Goal: Task Accomplishment & Management: Use online tool/utility

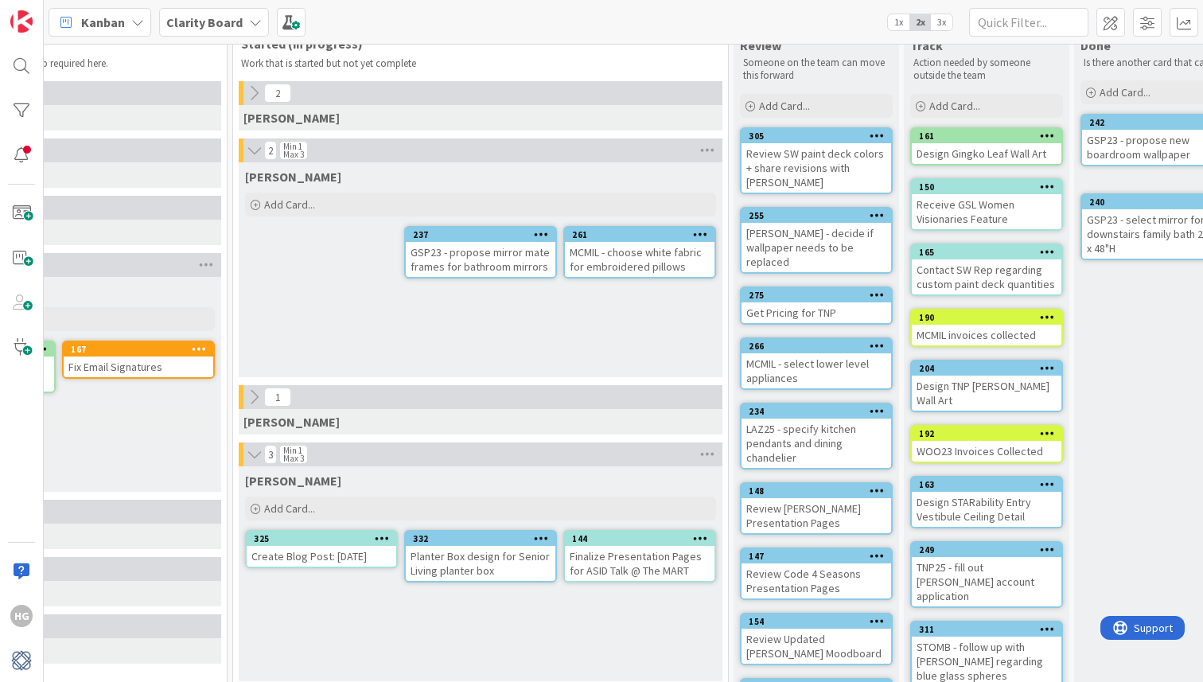
scroll to position [40, 1137]
click at [631, 534] on div "144" at bounding box center [643, 539] width 142 height 11
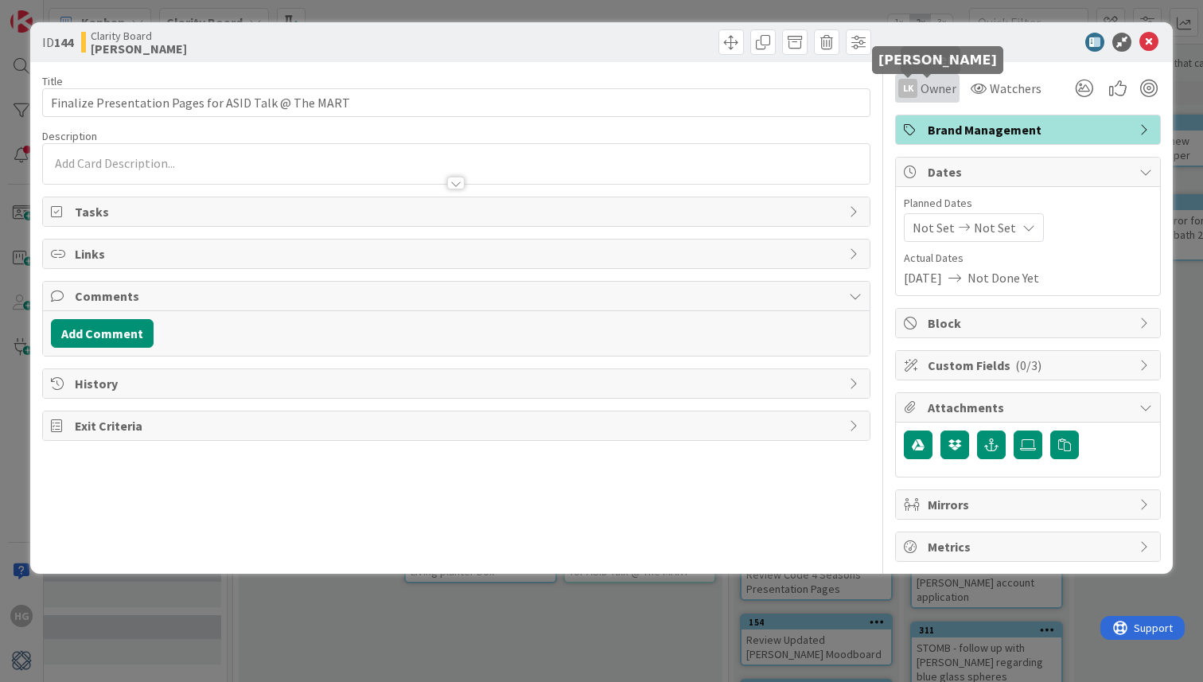
click at [916, 85] on div "LK" at bounding box center [907, 88] width 19 height 19
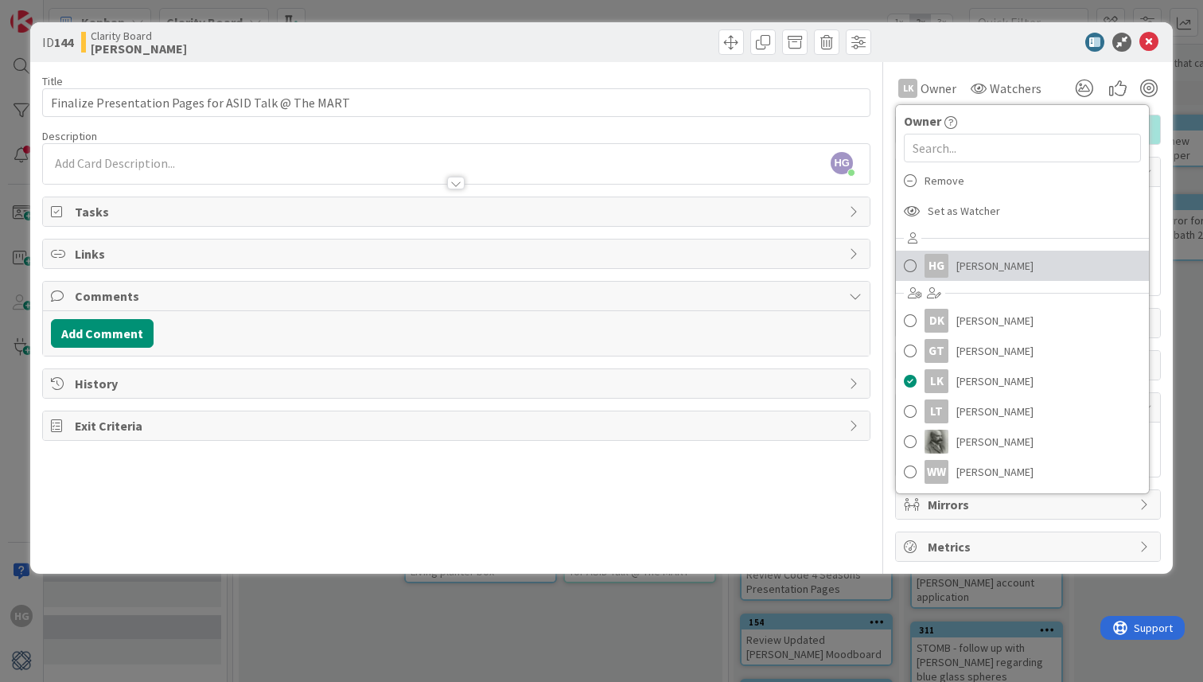
click at [906, 274] on span at bounding box center [909, 266] width 13 height 24
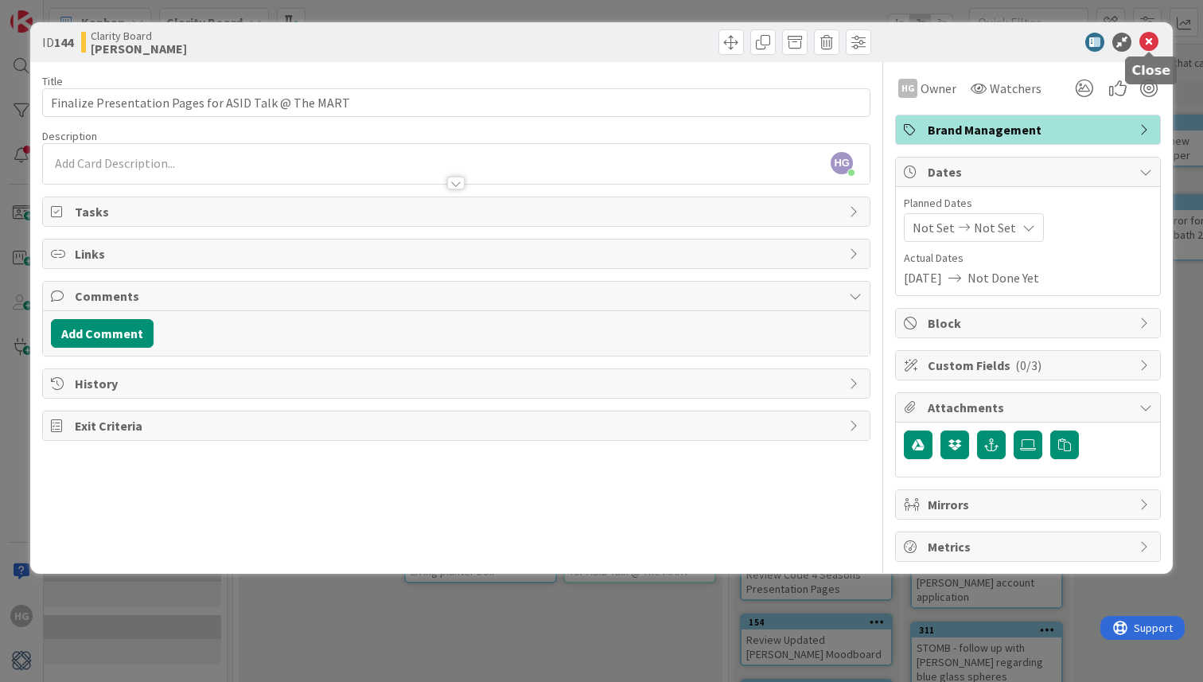
click at [1153, 48] on icon at bounding box center [1148, 42] width 19 height 19
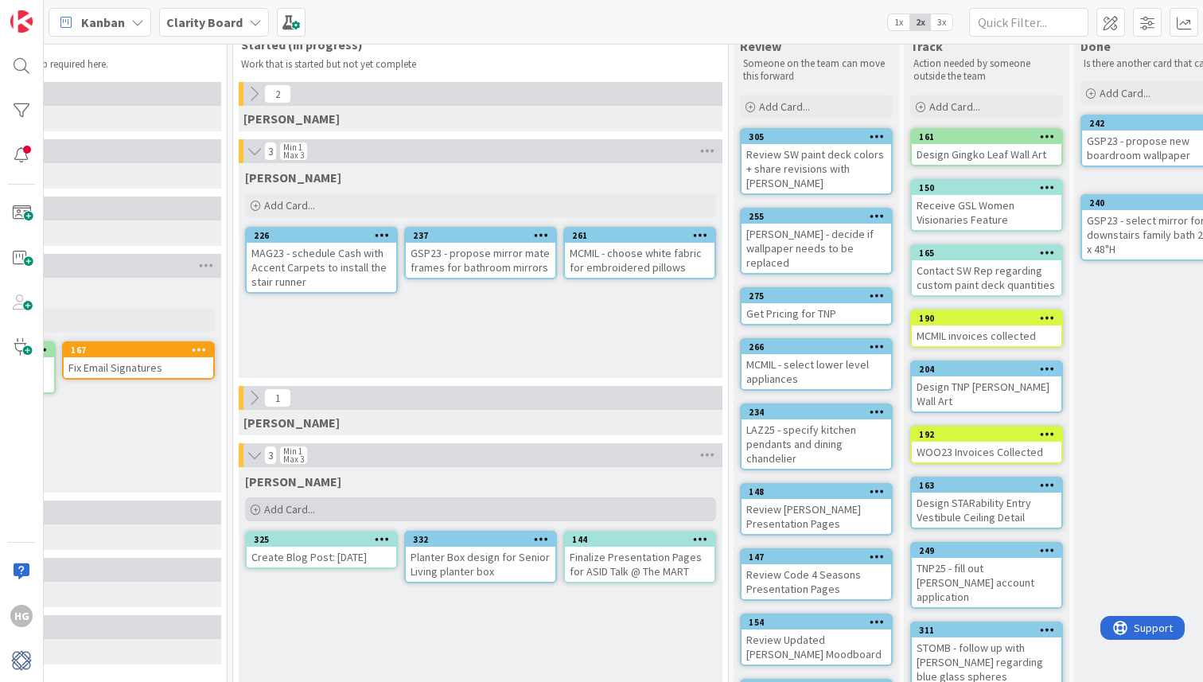
click at [344, 512] on div "Add Card..." at bounding box center [480, 509] width 471 height 24
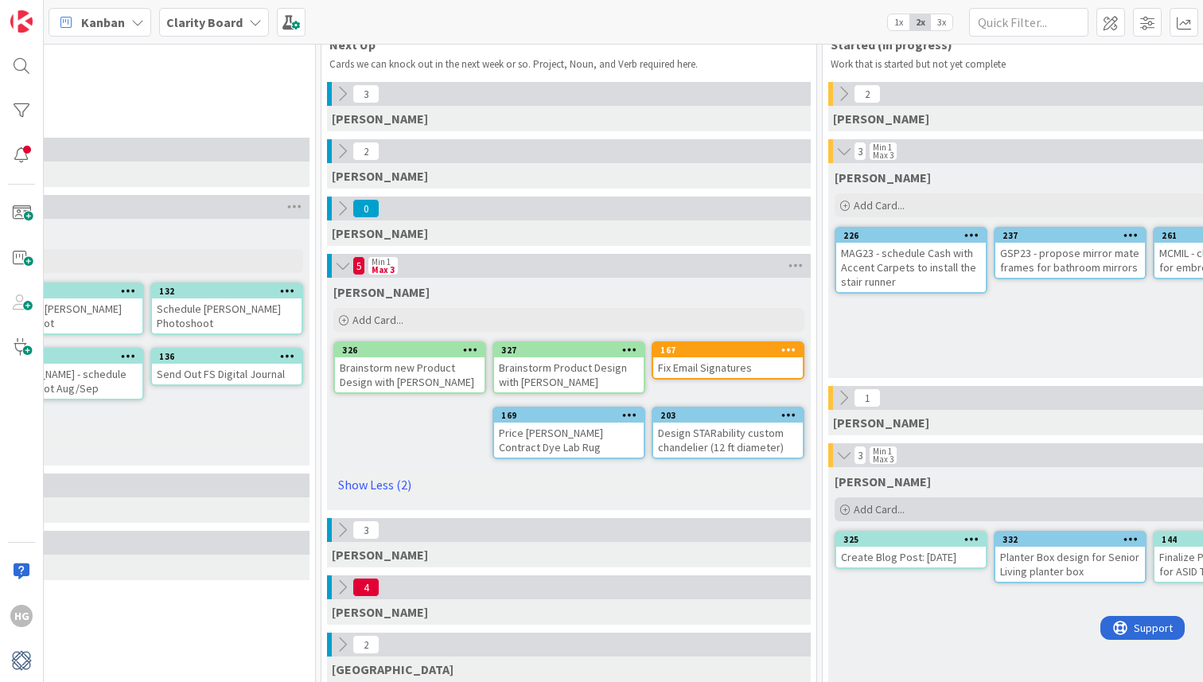
scroll to position [40, 515]
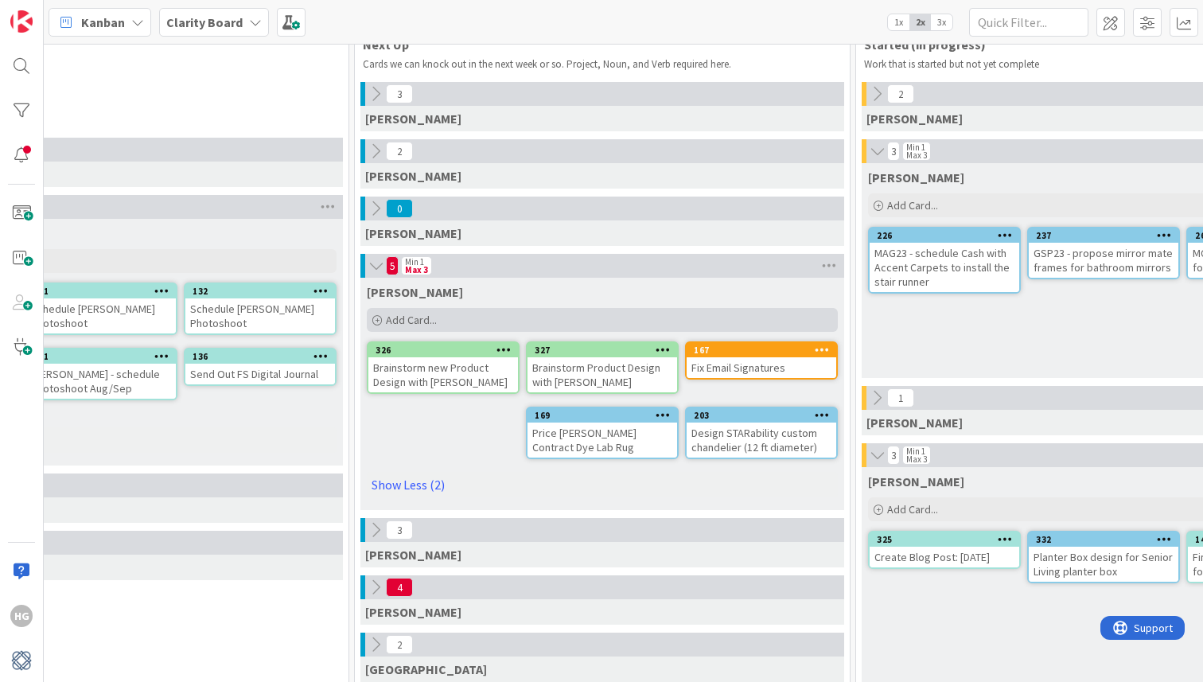
click at [554, 311] on div "Add Card..." at bounding box center [602, 320] width 471 height 24
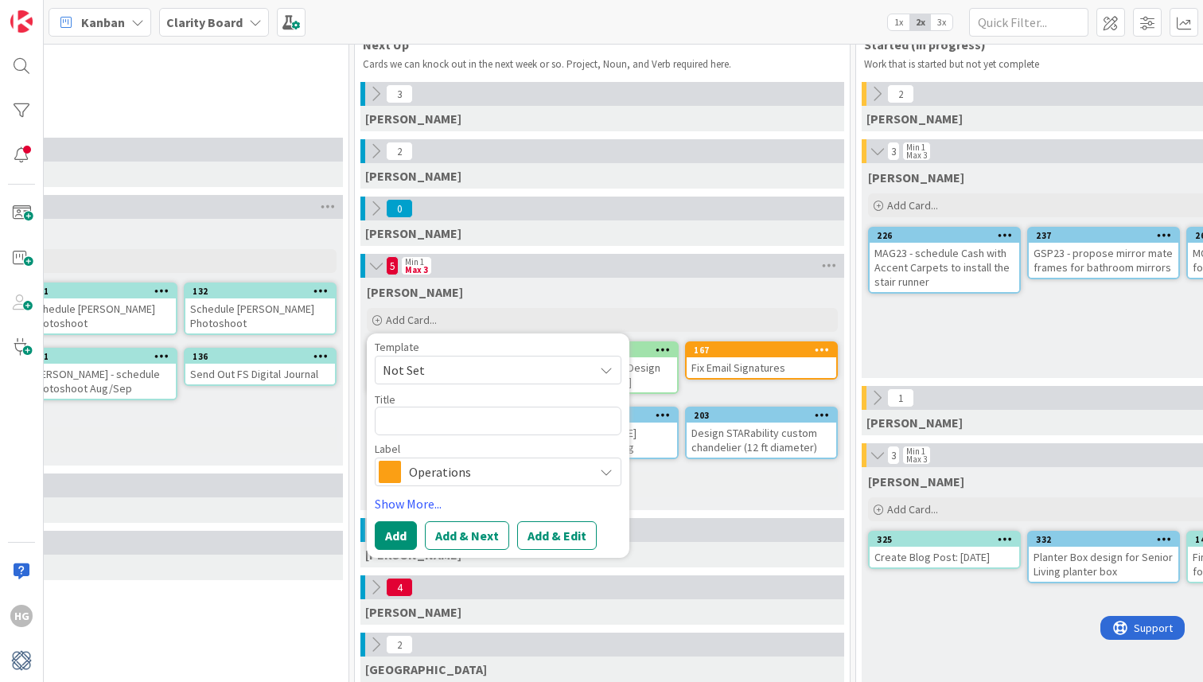
type textarea "x"
type textarea "E"
type textarea "x"
type textarea "Em"
type textarea "x"
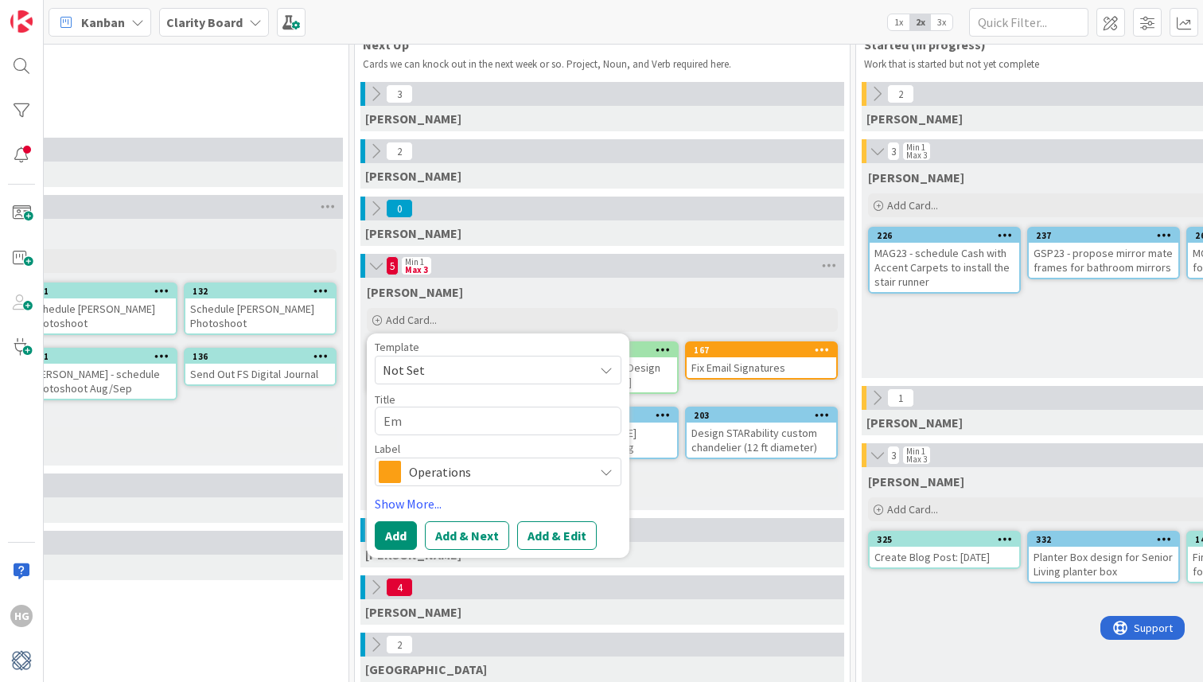
type textarea "Ema"
type textarea "x"
type textarea "Emai"
type textarea "x"
type textarea "Email"
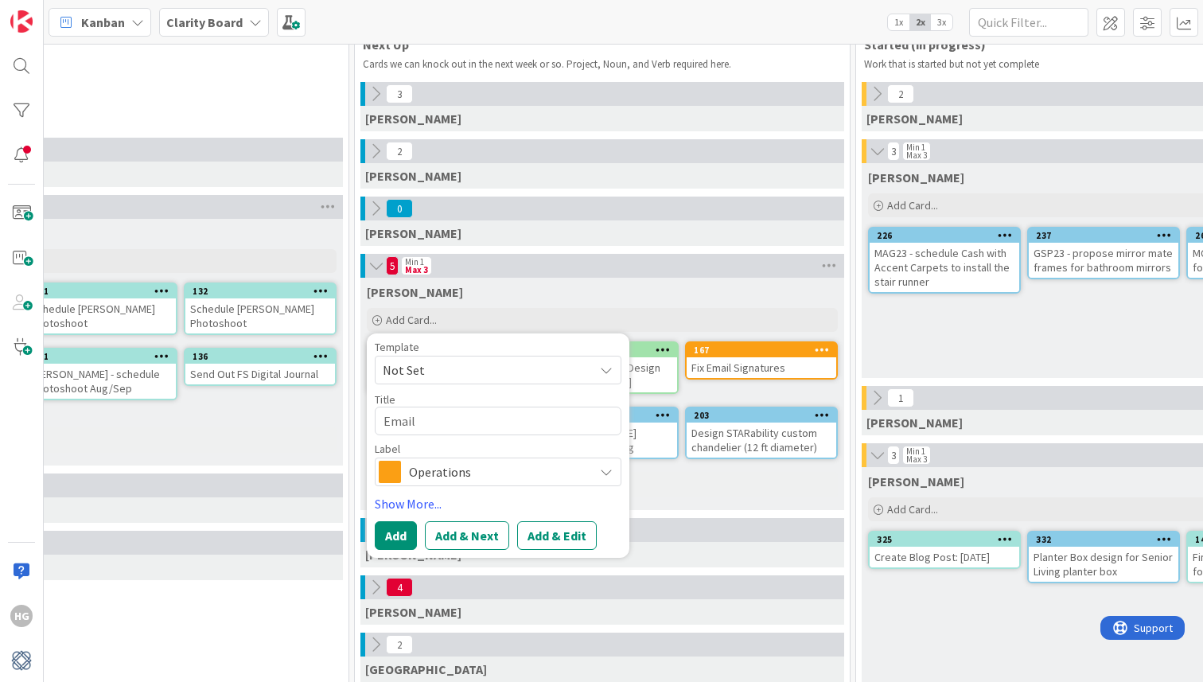
type textarea "x"
type textarea "Email"
type textarea "x"
type textarea "Email w"
type textarea "x"
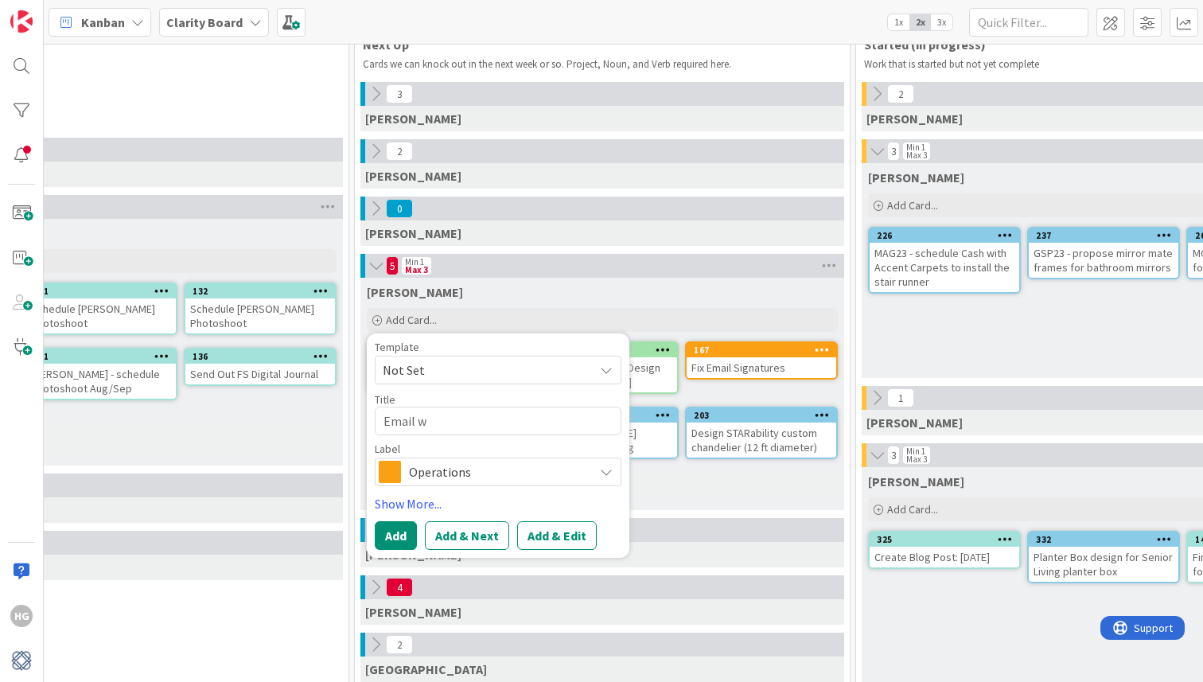
type textarea "Email wo"
type textarea "x"
type textarea "Email w"
type textarea "x"
type textarea "Email"
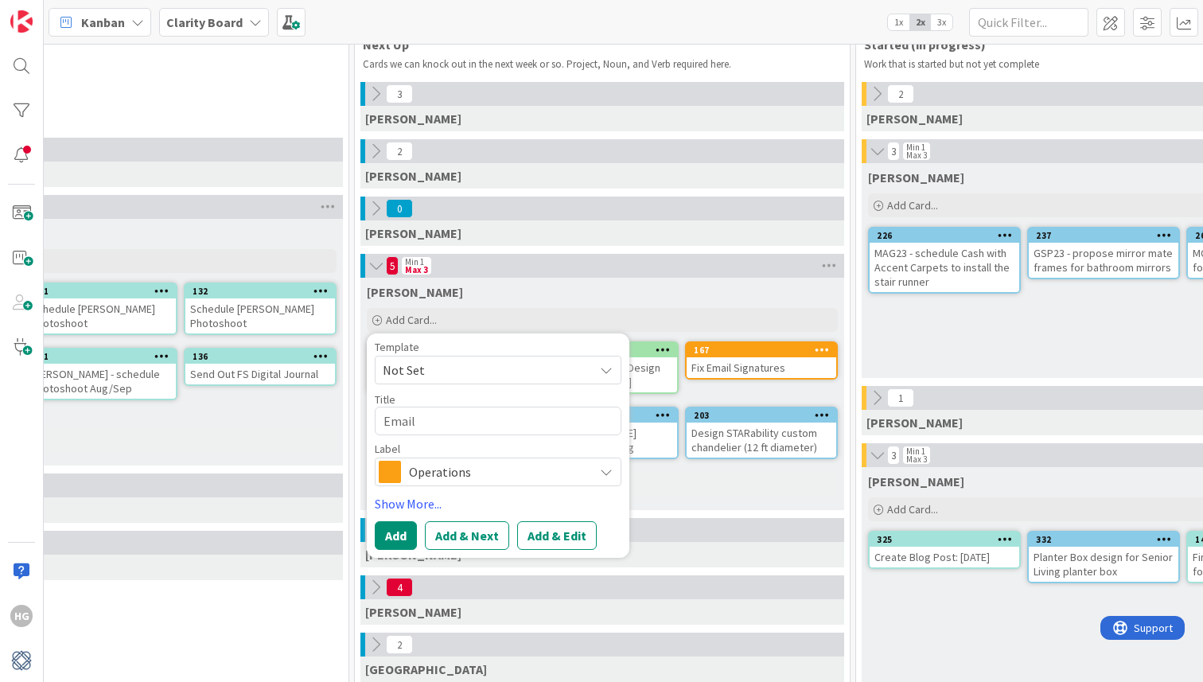
type textarea "x"
type textarea "Email S"
type textarea "x"
type textarea "Email Sh"
type textarea "x"
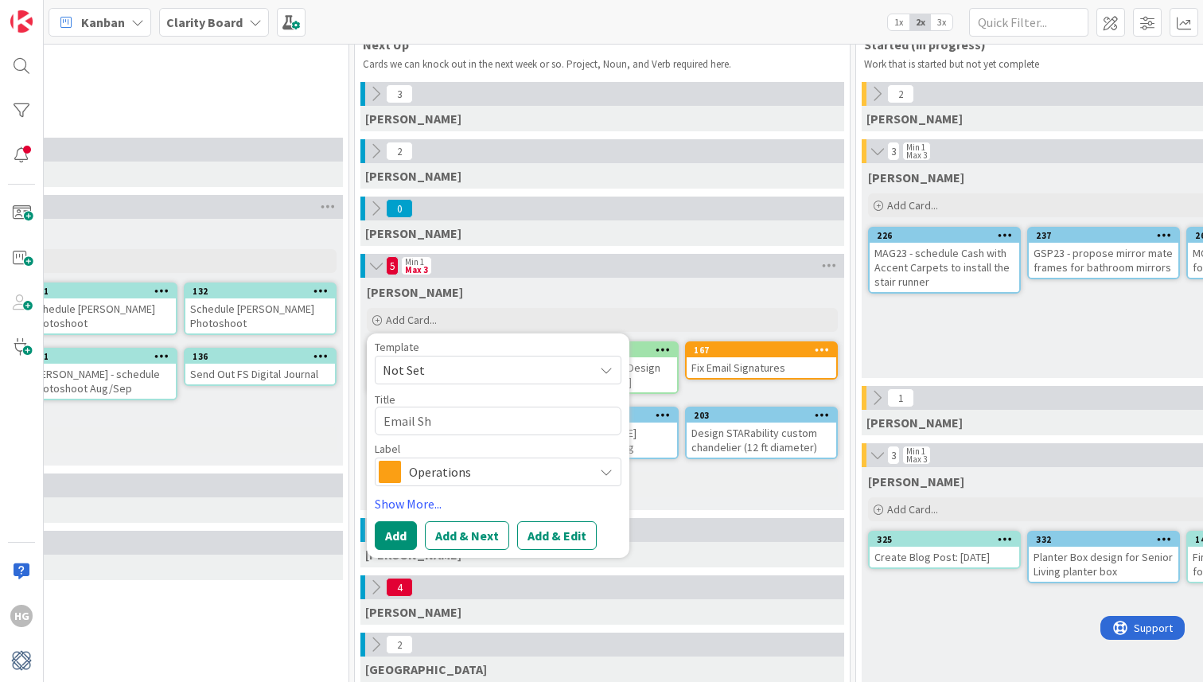
type textarea "Email She"
type textarea "x"
type textarea "Email Shei"
type textarea "x"
type textarea "Email [PERSON_NAME]"
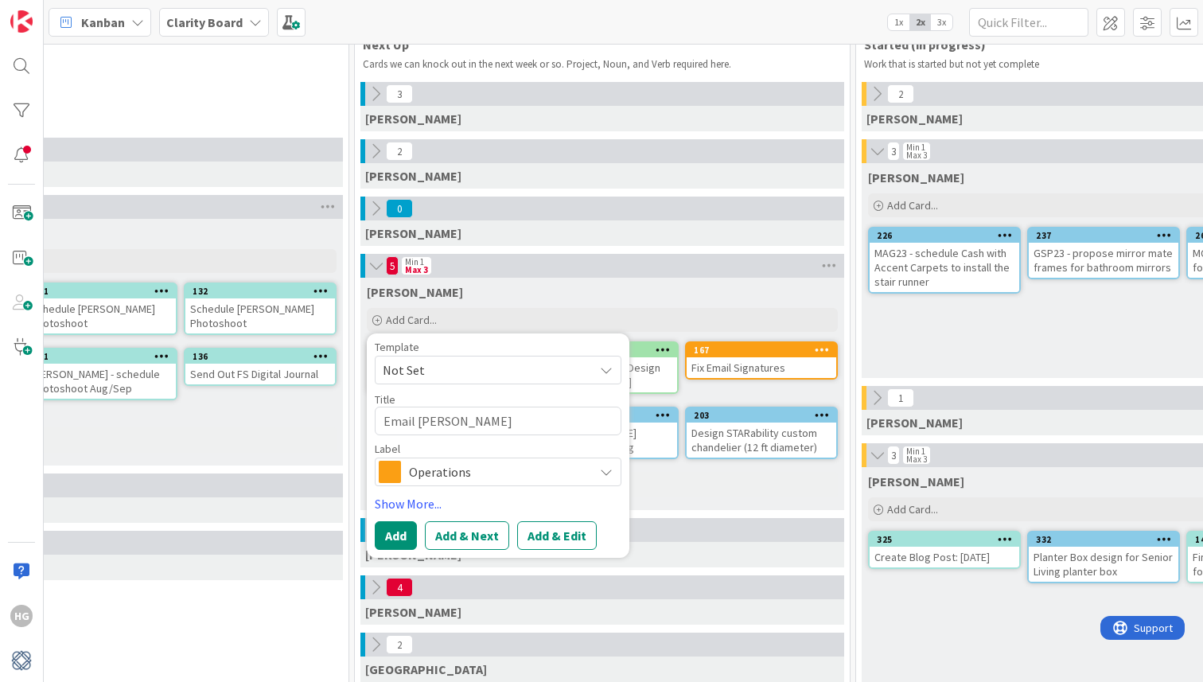
type textarea "x"
type textarea "Email [PERSON_NAME]"
type textarea "x"
type textarea "Email [PERSON_NAME]-"
type textarea "x"
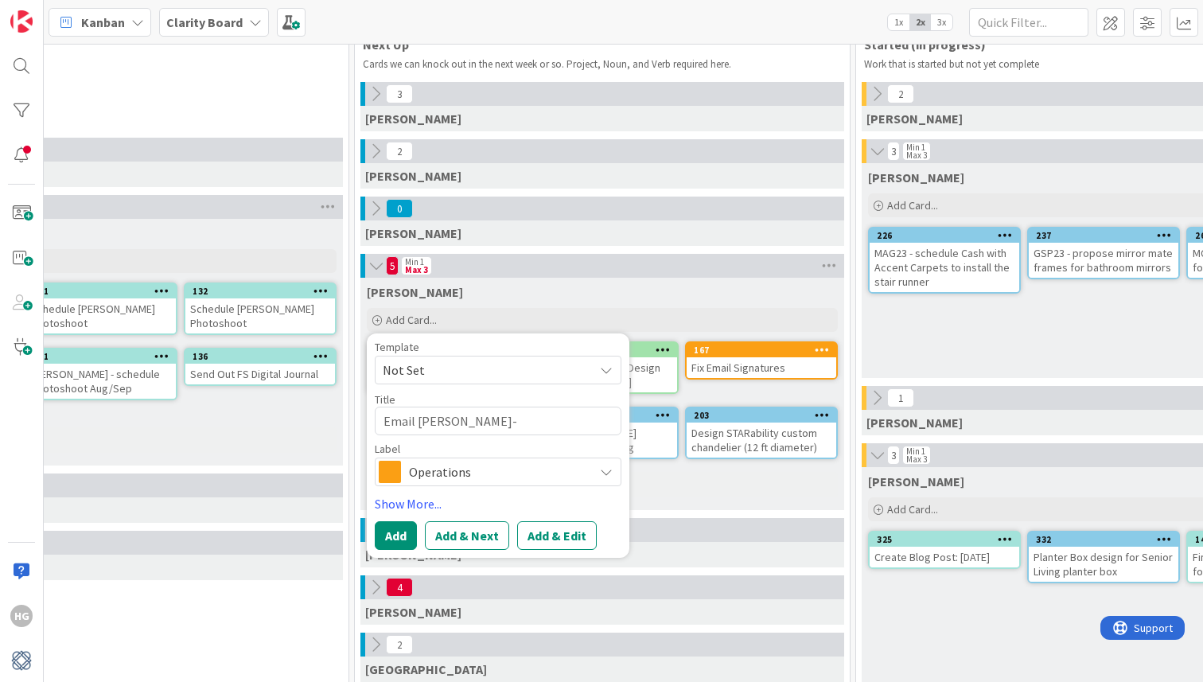
type textarea "Email [PERSON_NAME]-"
type textarea "x"
type textarea "Email [PERSON_NAME]"
type textarea "x"
type textarea "Email [PERSON_NAME]"
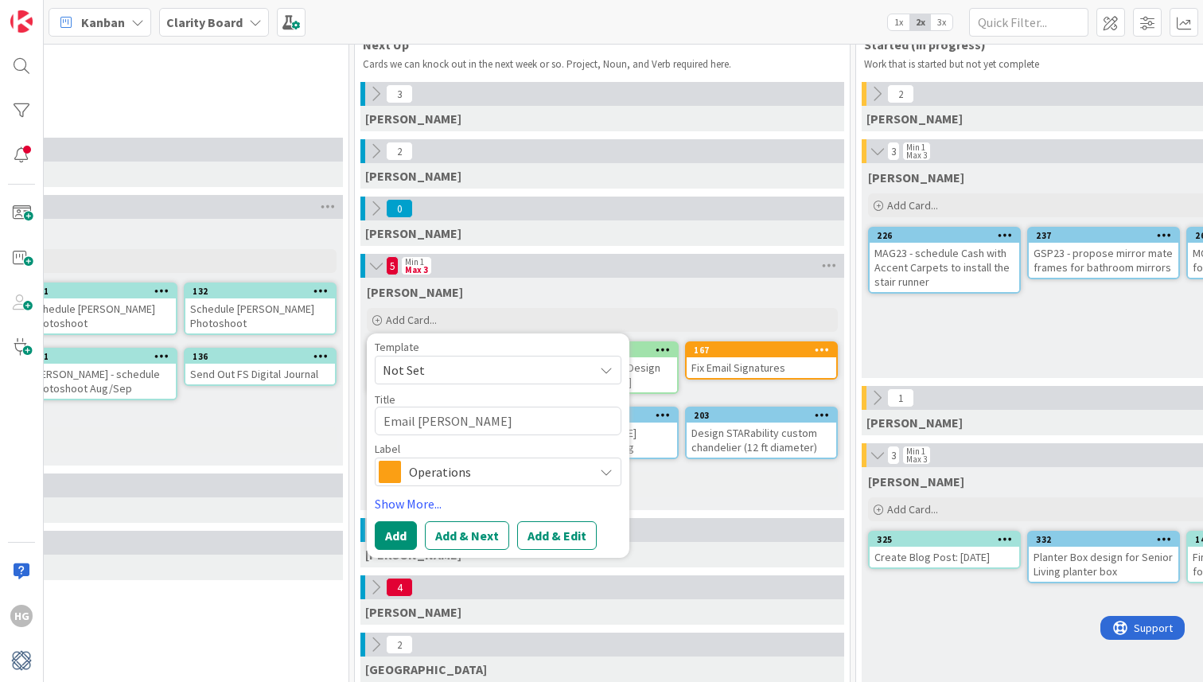
type textarea "x"
type textarea "Email [PERSON_NAME]"
type textarea "x"
type textarea "Email [PERSON_NAME]"
type textarea "x"
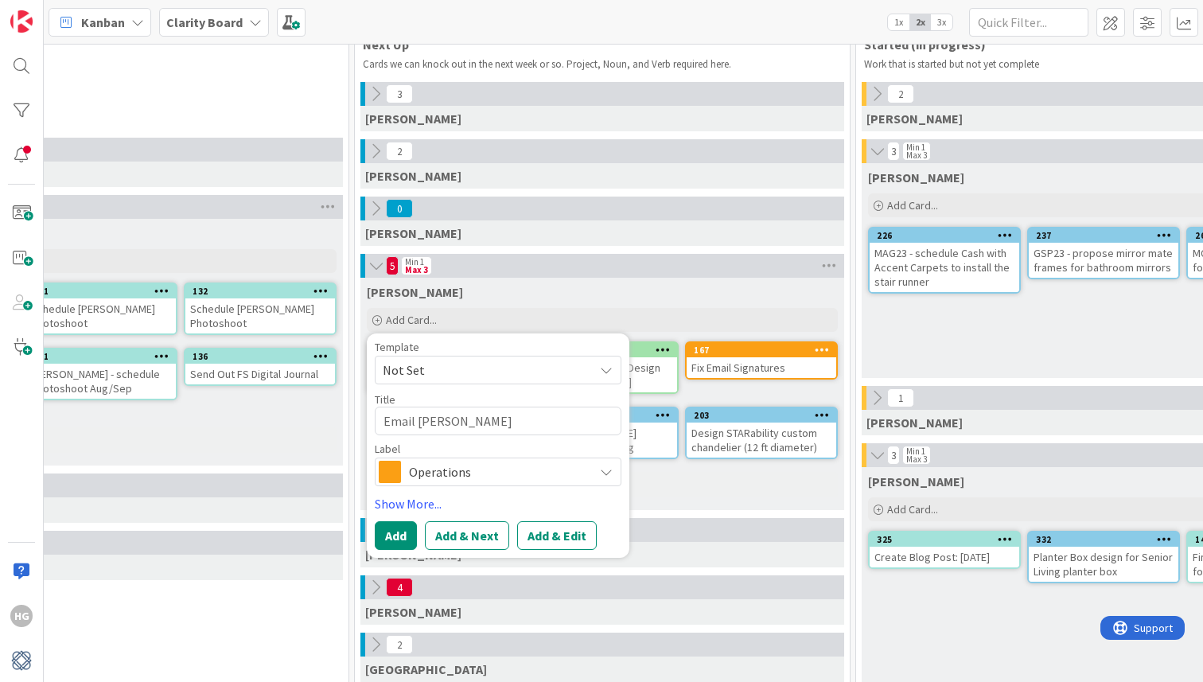
type textarea "Email [PERSON_NAME]- Women"
type textarea "x"
type textarea "Email [PERSON_NAME]- Women"
type textarea "x"
type textarea "Email [PERSON_NAME]- Women of"
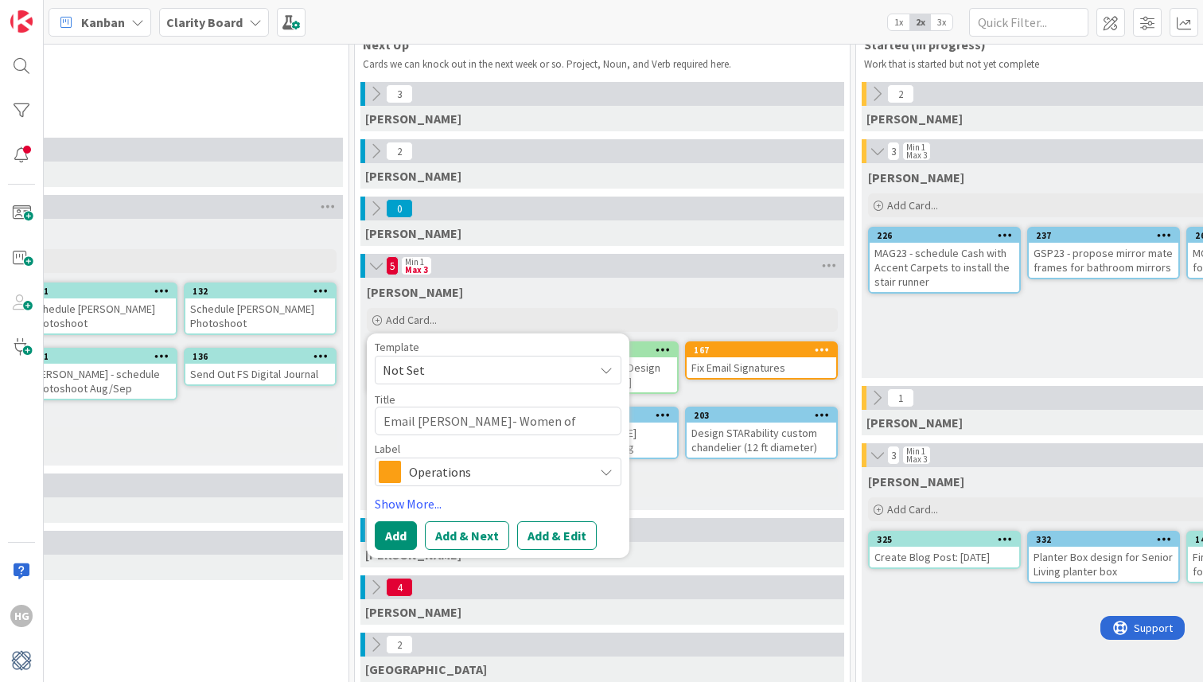
type textarea "x"
type textarea "Email [PERSON_NAME]- Women of"
type textarea "x"
type textarea "Email [PERSON_NAME]- Women of I"
type textarea "x"
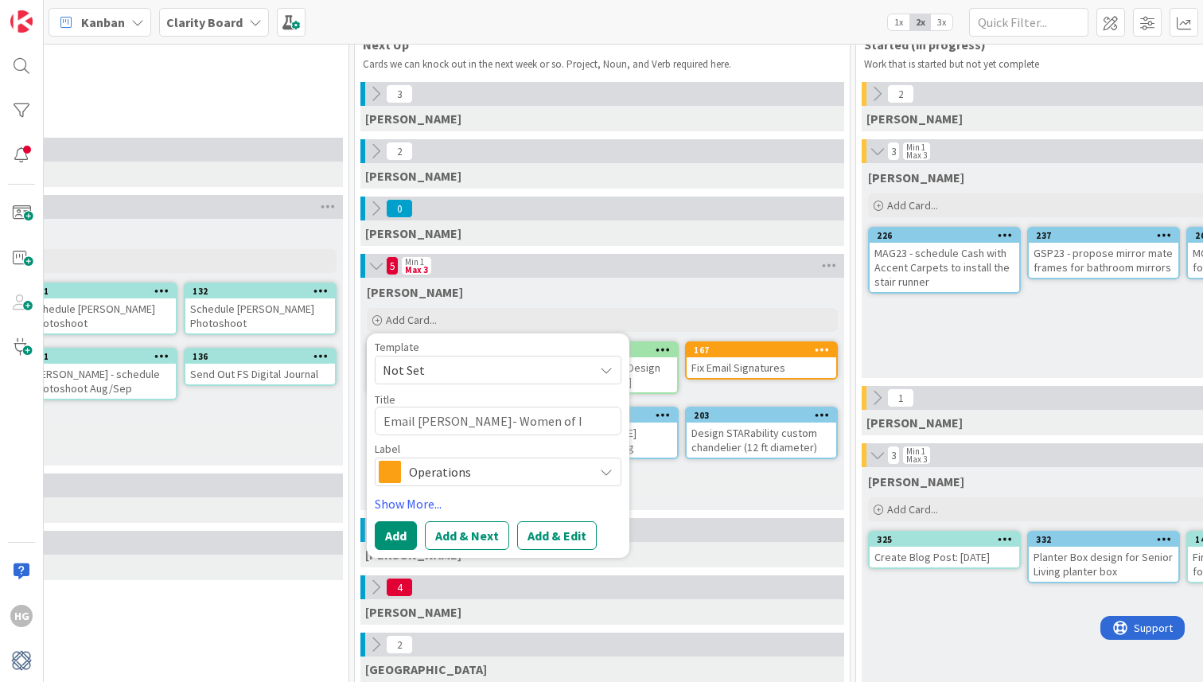
type textarea "Email [PERSON_NAME]- Women of In"
type textarea "x"
type textarea "Email [PERSON_NAME]- Women of Ini"
type textarea "x"
type textarea "Email [PERSON_NAME]- Women of Init"
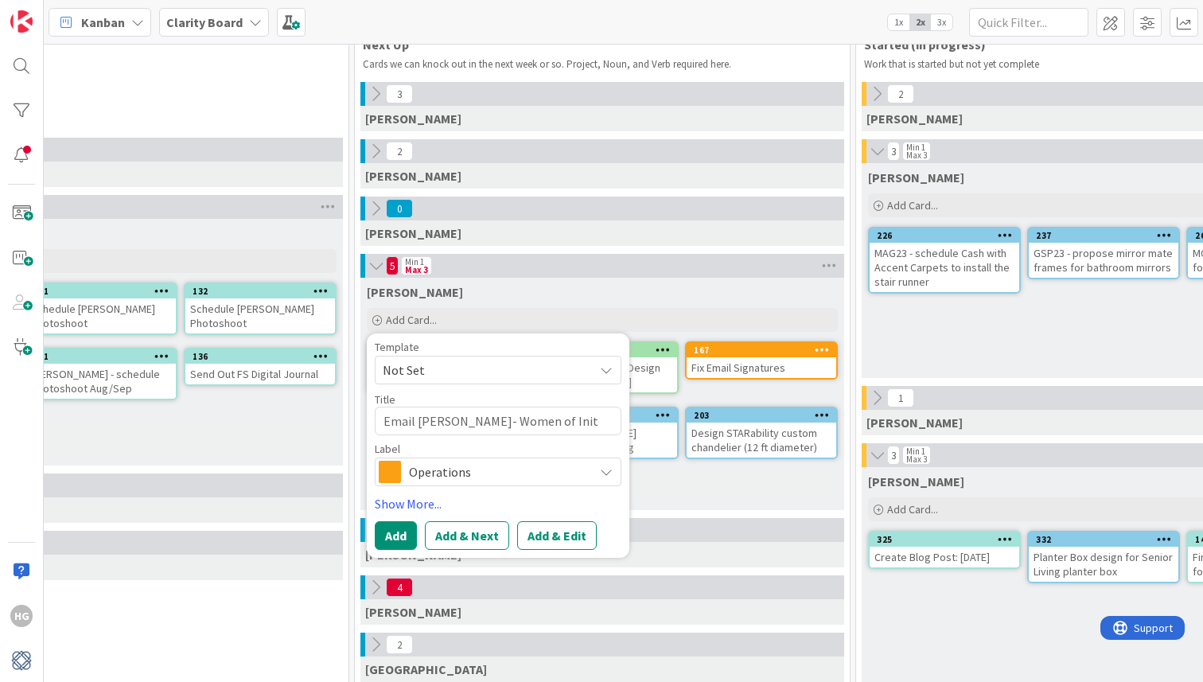
type textarea "x"
type textarea "Email [PERSON_NAME]- Women of Initi"
type textarea "x"
type textarea "Email [PERSON_NAME]- Women of Initia"
type textarea "x"
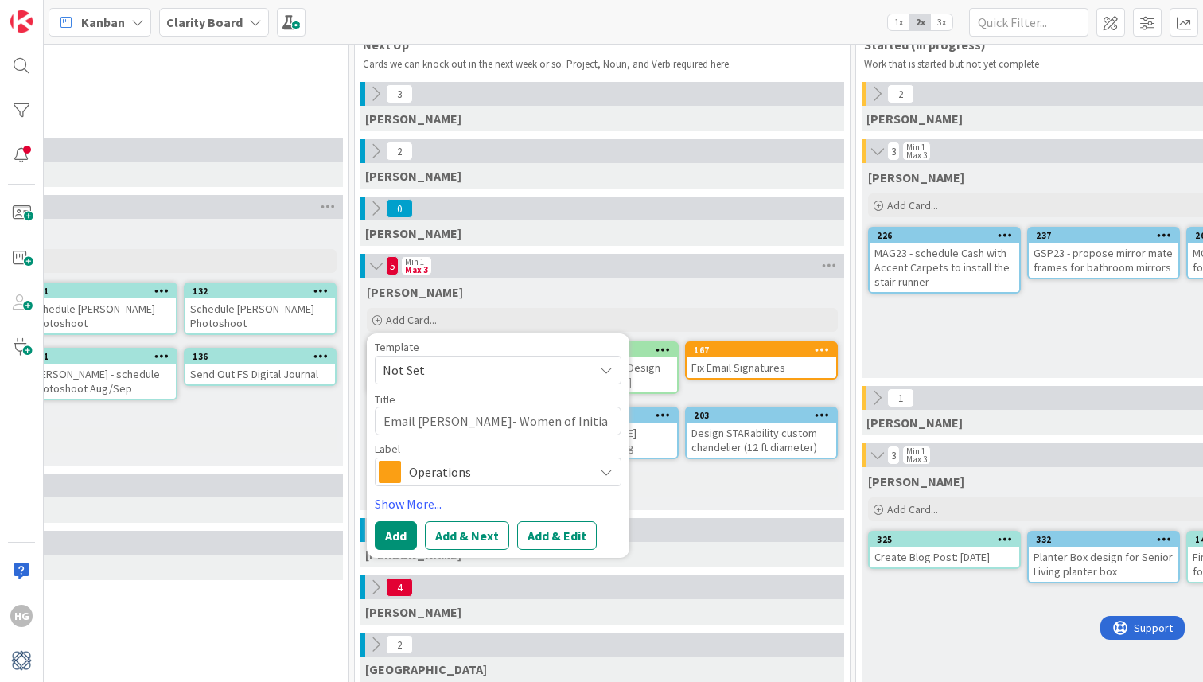
type textarea "Email [PERSON_NAME]- Women of Initiat"
type textarea "x"
type textarea "Email [PERSON_NAME]- Women of Initiati"
type textarea "x"
type textarea "Email [PERSON_NAME]- Women of Initiative"
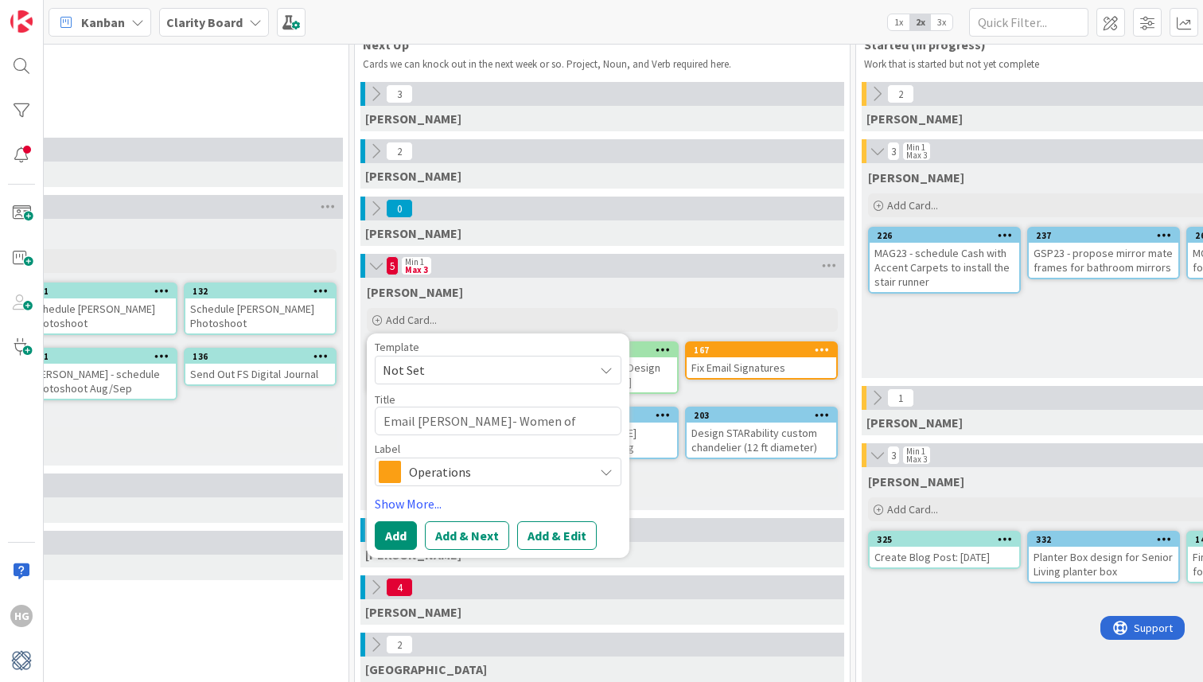
type textarea "x"
type textarea "Email [PERSON_NAME]- Women of Initiative"
type textarea "x"
type textarea "Email [PERSON_NAME]- Women of Initiative a"
type textarea "x"
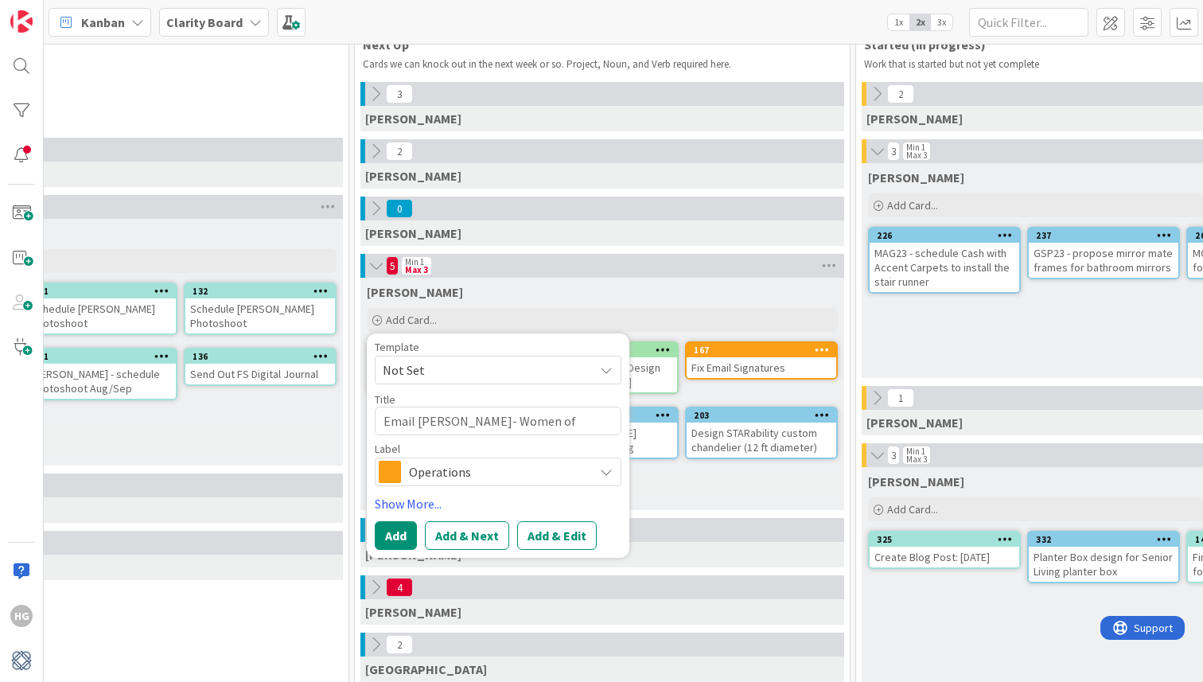
type textarea "Email [PERSON_NAME]- Women of Initiative ab"
type textarea "x"
type textarea "Email [PERSON_NAME]- Women of Initiative abo"
type textarea "x"
type textarea "Email [PERSON_NAME]- Women of Initiative abou"
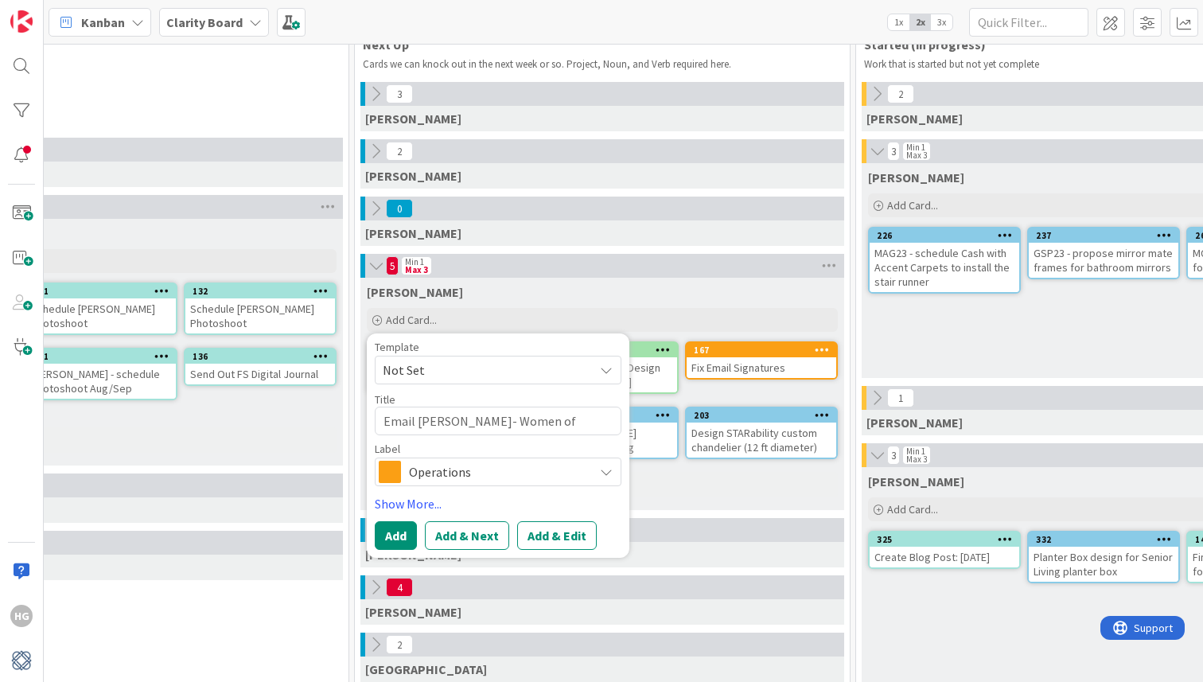
type textarea "x"
type textarea "Email [PERSON_NAME]- Women of Initiative about"
type textarea "x"
type textarea "Email [PERSON_NAME]- Women of Initiative about"
type textarea "x"
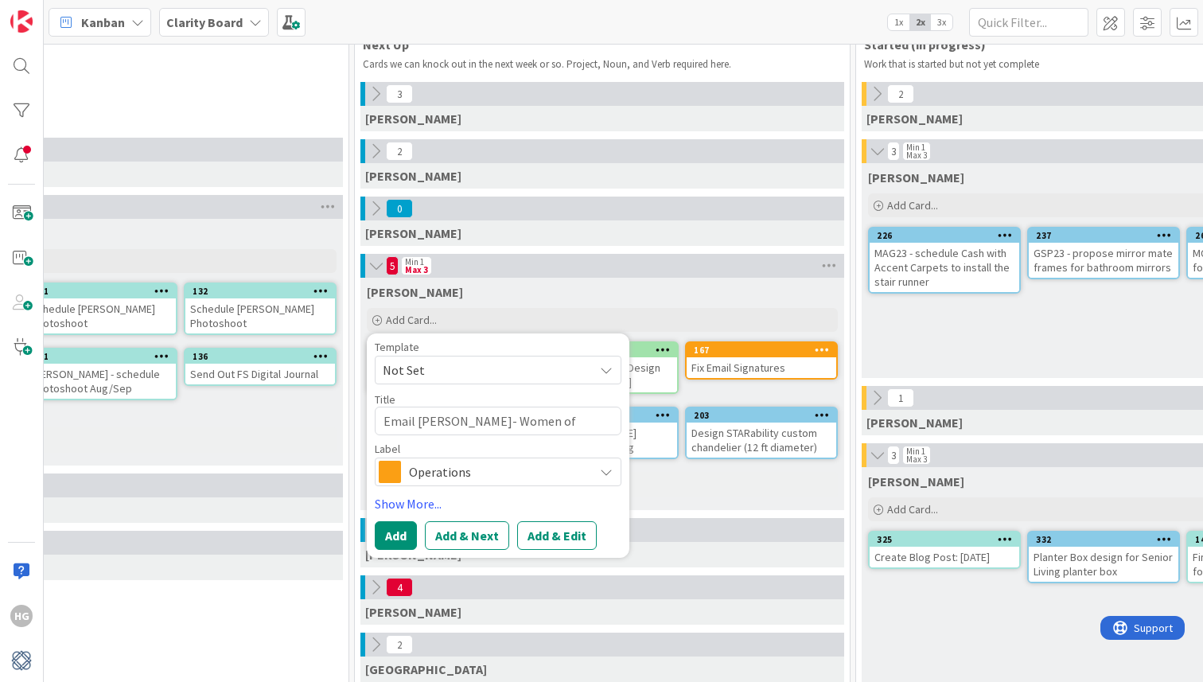
type textarea "Email [PERSON_NAME]- Women of Initiative about n"
type textarea "x"
type textarea "Email [PERSON_NAME]- Women of Initiative about no"
type textarea "x"
type textarea "Email [PERSON_NAME]- Women of Initiative about not"
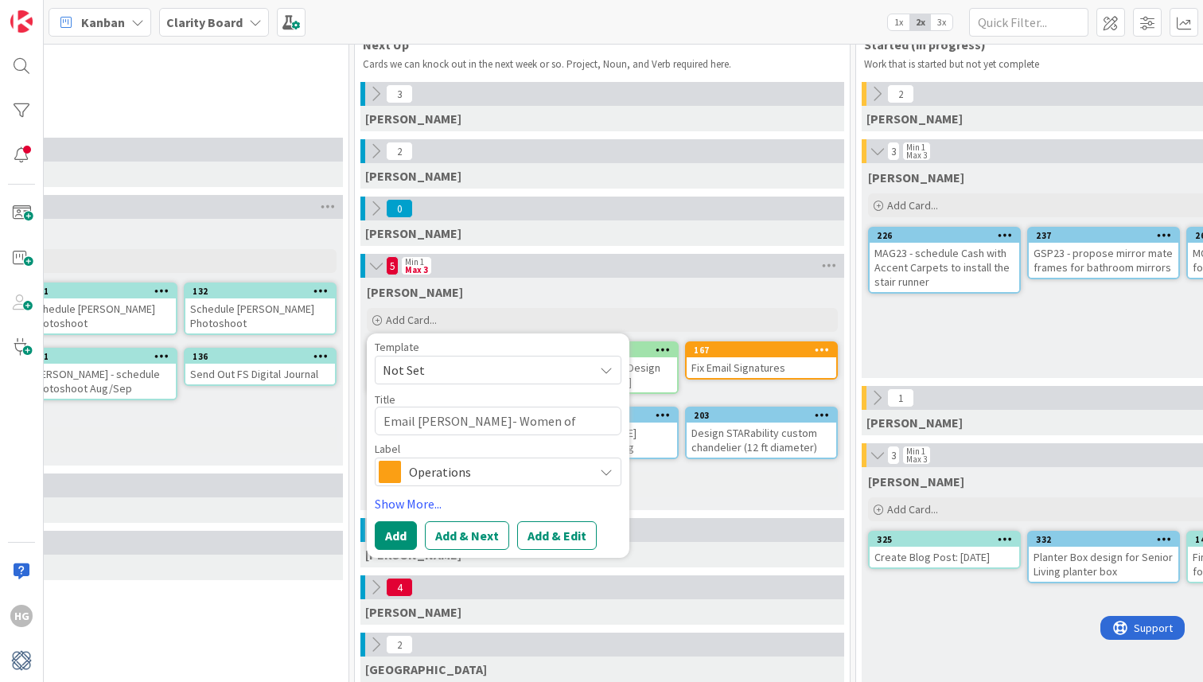
type textarea "x"
type textarea "Email [PERSON_NAME]- Women of Initiative about not"
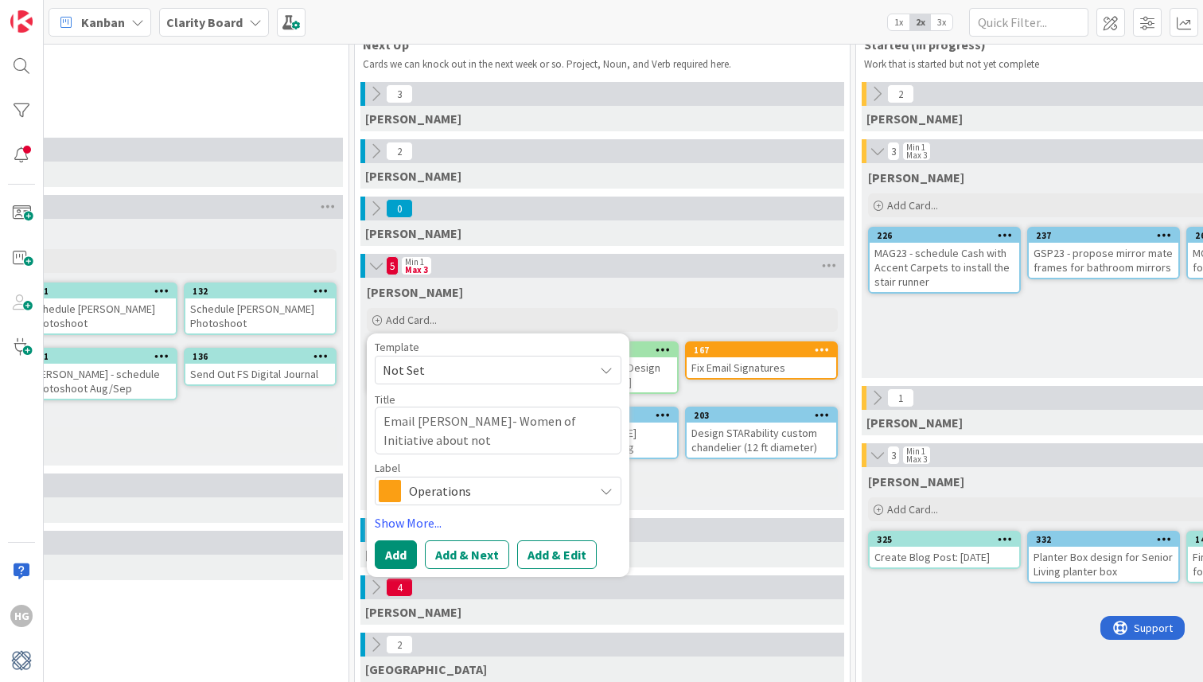
type textarea "x"
type textarea "Email [PERSON_NAME]- Women of Initiative about not d"
type textarea "x"
type textarea "Email [PERSON_NAME]- Women of Initiative about not do"
type textarea "x"
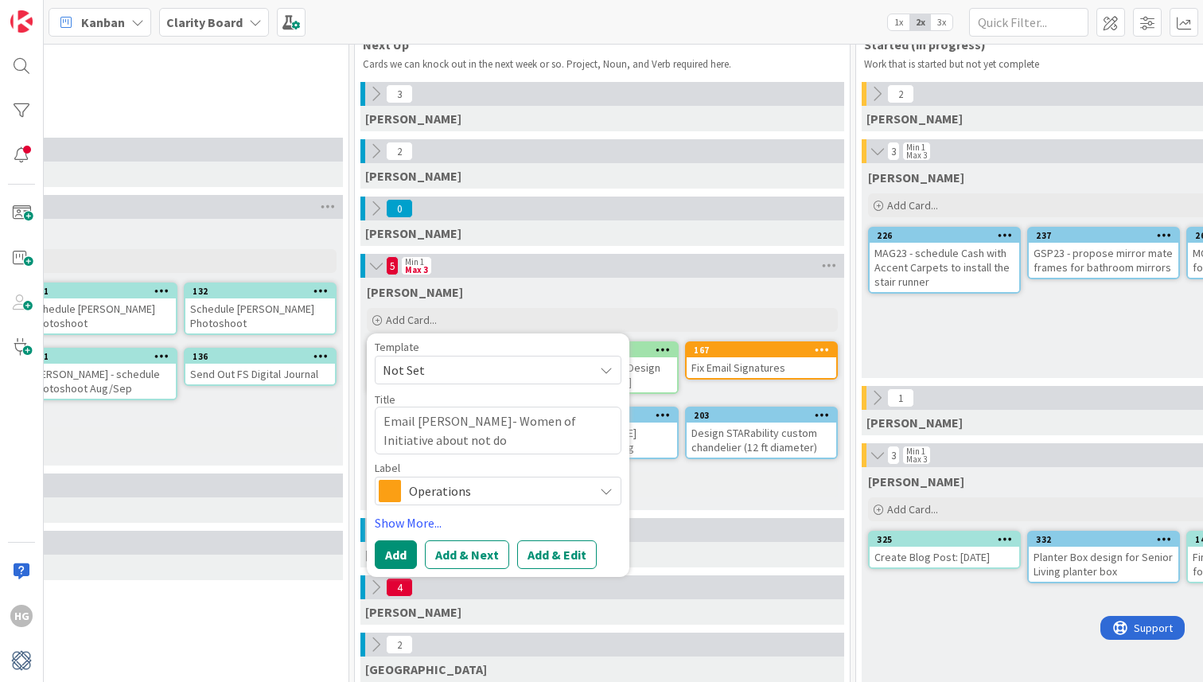
type textarea "Email [PERSON_NAME]- Women of Initiative about not doi"
type textarea "x"
type textarea "Email [PERSON_NAME]- Women of Initiative about not doin"
type textarea "x"
type textarea "Email [PERSON_NAME]- Women of Initiative about not doing"
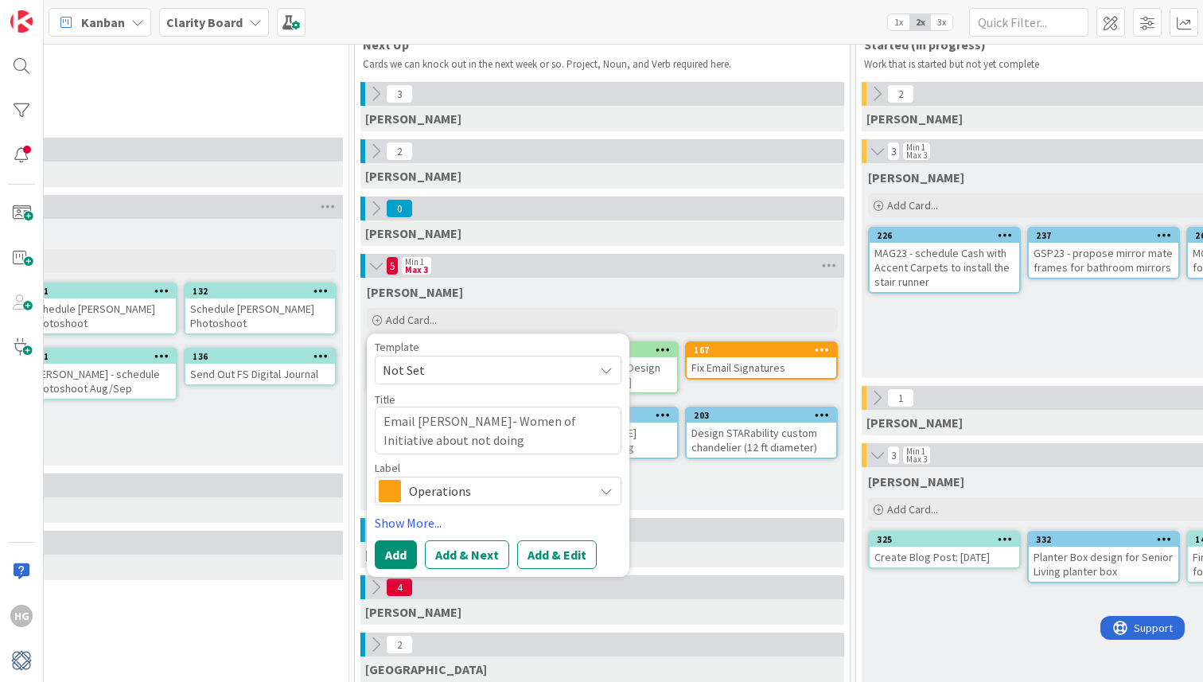
type textarea "x"
type textarea "Email [PERSON_NAME]- Women of Initiative about not doing"
type textarea "x"
type textarea "Email [PERSON_NAME]- Women of Initiative about not doing t"
type textarea "x"
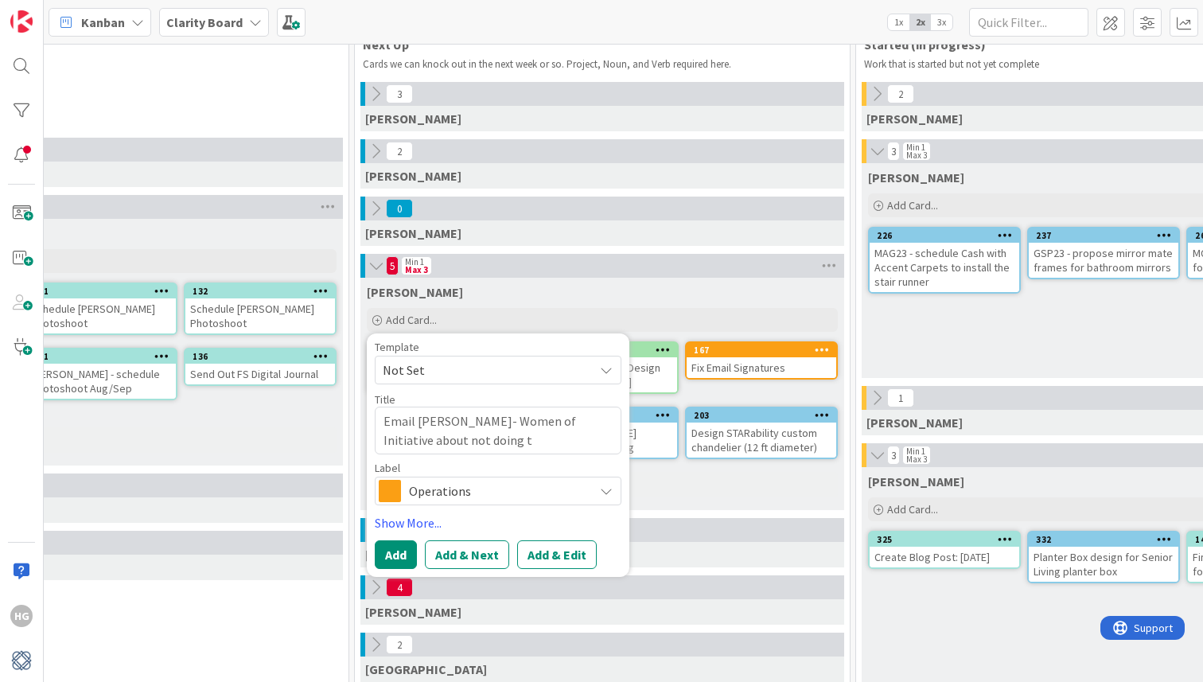
type textarea "Email [PERSON_NAME]- Women of Initiative about not doing ta"
type textarea "x"
type textarea "Email [PERSON_NAME]- Women of Initiative about not doing tab"
type textarea "x"
type textarea "Email [PERSON_NAME]- Women of Initiative about not doing tabl"
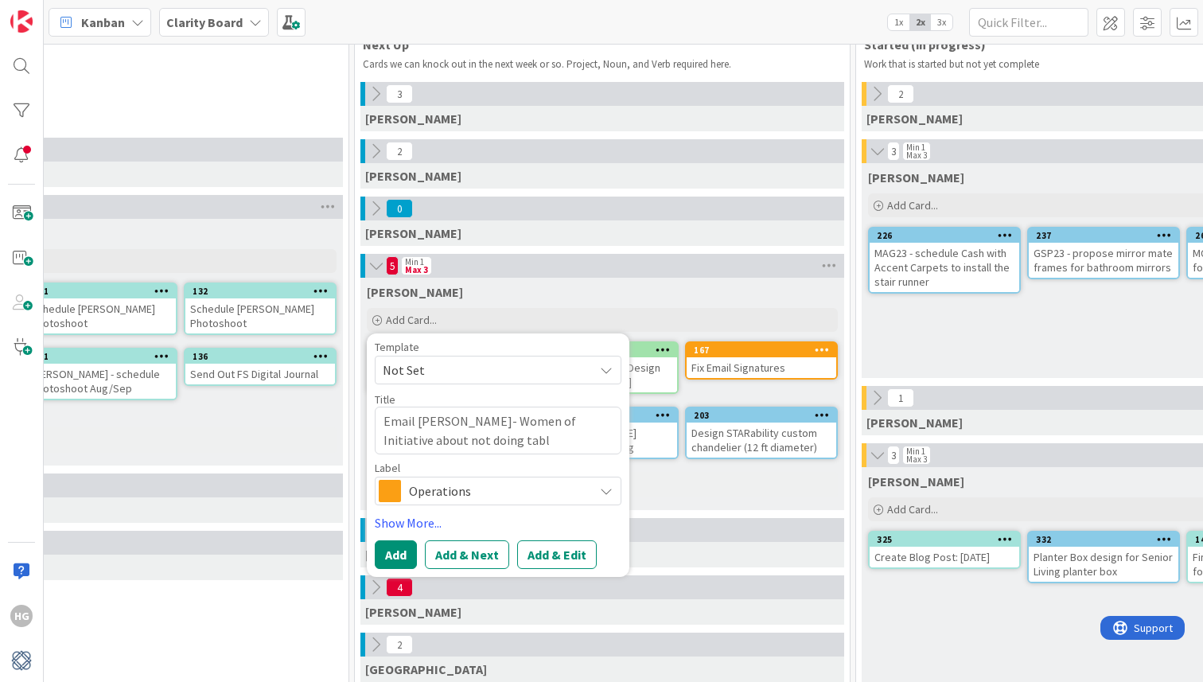
type textarea "x"
type textarea "Email [PERSON_NAME]- Women of Initiative about not doing table"
type textarea "x"
type textarea "Email [PERSON_NAME]- Women of Initiative about not doing table s"
type textarea "x"
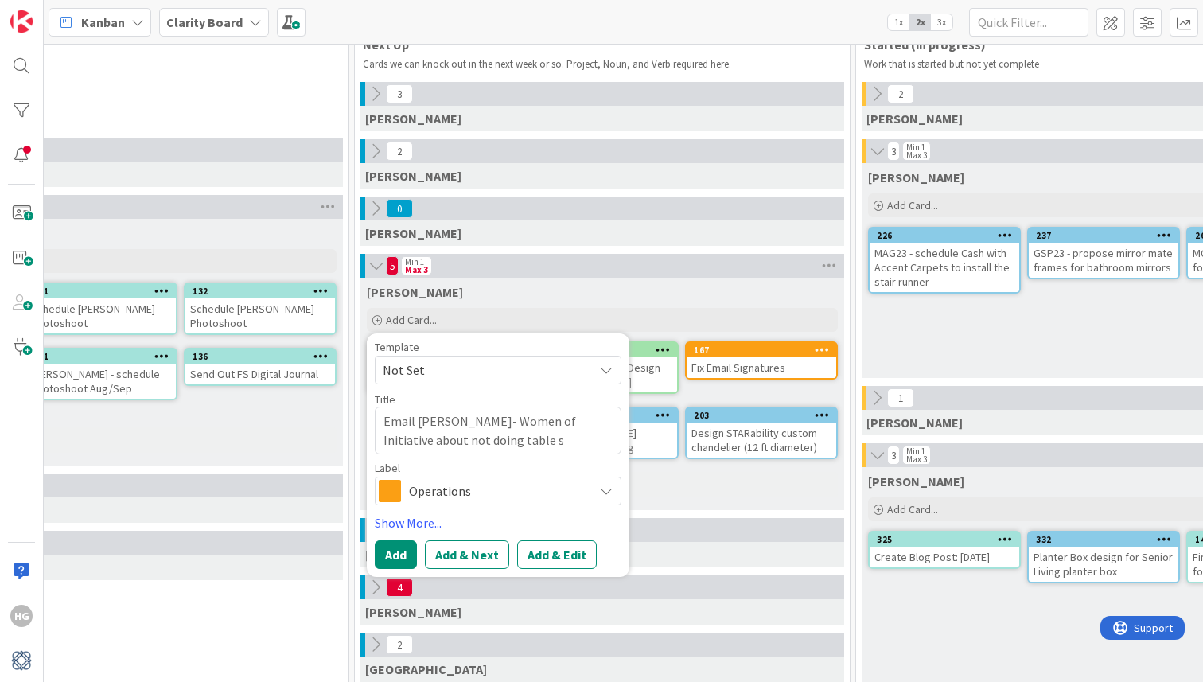
type textarea "Email [PERSON_NAME]- Women of Initiative about not doing table sp"
type textarea "x"
type textarea "Email [PERSON_NAME]- Women of Initiative about not doing table spo"
type textarea "x"
type textarea "Email [PERSON_NAME]- Women of Initiative about not doing table spon"
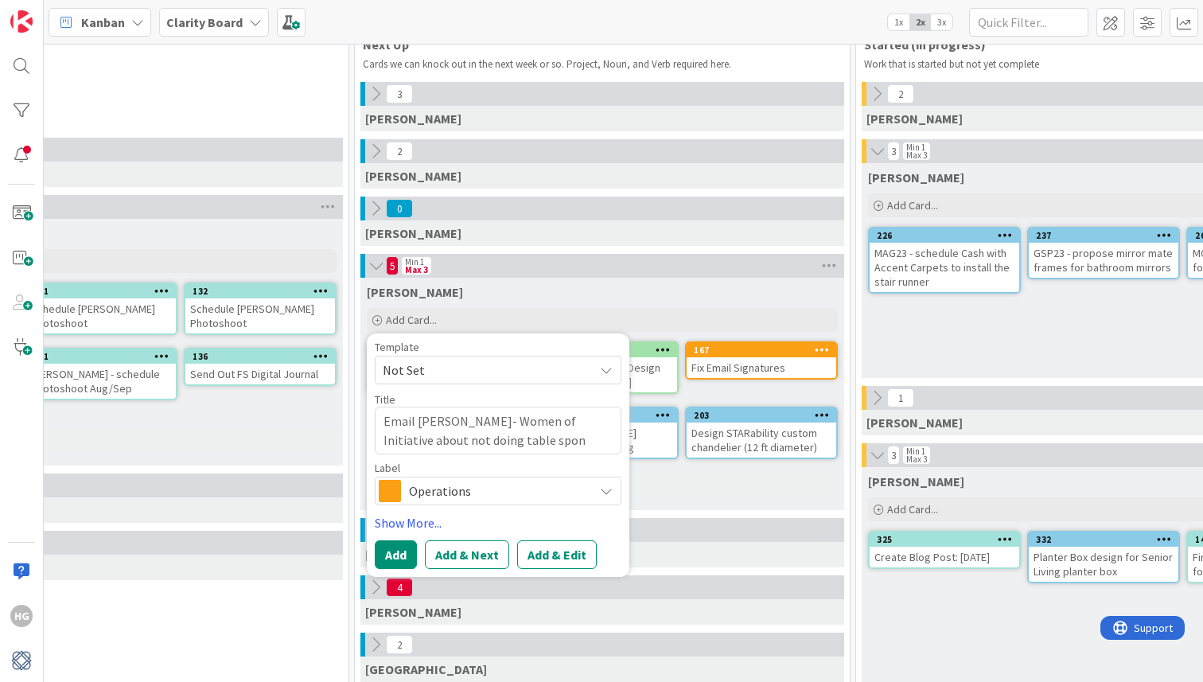
type textarea "x"
type textarea "Email [PERSON_NAME]- Women of Initiative about not doing table sponso"
type textarea "x"
type textarea "Email [PERSON_NAME]- Women of Initiative about not doing table sponsor"
type textarea "x"
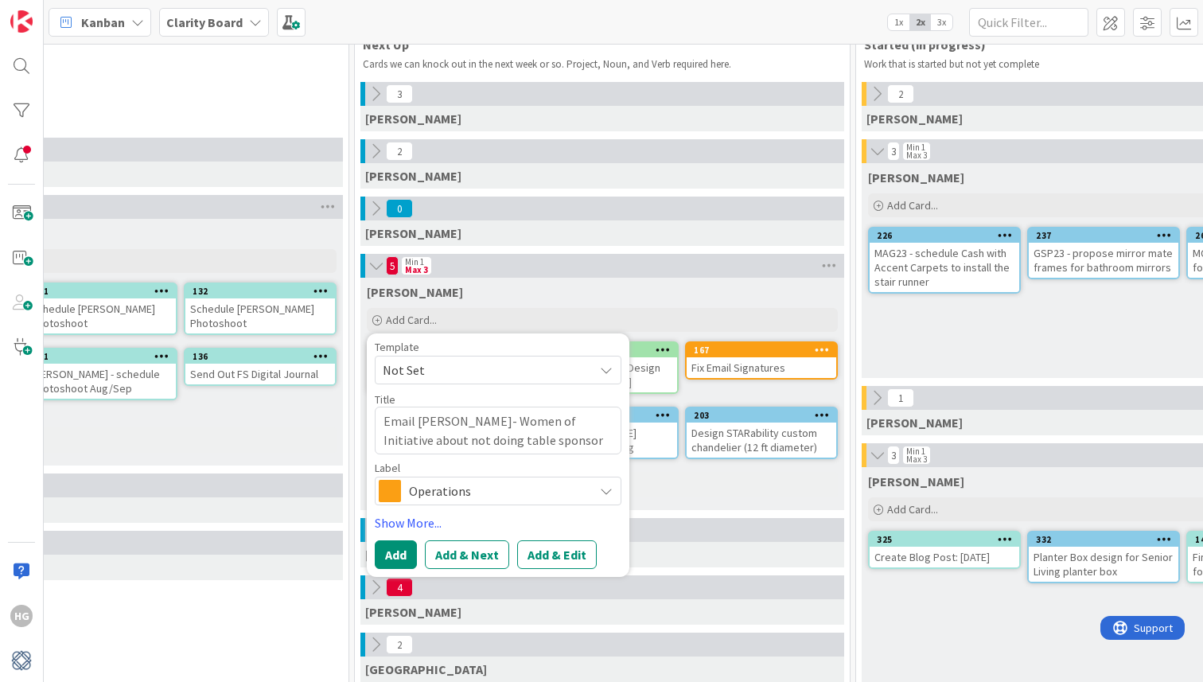
type textarea "Email [PERSON_NAME]- Women of Initiative about not doing table sponsors"
type textarea "x"
type textarea "Email [PERSON_NAME]- Women of Initiative about not doing table sponsorsh"
type textarea "x"
type textarea "Email [PERSON_NAME]- Women of Initiative about not doing table sponsorshi"
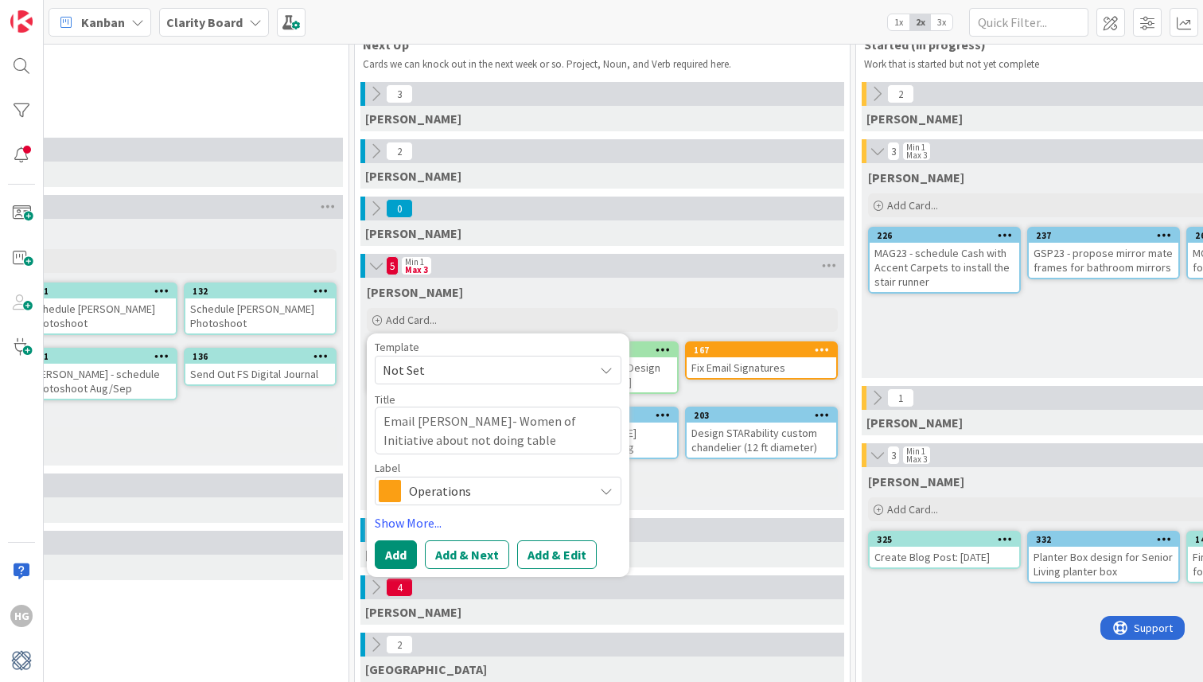
type textarea "x"
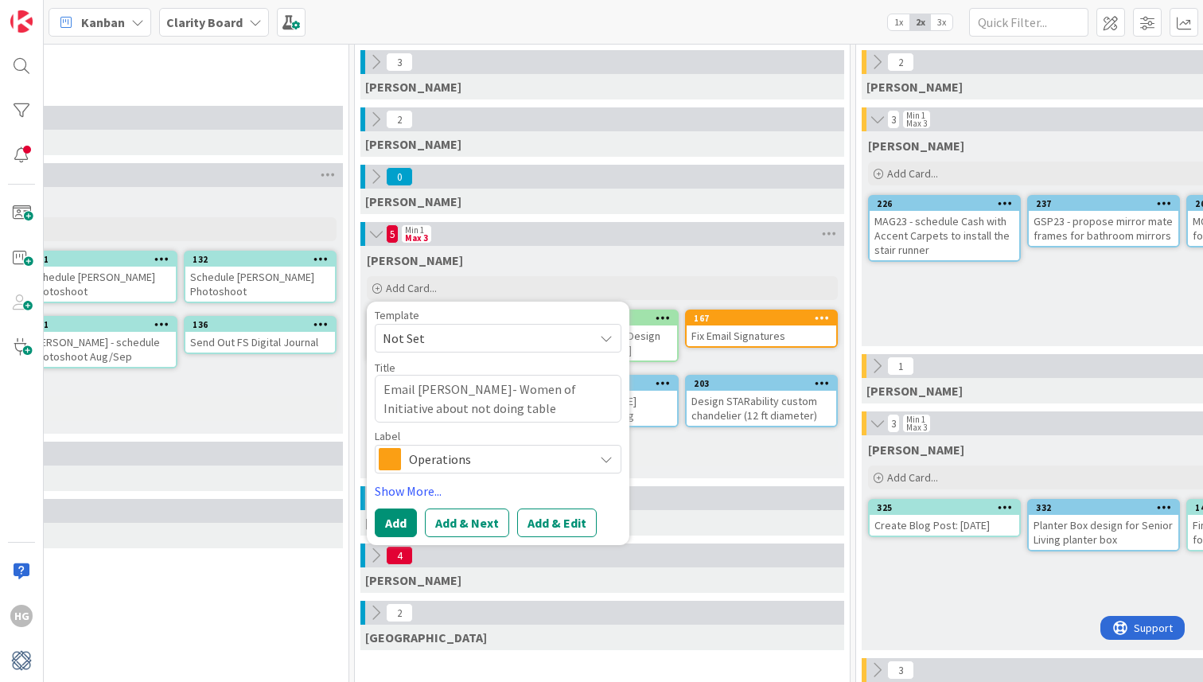
type textarea "Email [PERSON_NAME]- Women of Initiative about not doing table sponsorship"
click at [451, 458] on span "Operations" at bounding box center [497, 459] width 177 height 22
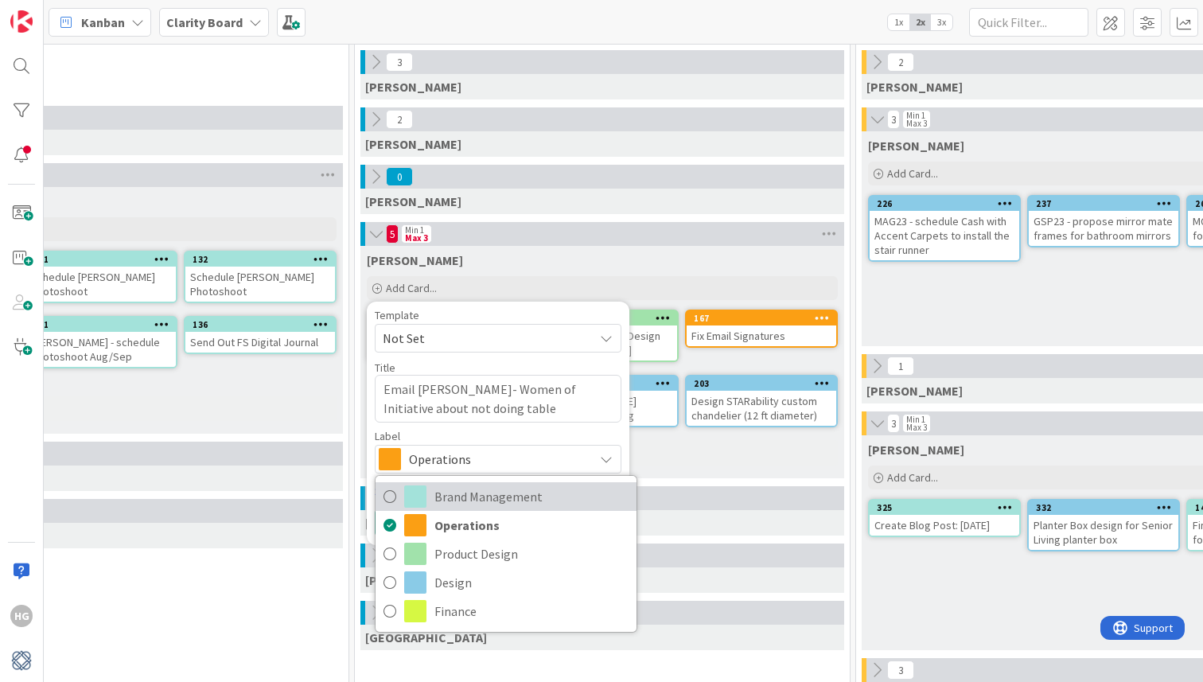
click at [443, 496] on span "Brand Management" at bounding box center [531, 496] width 194 height 24
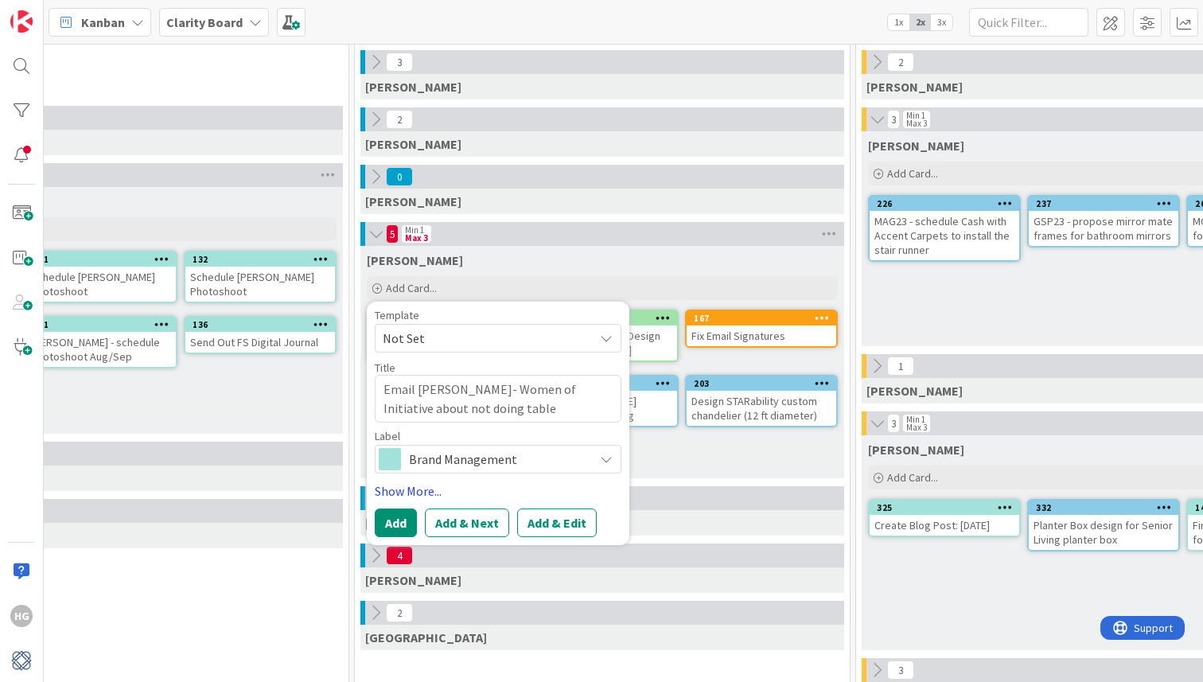
click at [427, 492] on link "Show More..." at bounding box center [498, 490] width 247 height 19
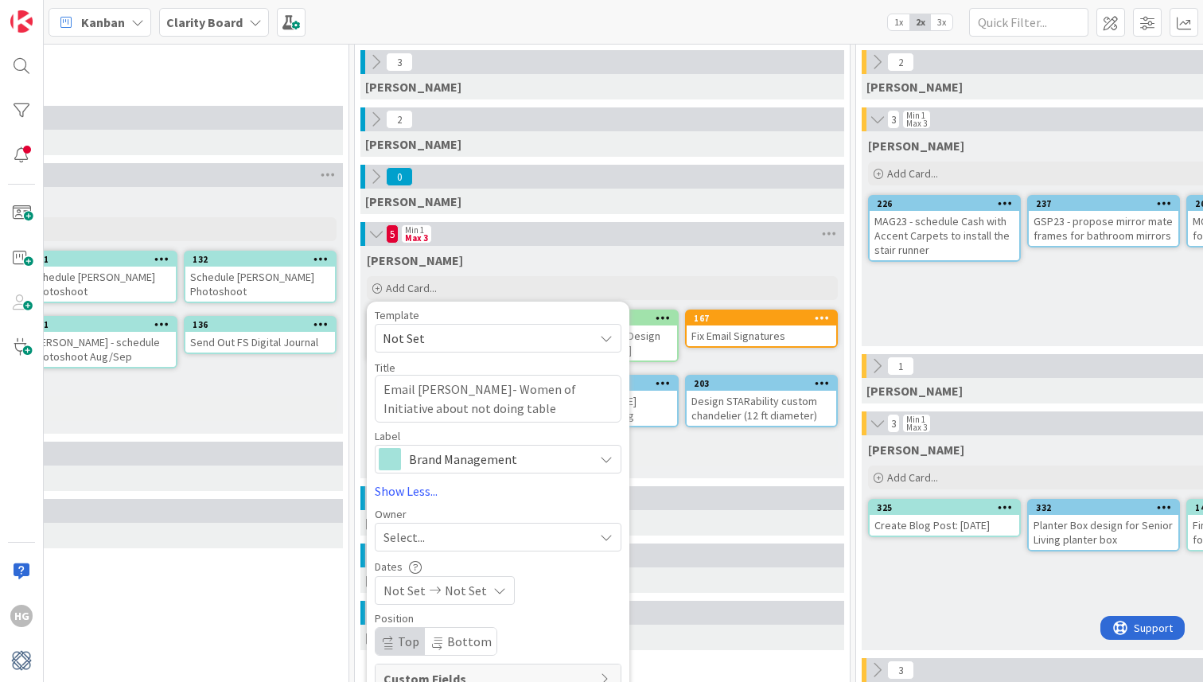
click at [428, 543] on div "Select..." at bounding box center [488, 536] width 210 height 19
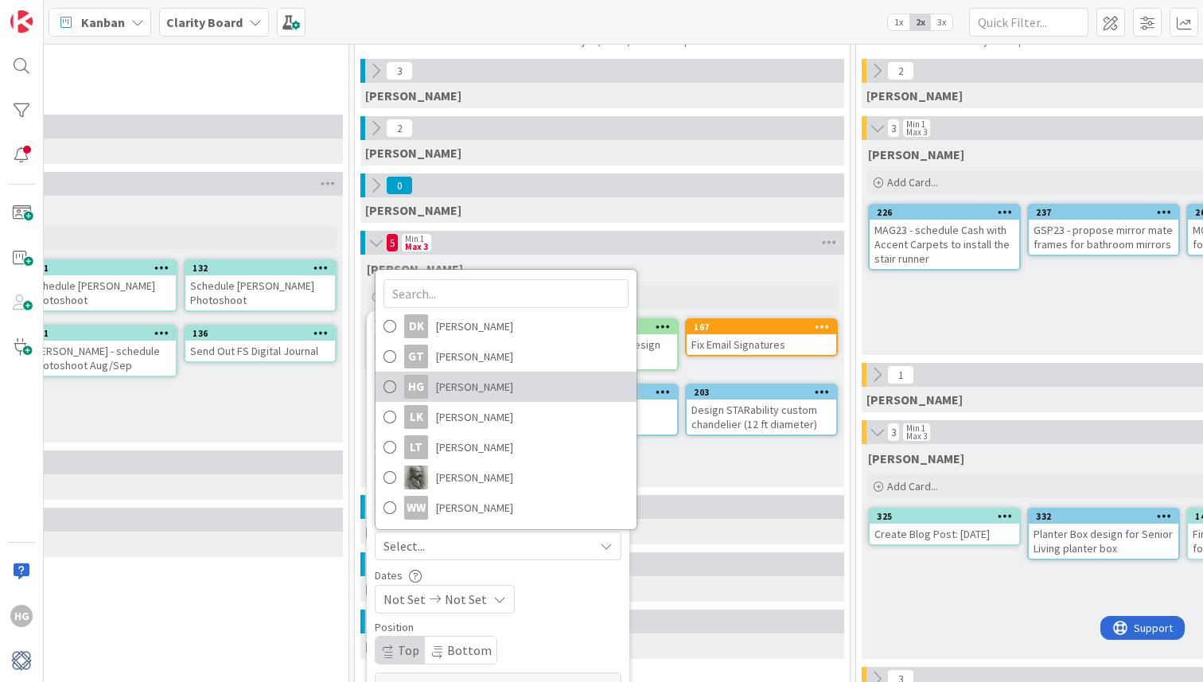
scroll to position [68, 515]
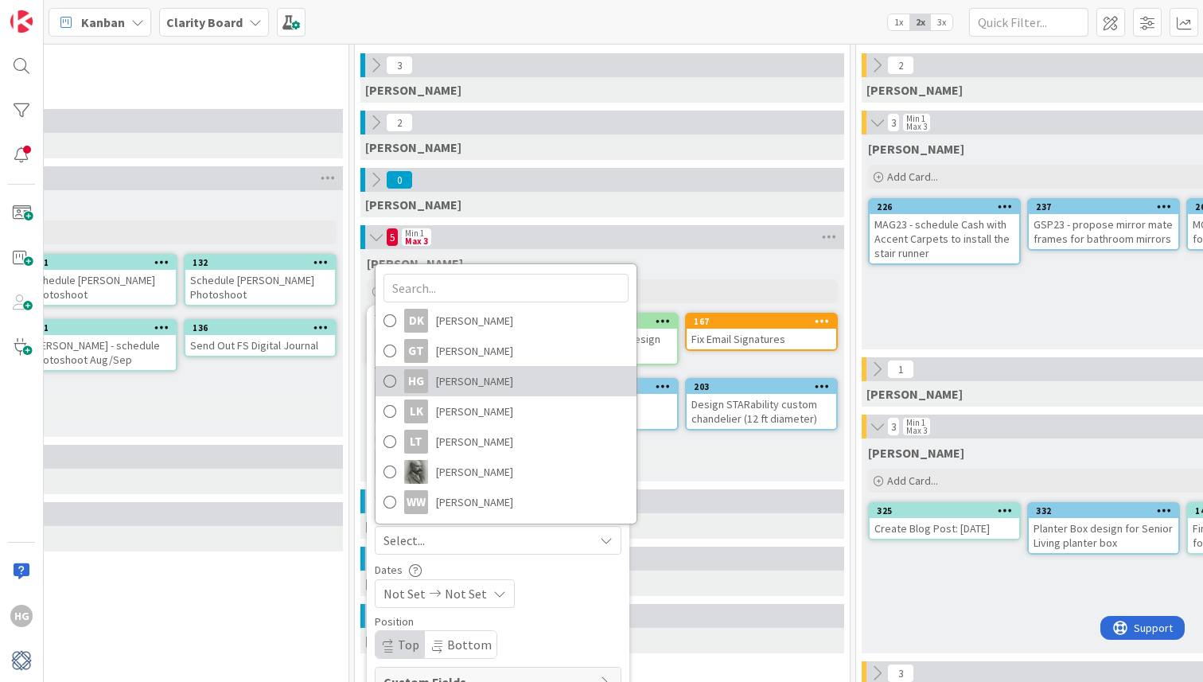
click at [479, 381] on span "[PERSON_NAME]" at bounding box center [474, 381] width 77 height 24
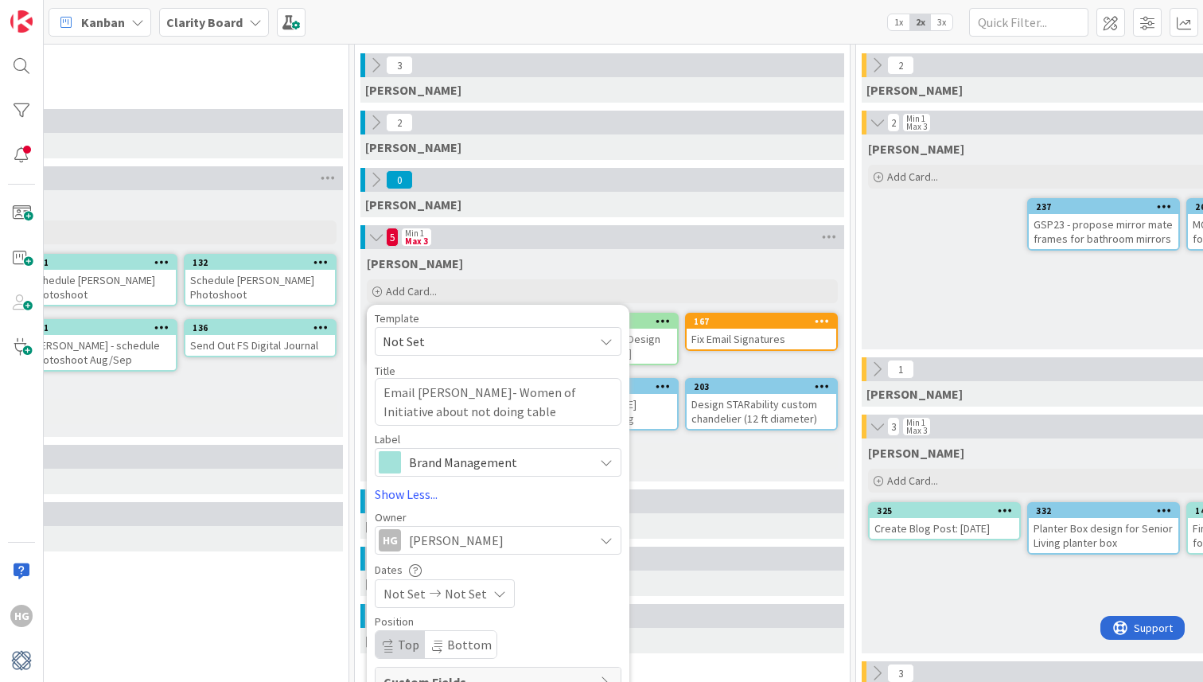
scroll to position [228, 515]
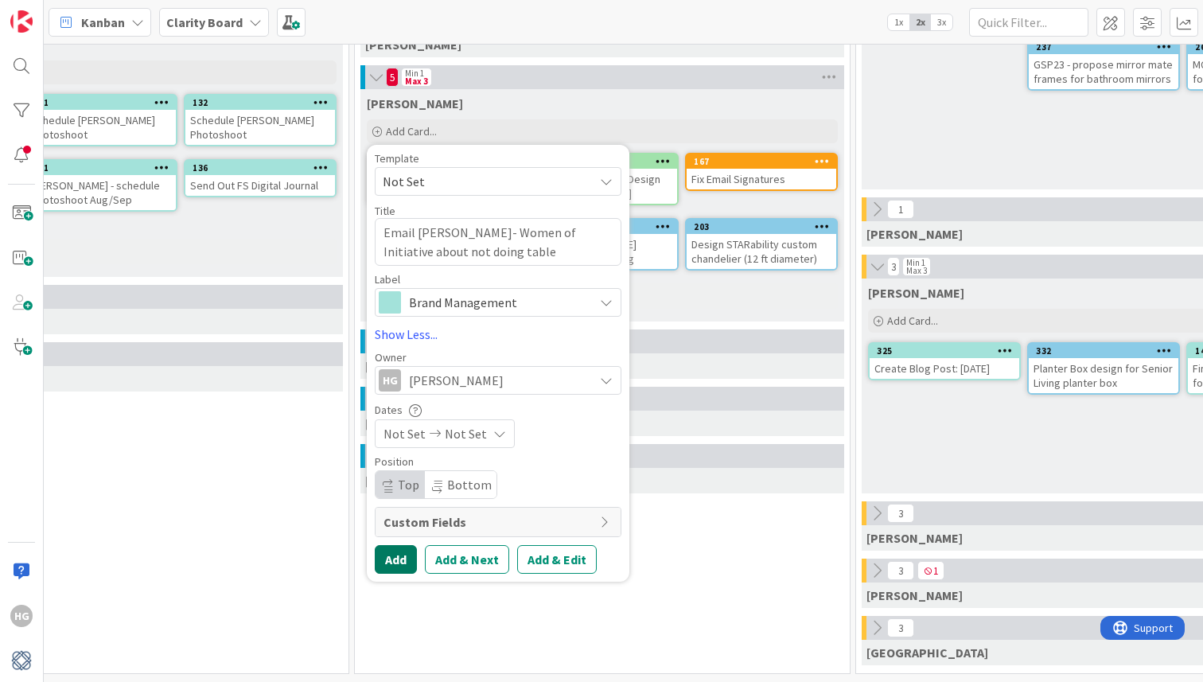
click at [398, 565] on button "Add" at bounding box center [396, 559] width 42 height 29
type textarea "x"
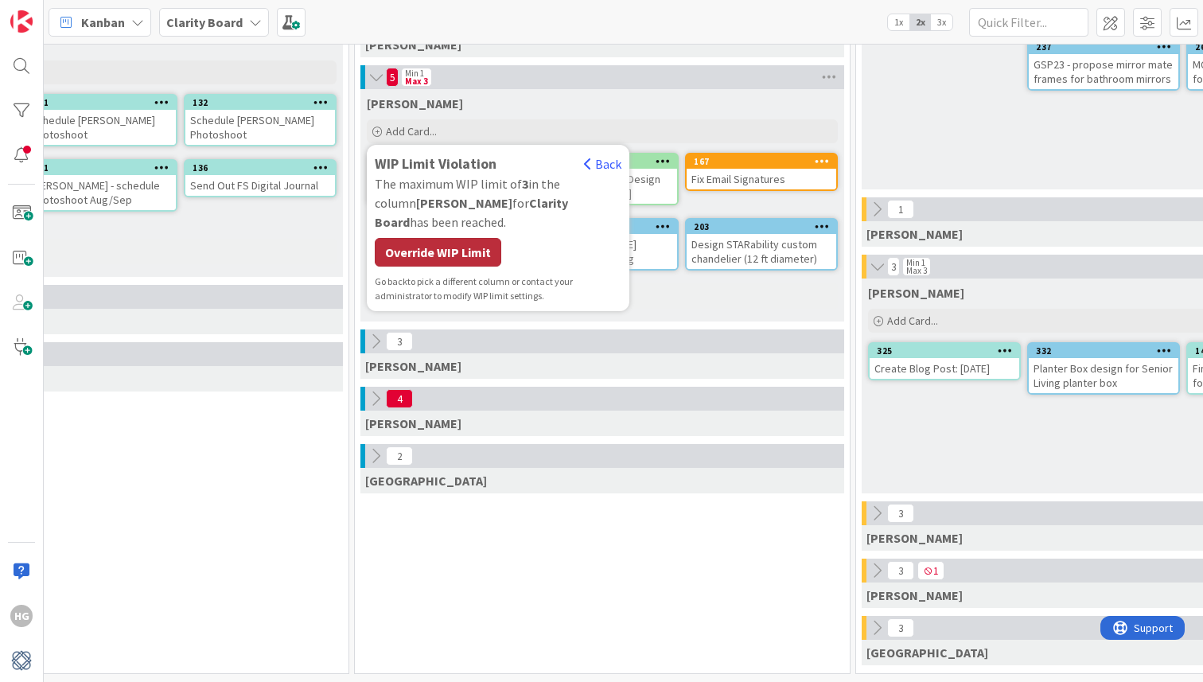
click at [443, 242] on div "Override WIP Limit" at bounding box center [438, 252] width 126 height 29
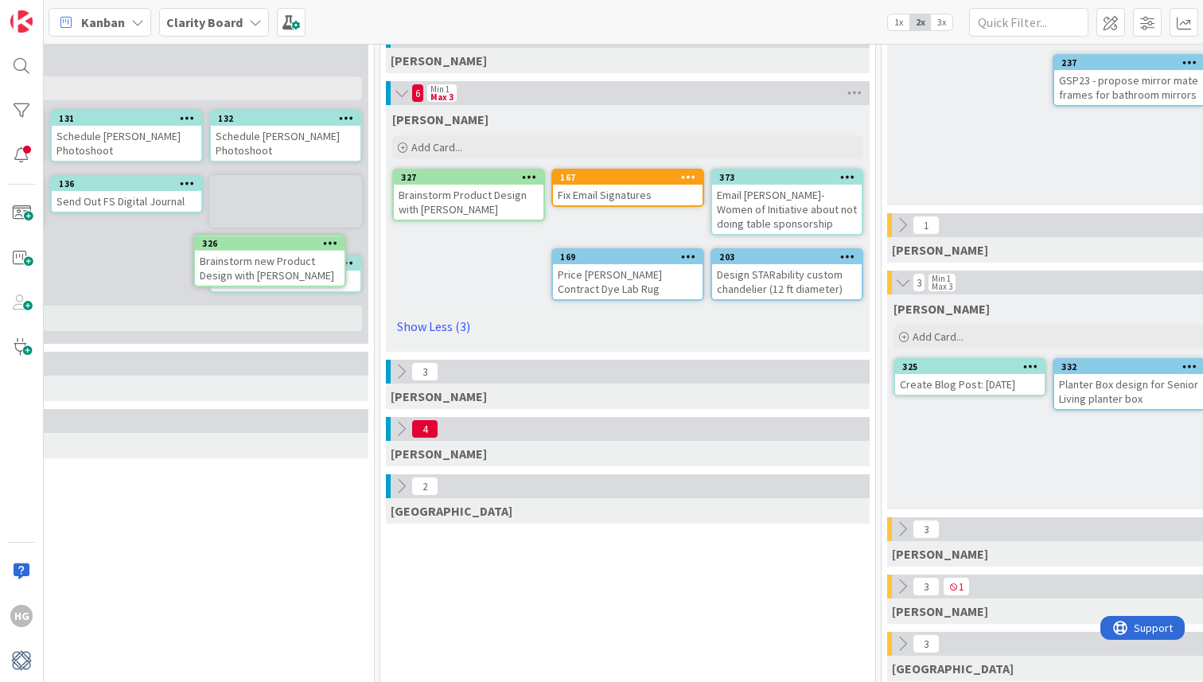
scroll to position [212, 482]
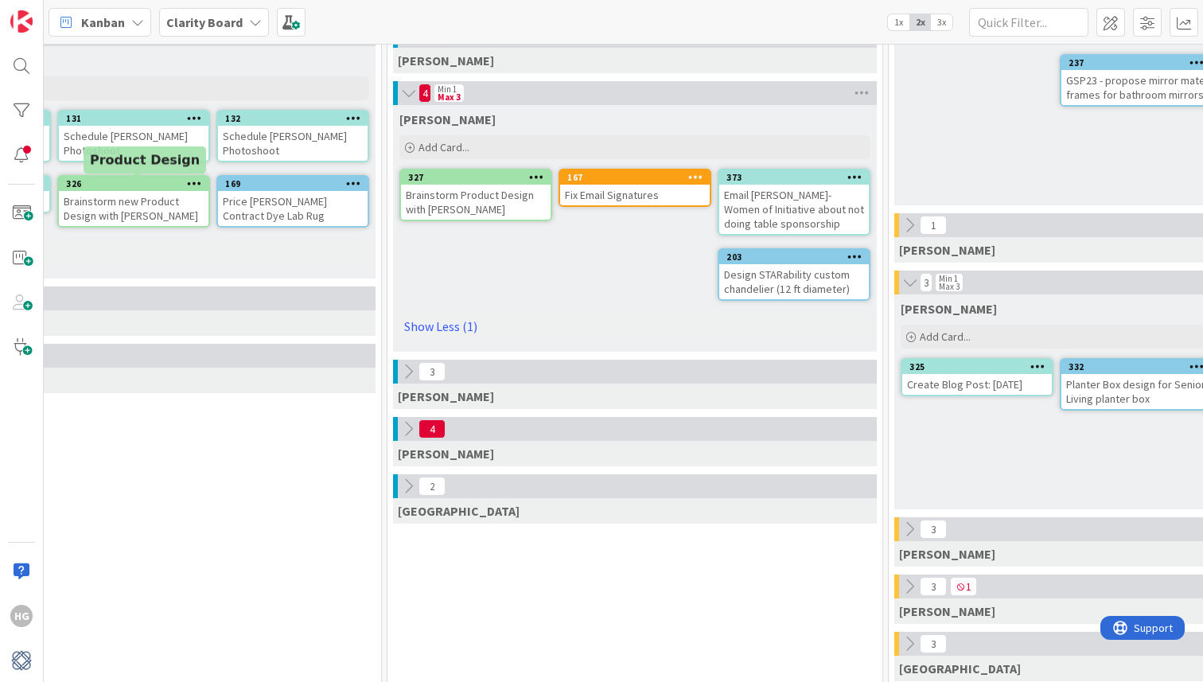
click at [171, 187] on div "326" at bounding box center [137, 183] width 142 height 11
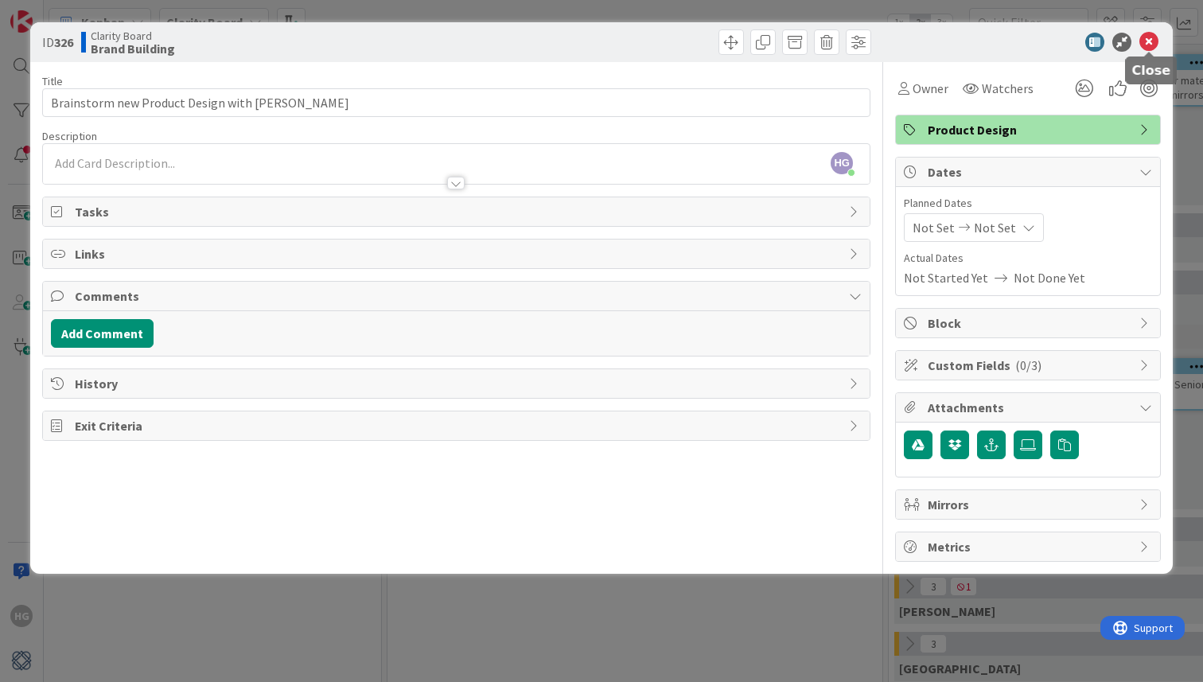
drag, startPoint x: 1151, startPoint y: 44, endPoint x: 1102, endPoint y: 51, distance: 49.8
click at [1151, 44] on icon at bounding box center [1148, 42] width 19 height 19
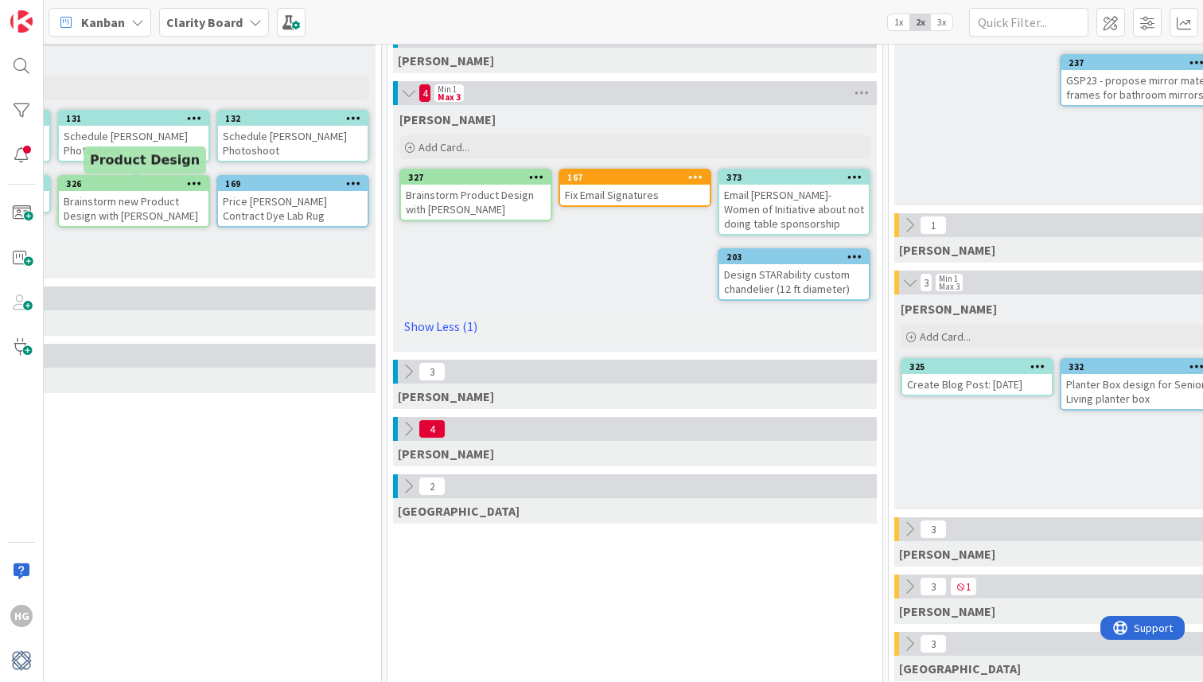
click at [196, 180] on icon at bounding box center [194, 182] width 15 height 11
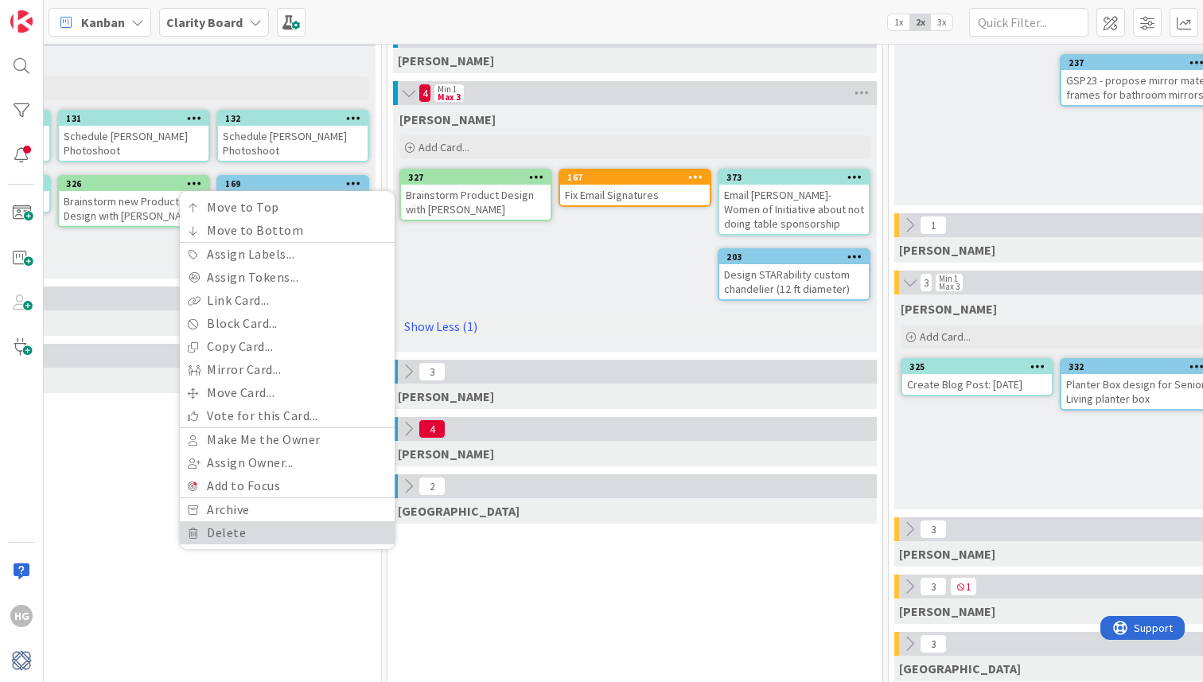
drag, startPoint x: 235, startPoint y: 534, endPoint x: 303, endPoint y: 483, distance: 85.3
click at [235, 534] on link "Delete" at bounding box center [287, 532] width 215 height 23
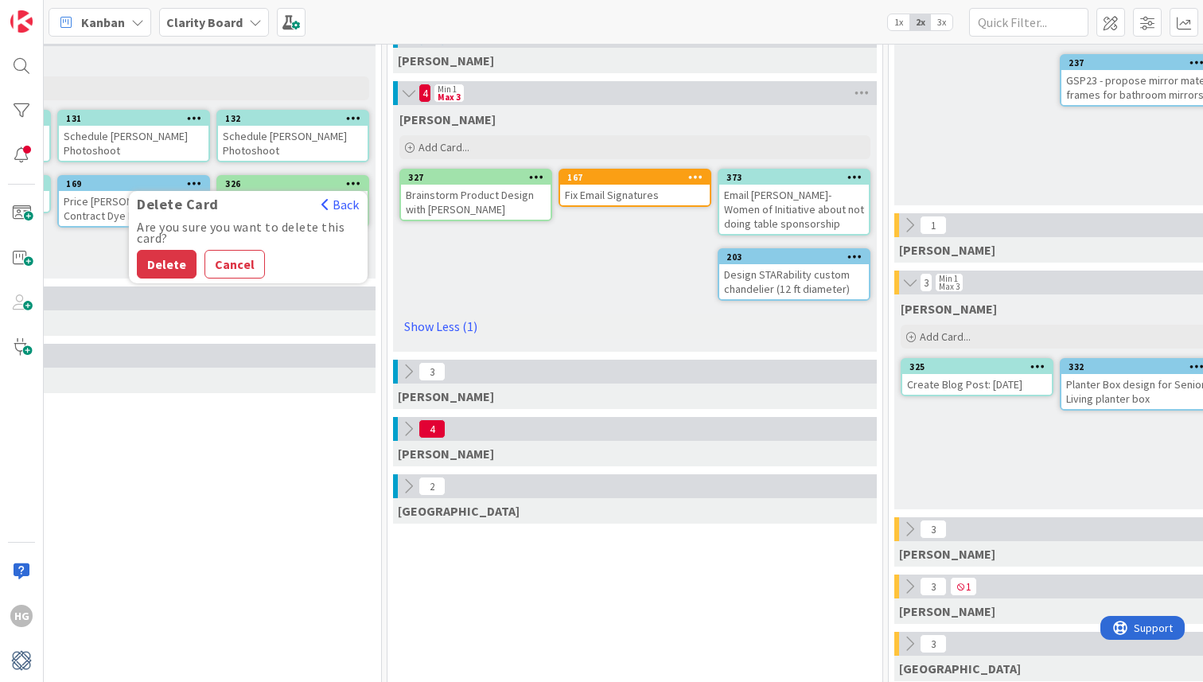
scroll to position [212, 474]
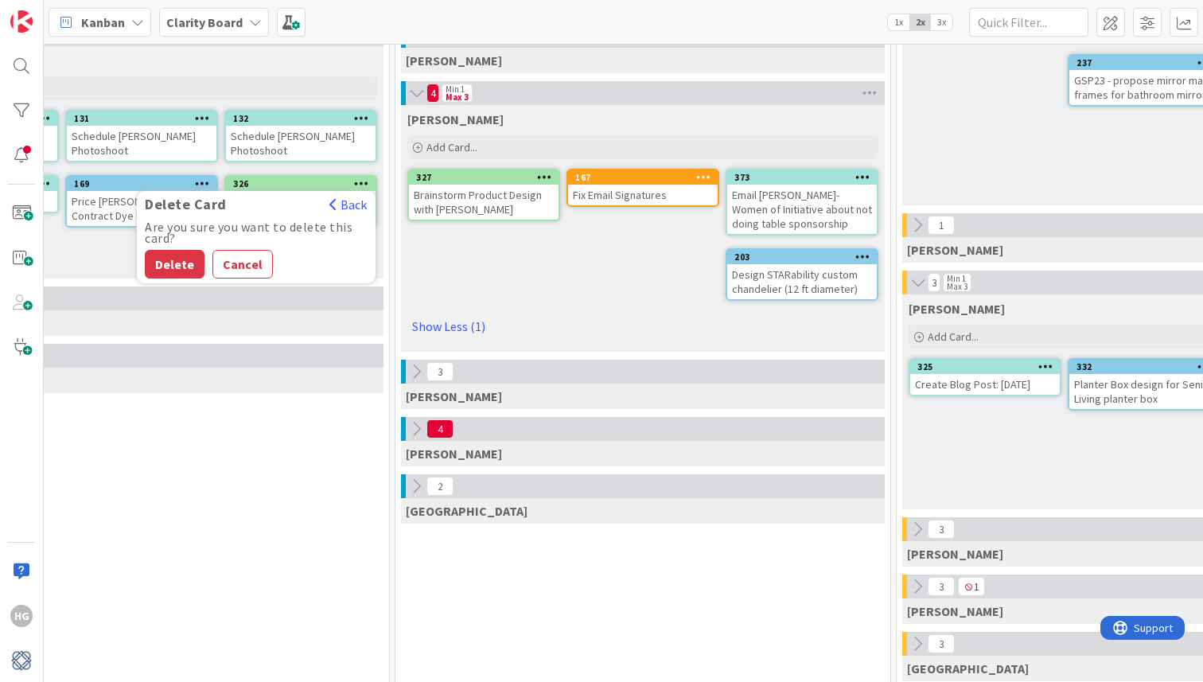
click at [182, 260] on button "Delete" at bounding box center [175, 264] width 60 height 29
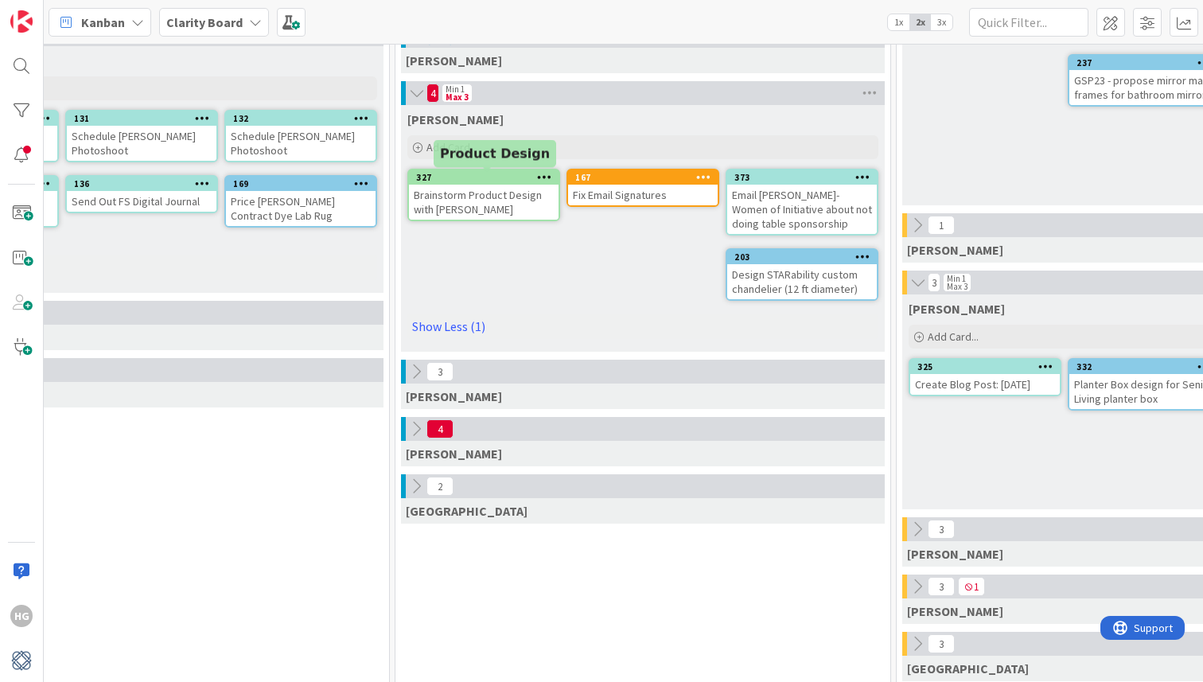
click at [506, 181] on div "327" at bounding box center [487, 177] width 142 height 11
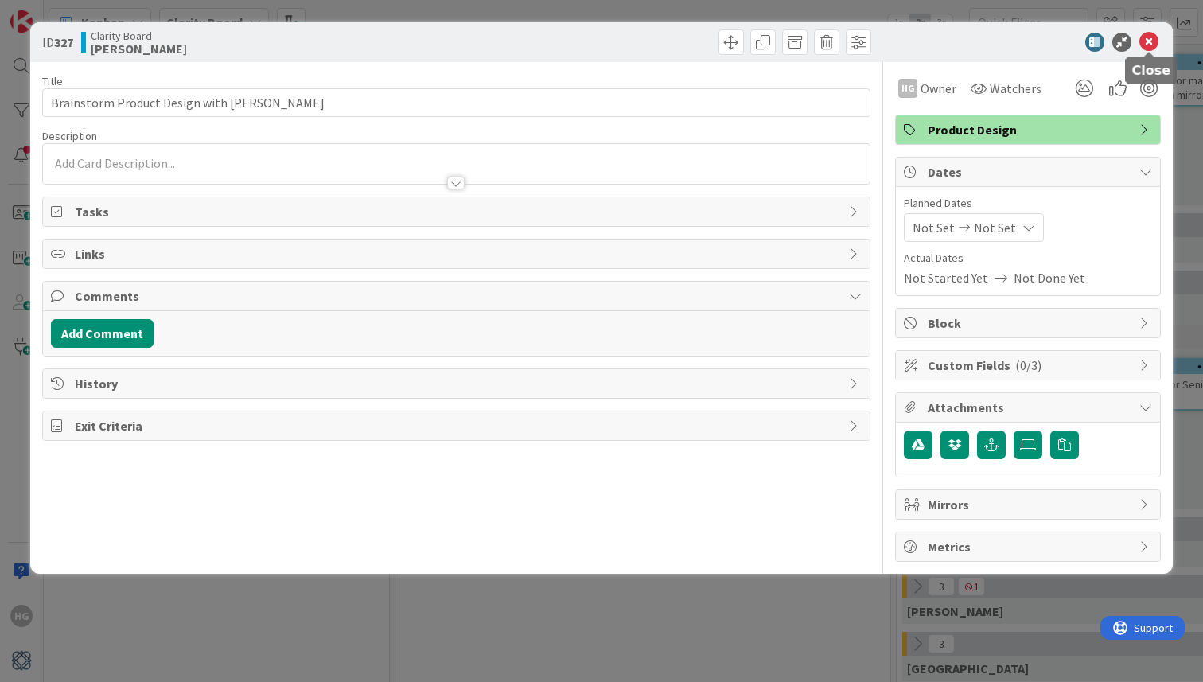
drag, startPoint x: 1152, startPoint y: 43, endPoint x: 1128, endPoint y: 55, distance: 27.4
click at [1152, 43] on icon at bounding box center [1148, 42] width 19 height 19
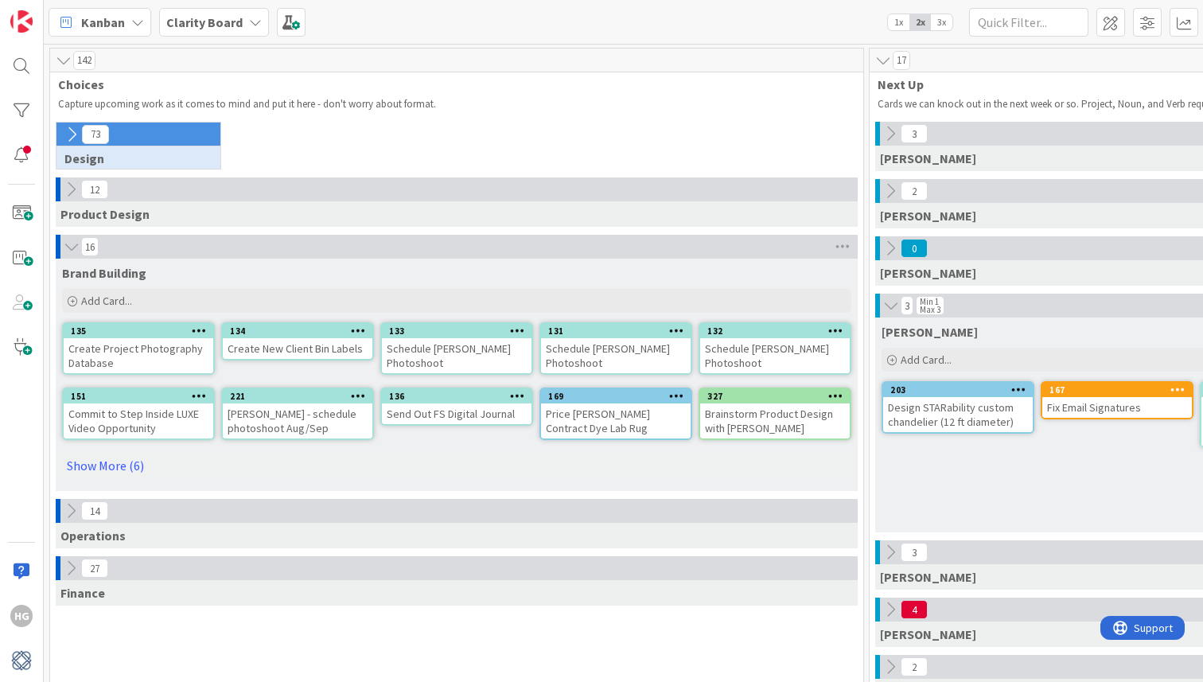
click at [62, 188] on icon at bounding box center [70, 189] width 17 height 17
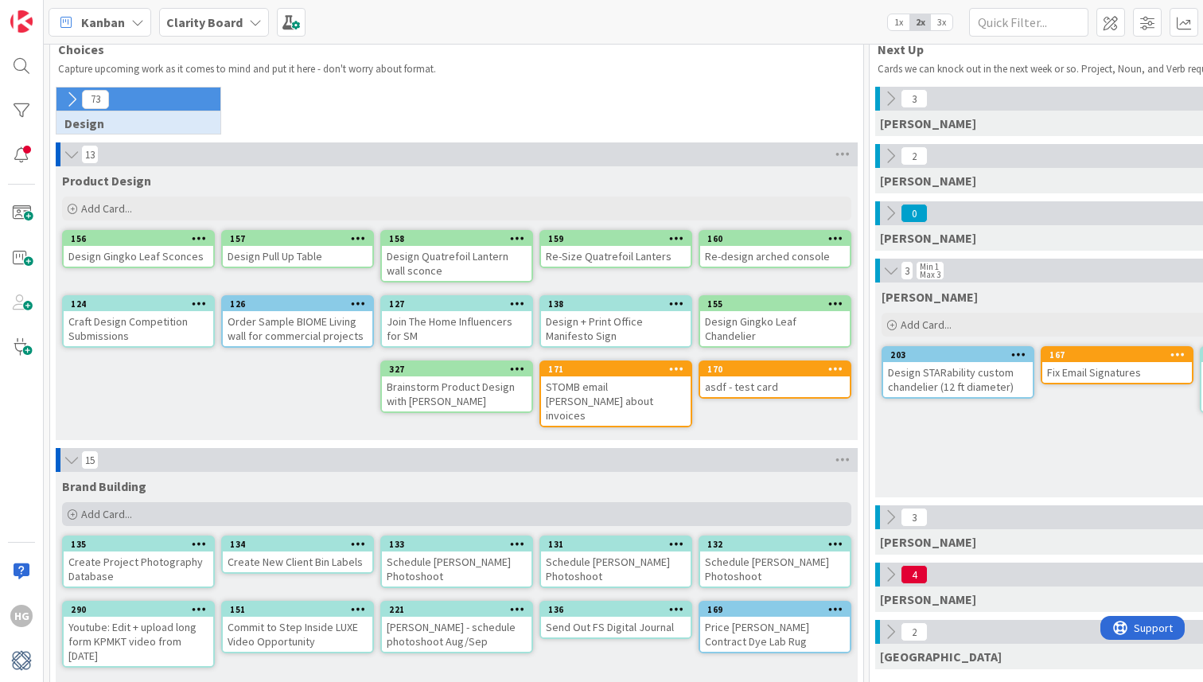
scroll to position [19, 0]
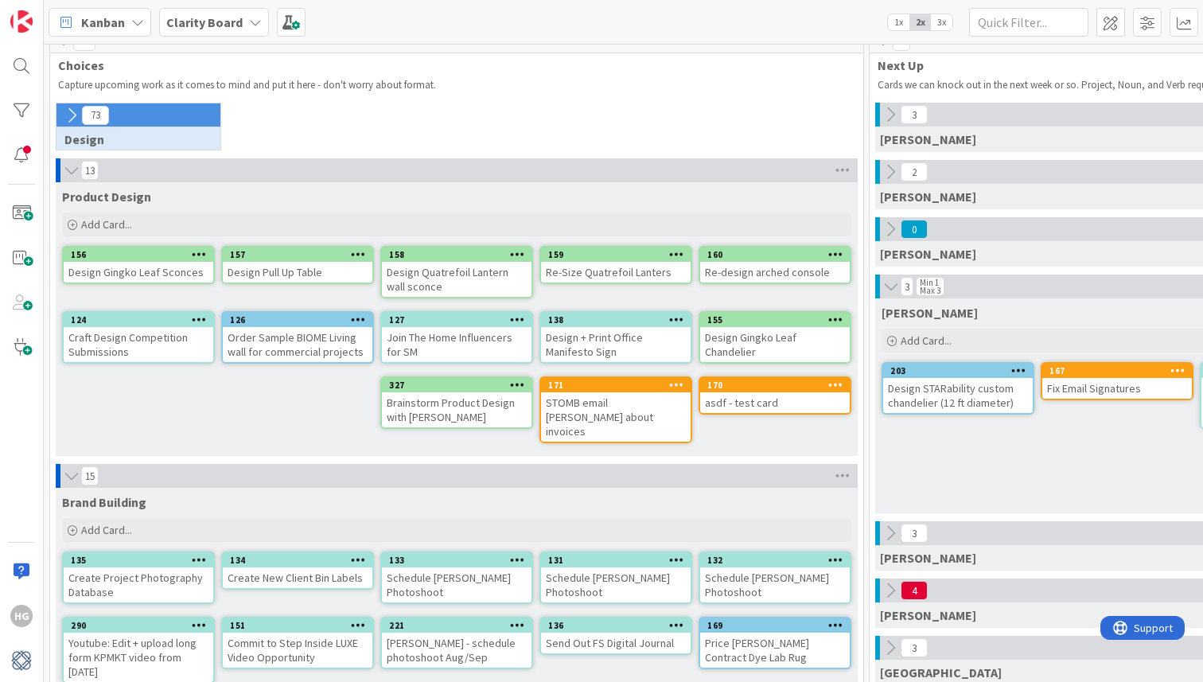
click at [68, 179] on button at bounding box center [71, 170] width 16 height 21
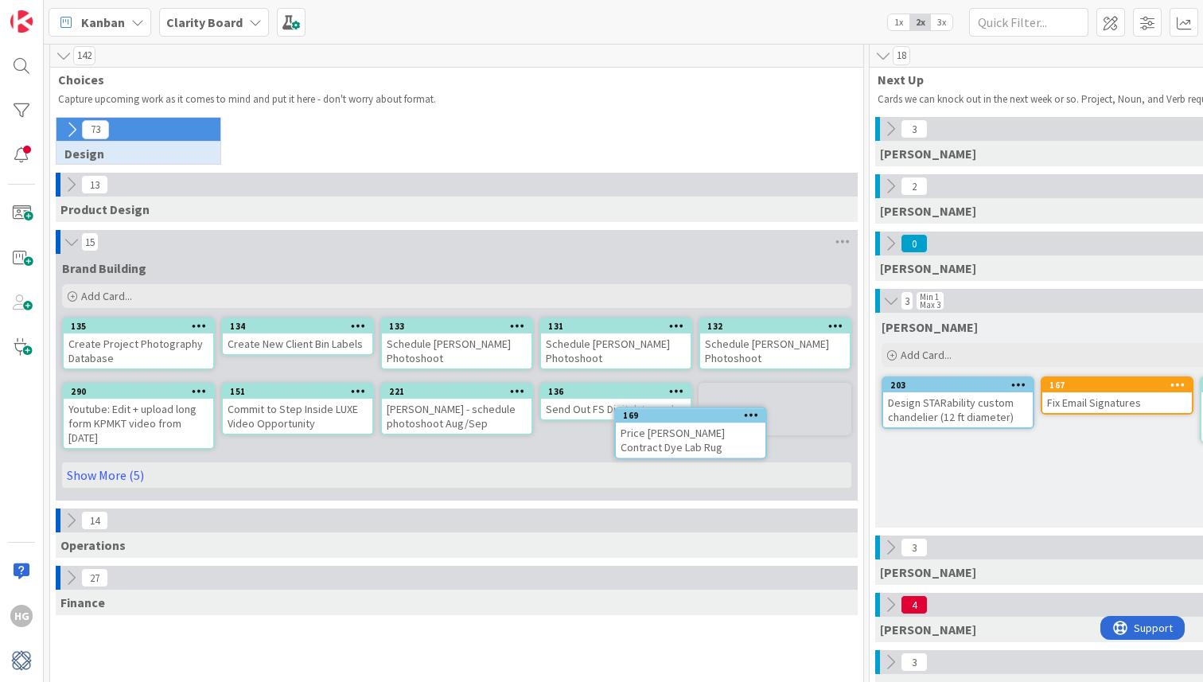
scroll to position [6, 0]
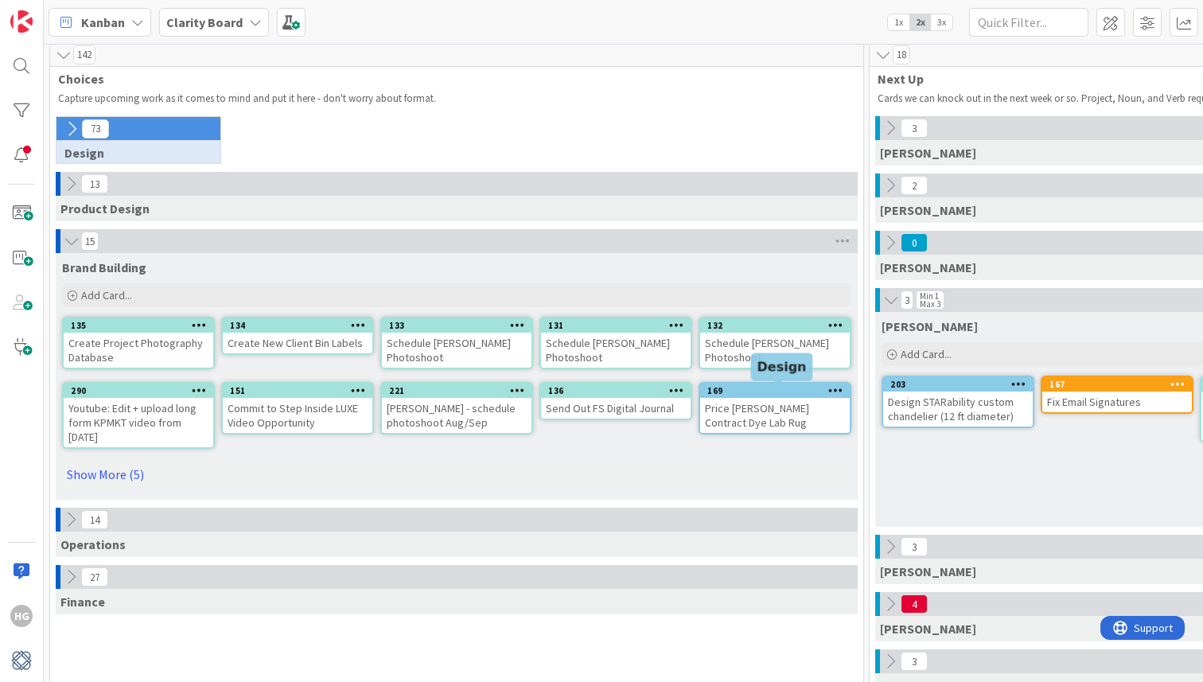
click at [744, 385] on div "169" at bounding box center [778, 390] width 142 height 11
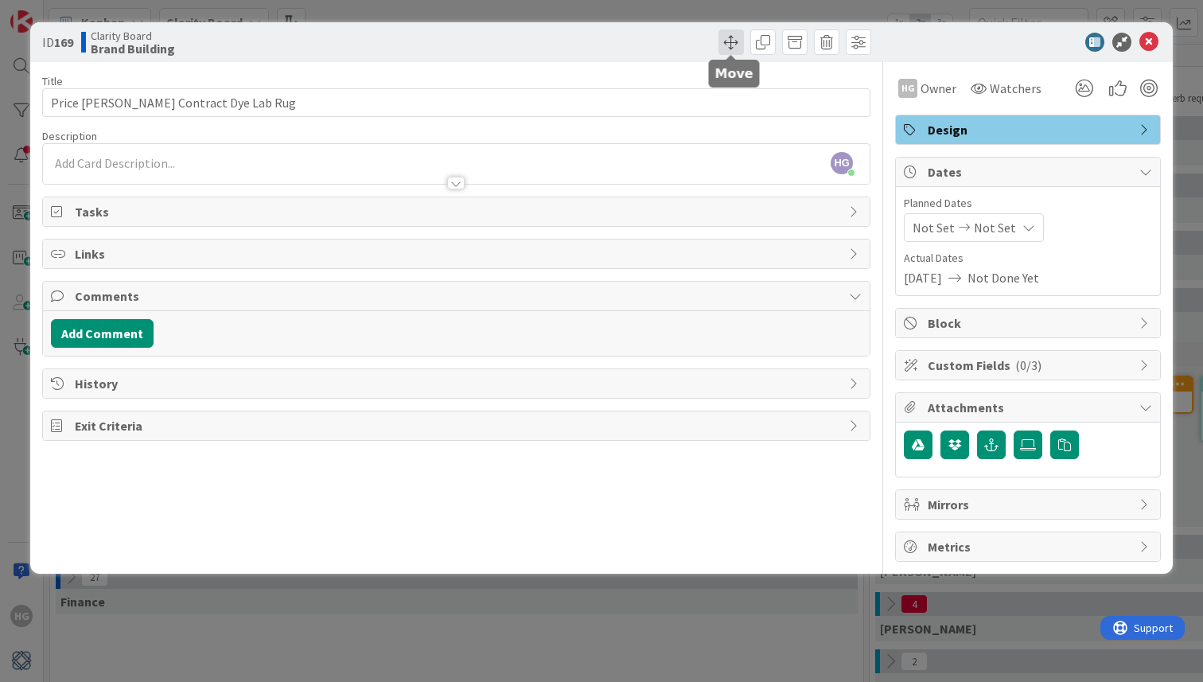
click at [729, 40] on span at bounding box center [730, 41] width 25 height 25
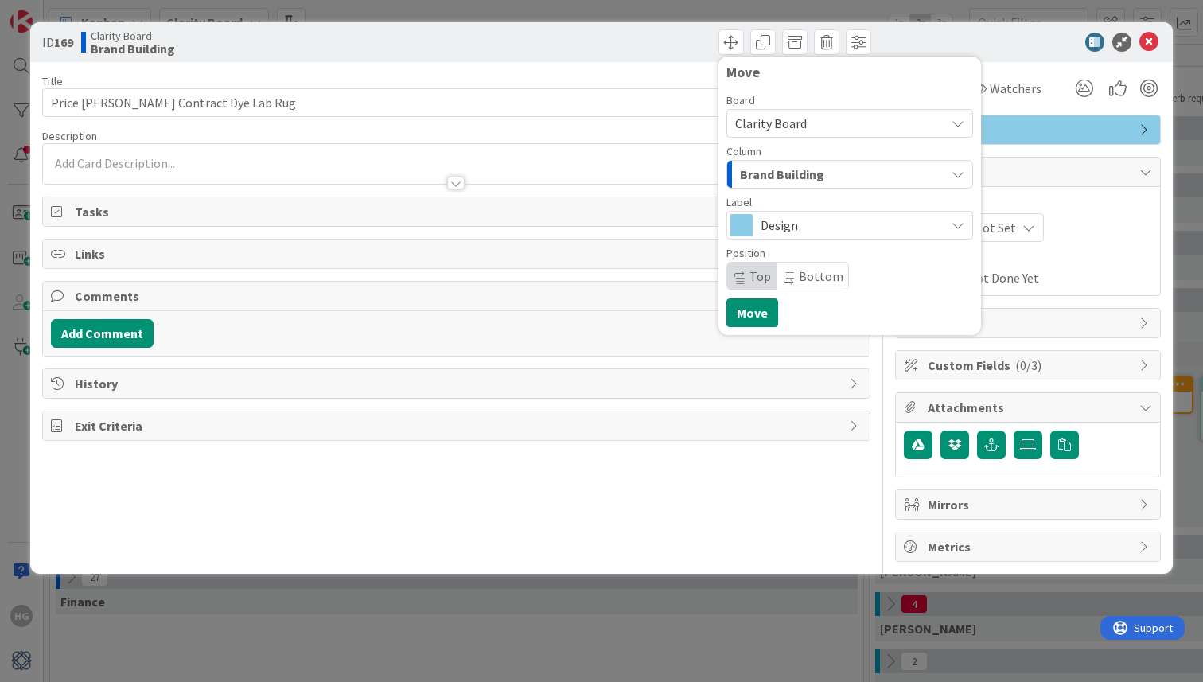
click at [780, 180] on span "Brand Building" at bounding box center [782, 174] width 84 height 21
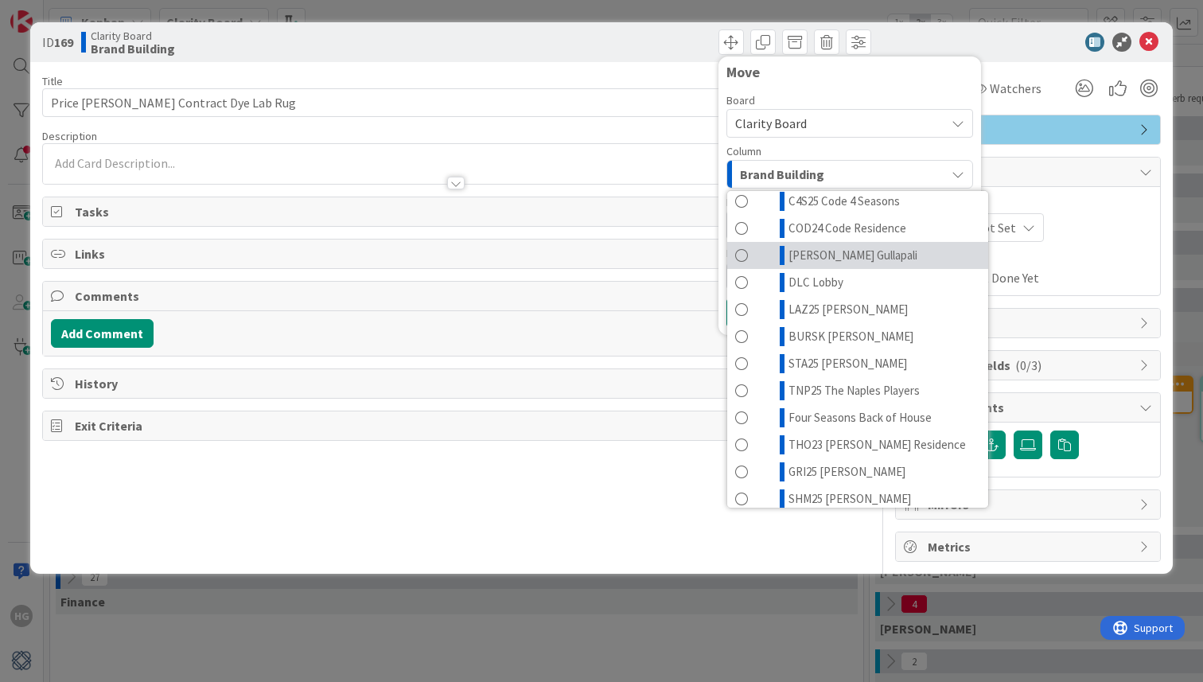
scroll to position [174, 0]
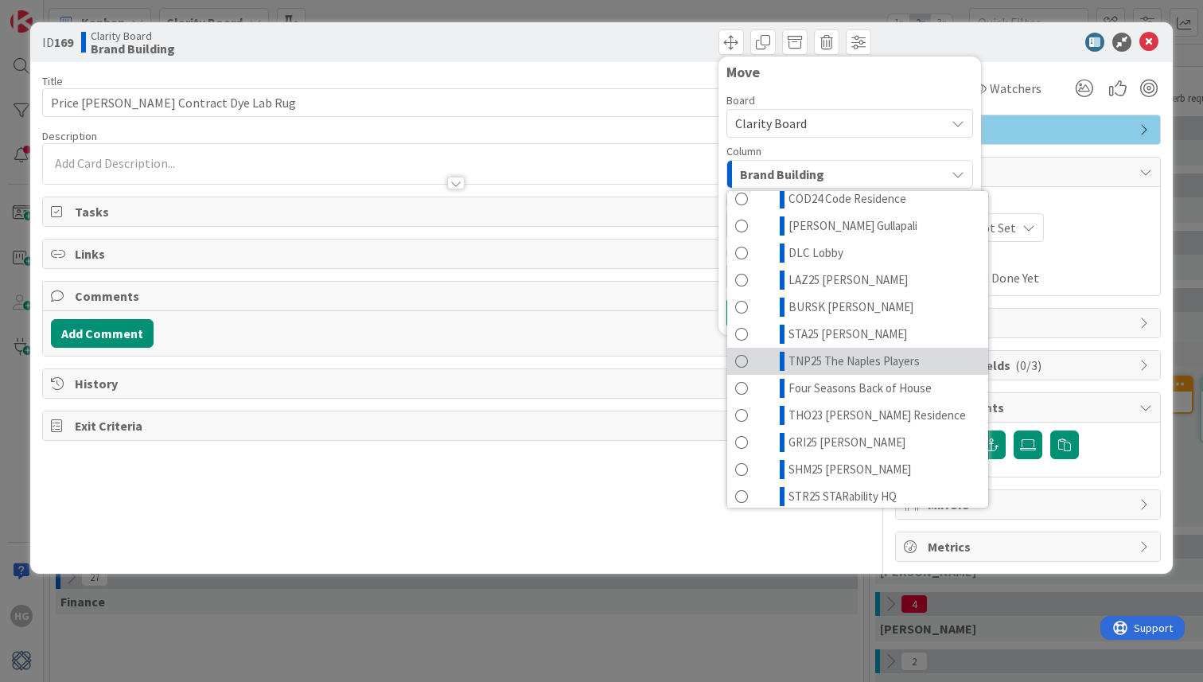
click at [748, 359] on span at bounding box center [741, 361] width 13 height 19
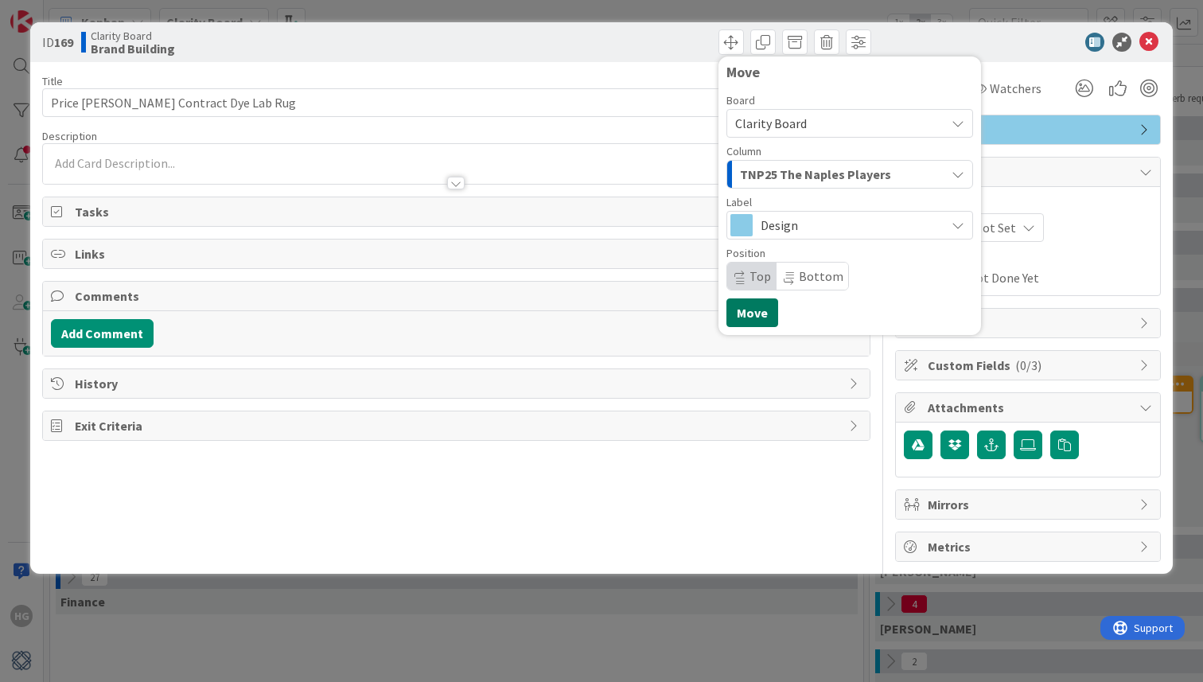
click at [752, 312] on button "Move" at bounding box center [752, 312] width 52 height 29
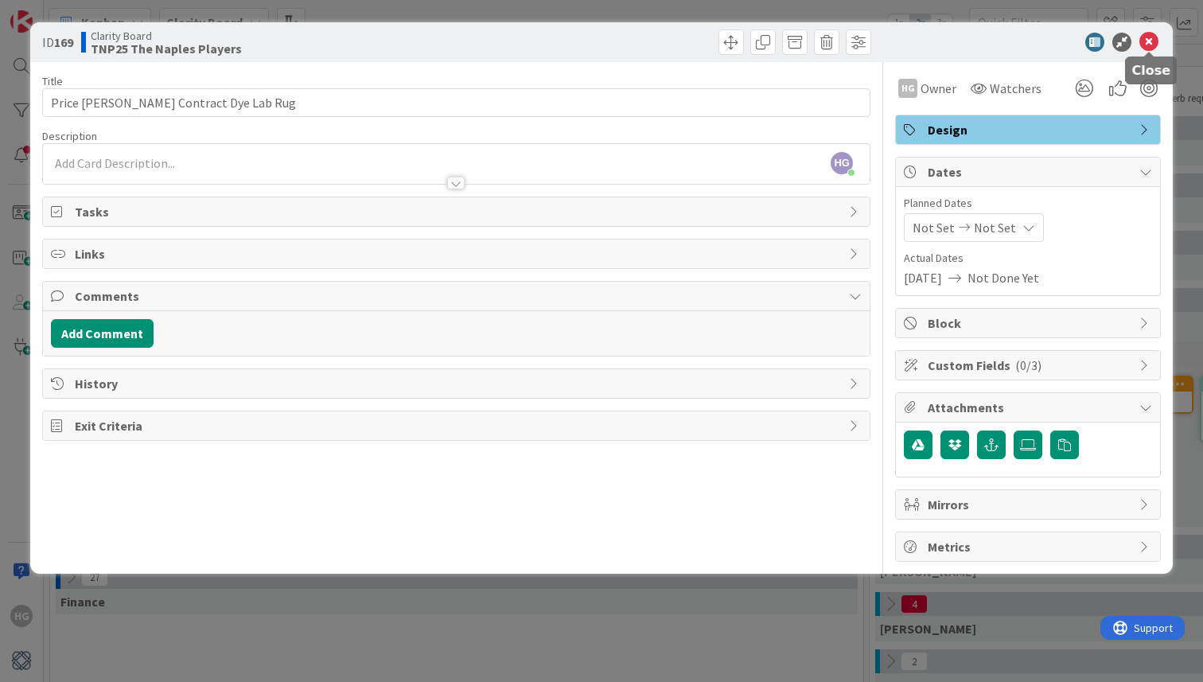
click at [1144, 44] on icon at bounding box center [1148, 42] width 19 height 19
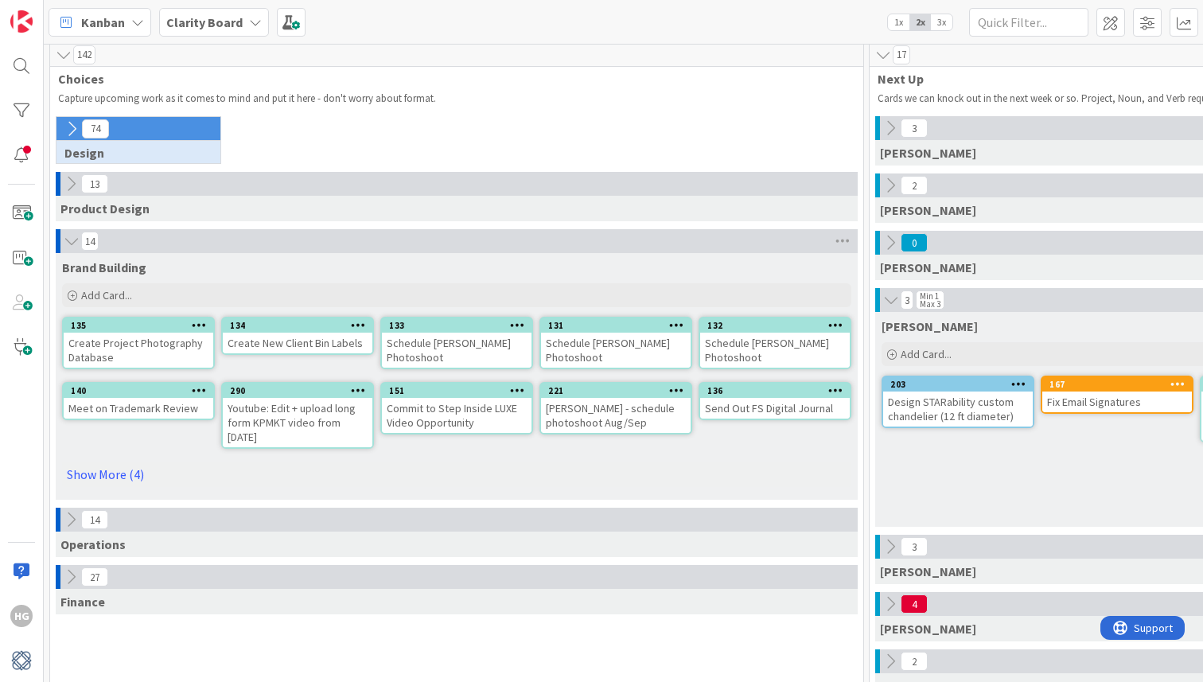
click at [68, 197] on div "Product Design" at bounding box center [457, 208] width 802 height 25
click at [72, 188] on icon at bounding box center [70, 183] width 17 height 17
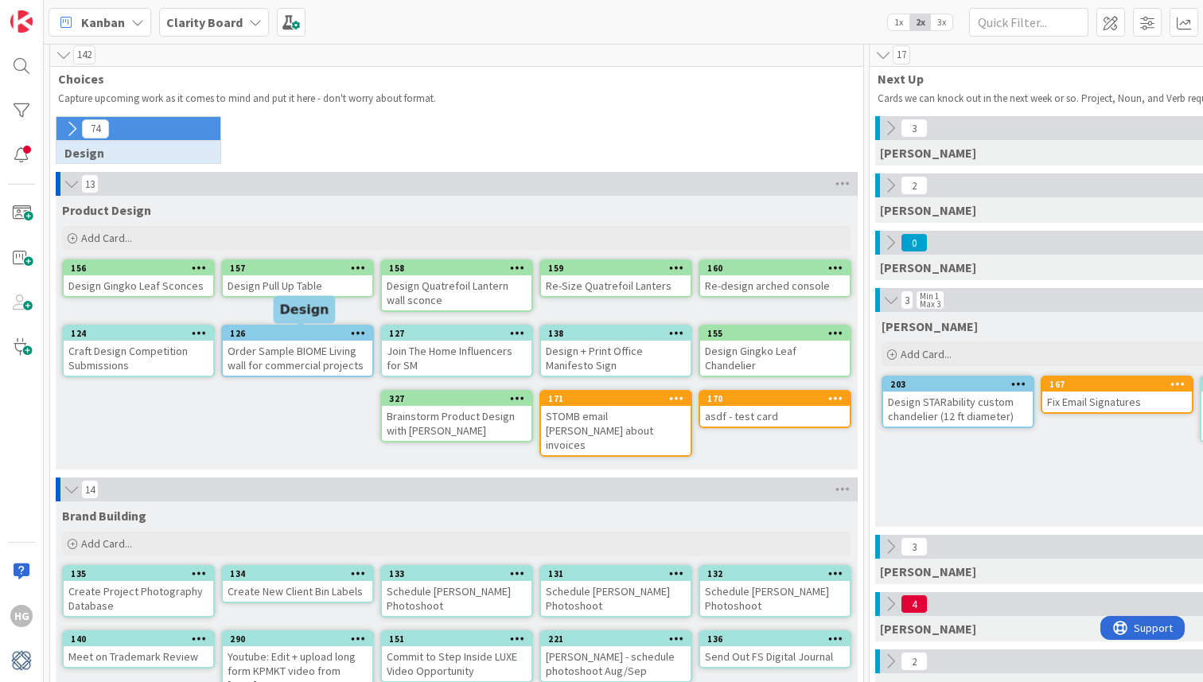
click at [290, 334] on div "126" at bounding box center [301, 333] width 142 height 11
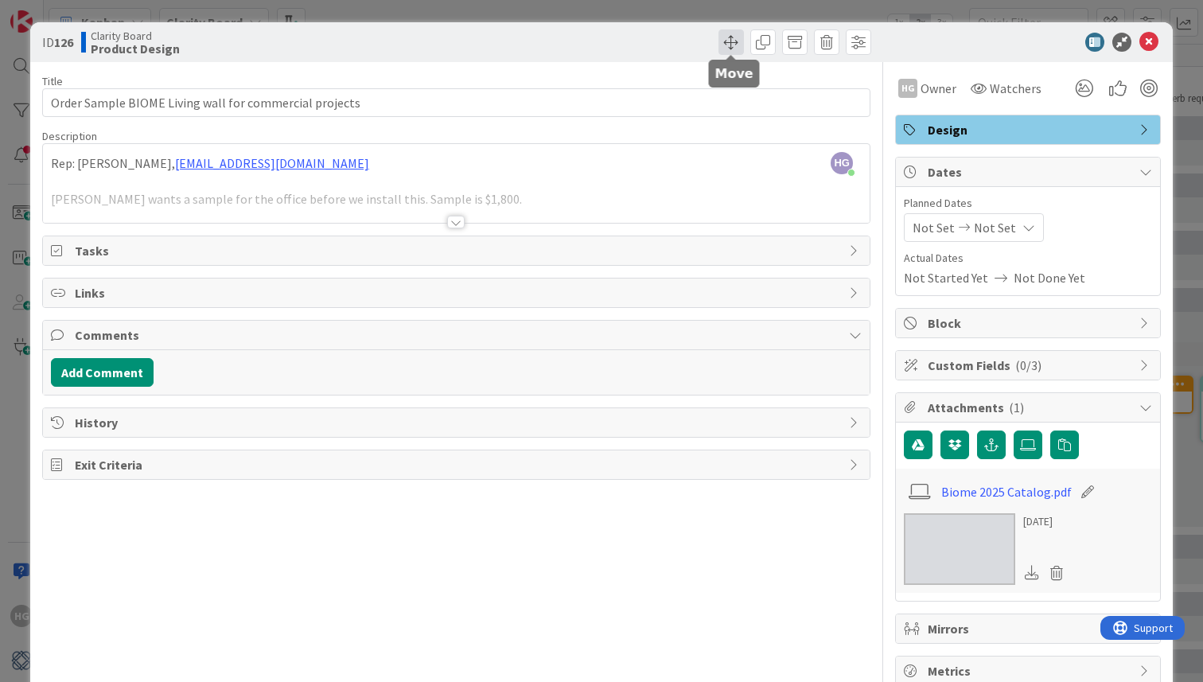
click at [729, 37] on span at bounding box center [730, 41] width 25 height 25
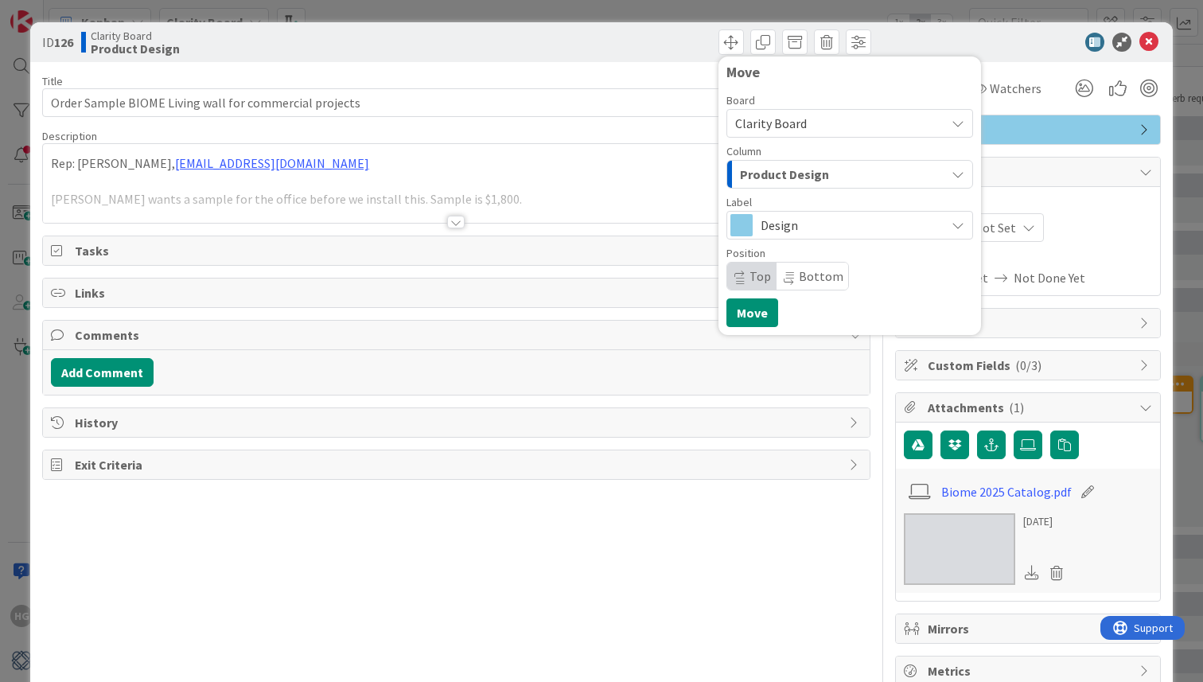
click at [769, 179] on span "Product Design" at bounding box center [784, 174] width 89 height 21
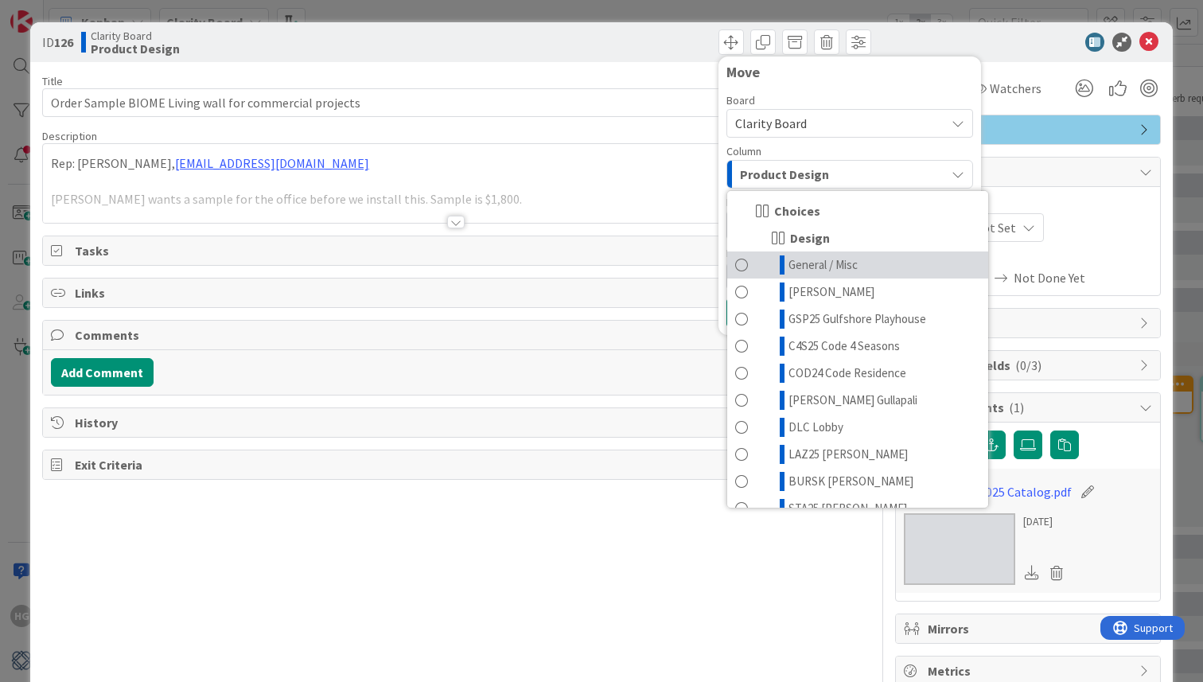
click at [736, 263] on span at bounding box center [741, 264] width 13 height 19
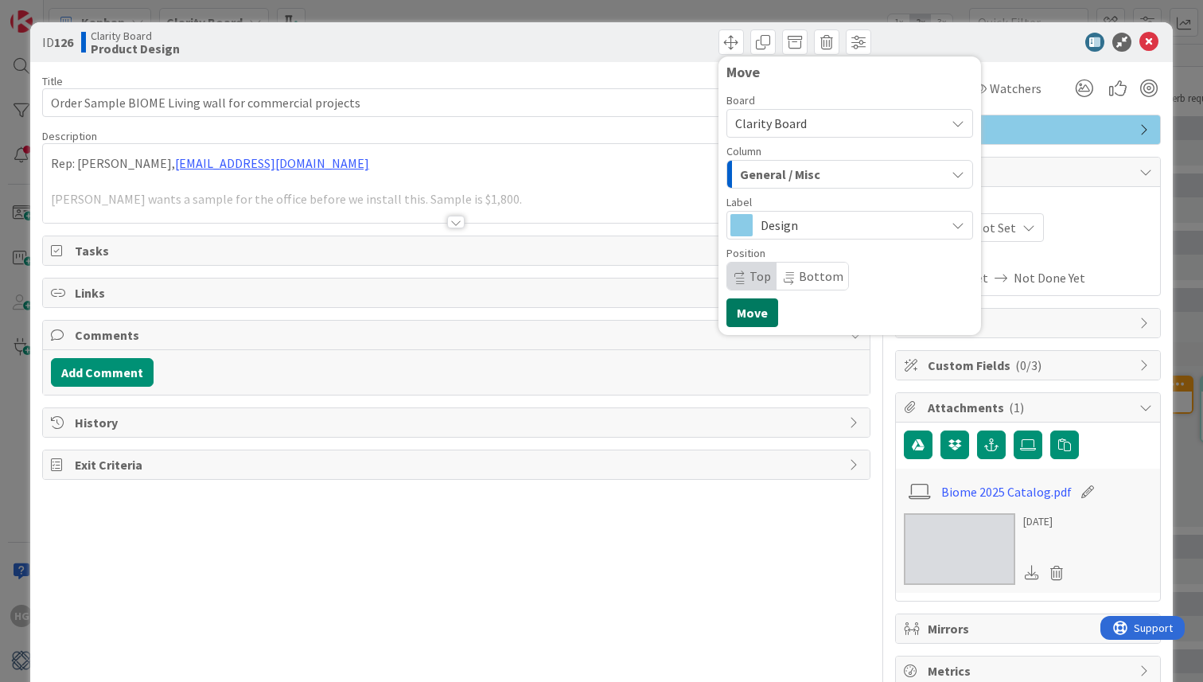
click at [765, 310] on button "Move" at bounding box center [752, 312] width 52 height 29
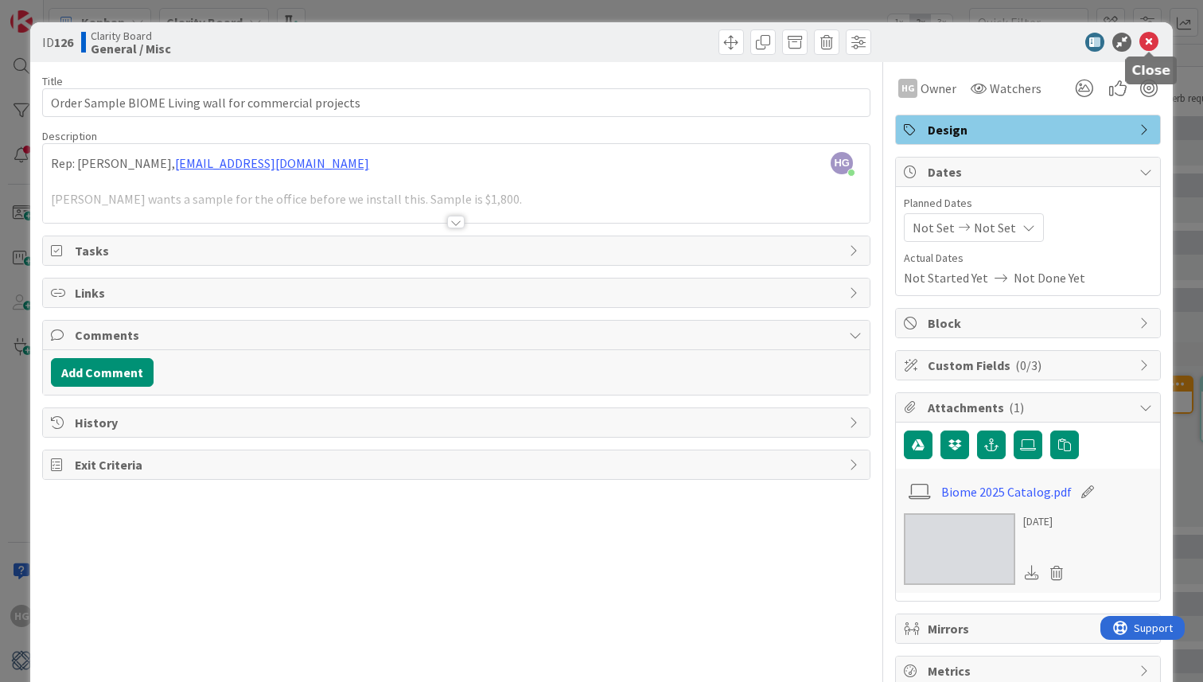
click at [1150, 36] on icon at bounding box center [1148, 42] width 19 height 19
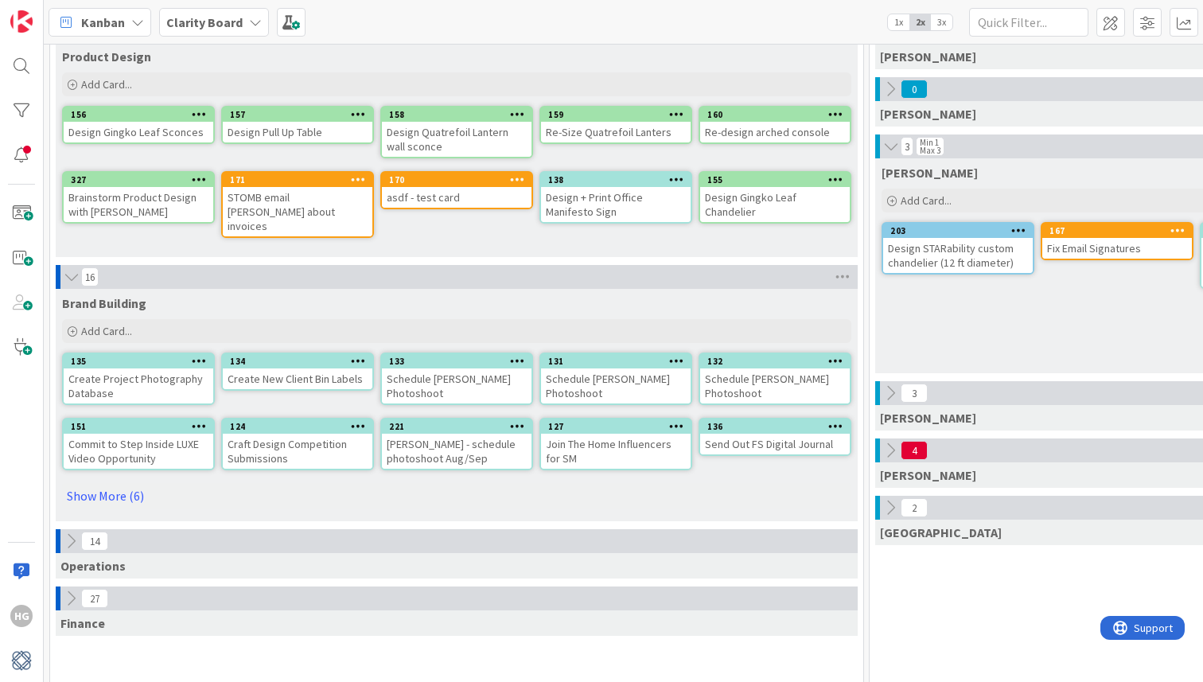
scroll to position [161, 0]
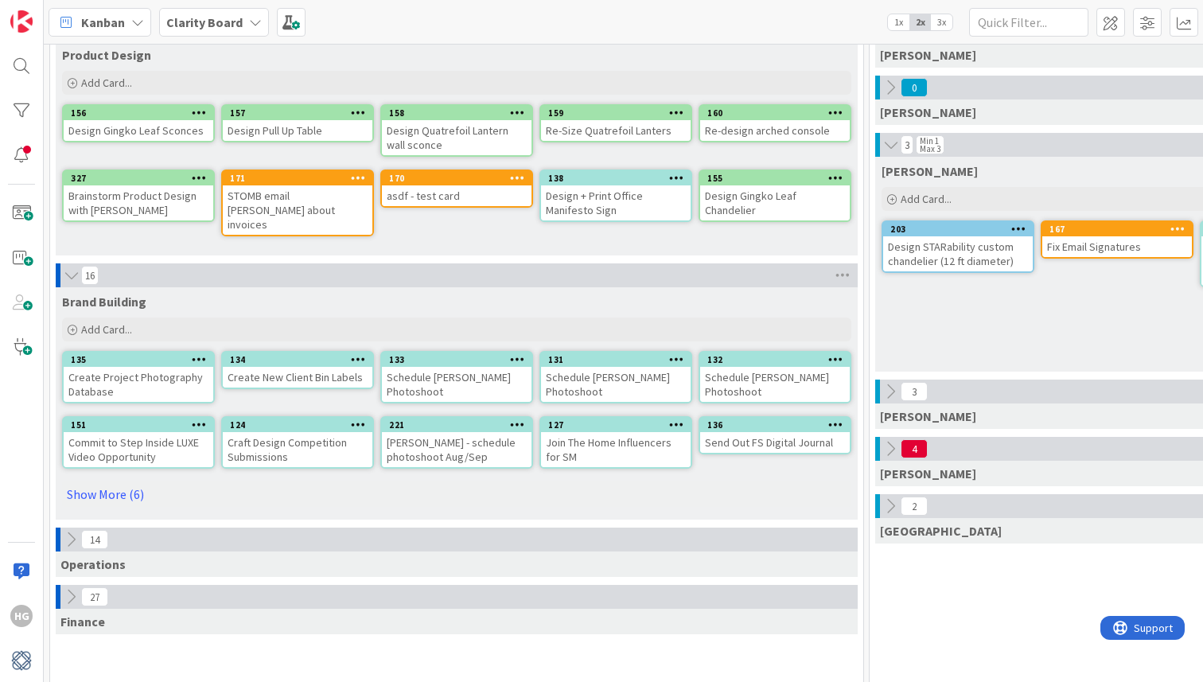
click at [526, 179] on div at bounding box center [517, 178] width 29 height 11
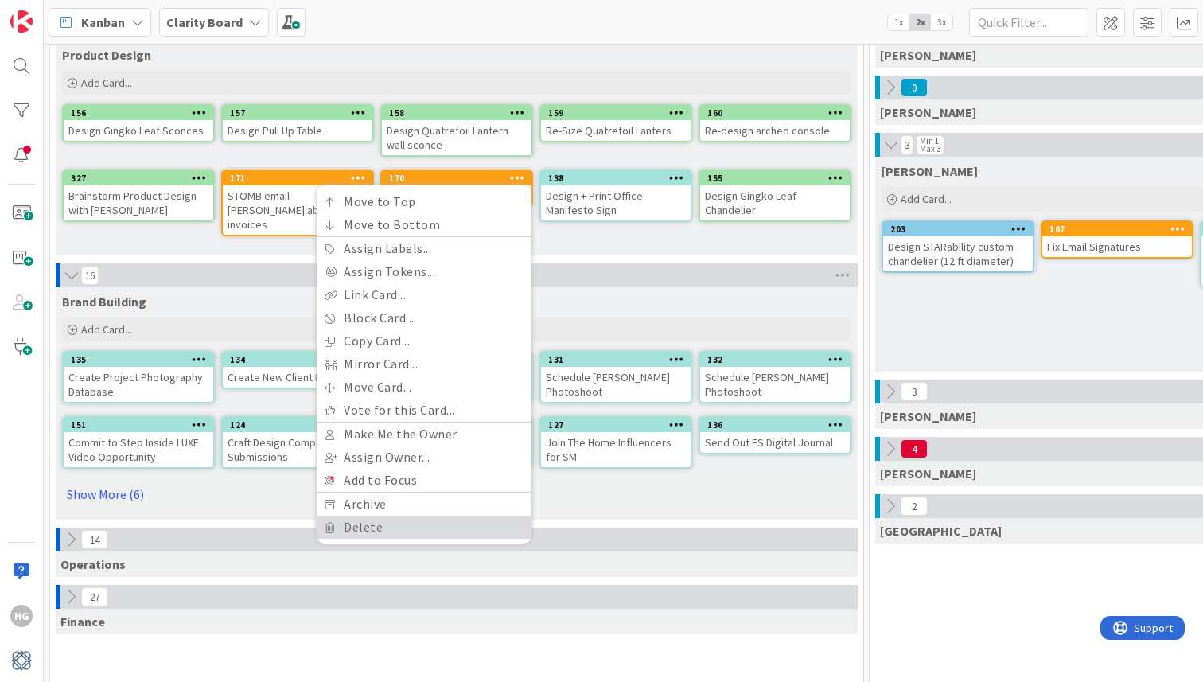
click at [411, 520] on link "Delete" at bounding box center [424, 526] width 215 height 23
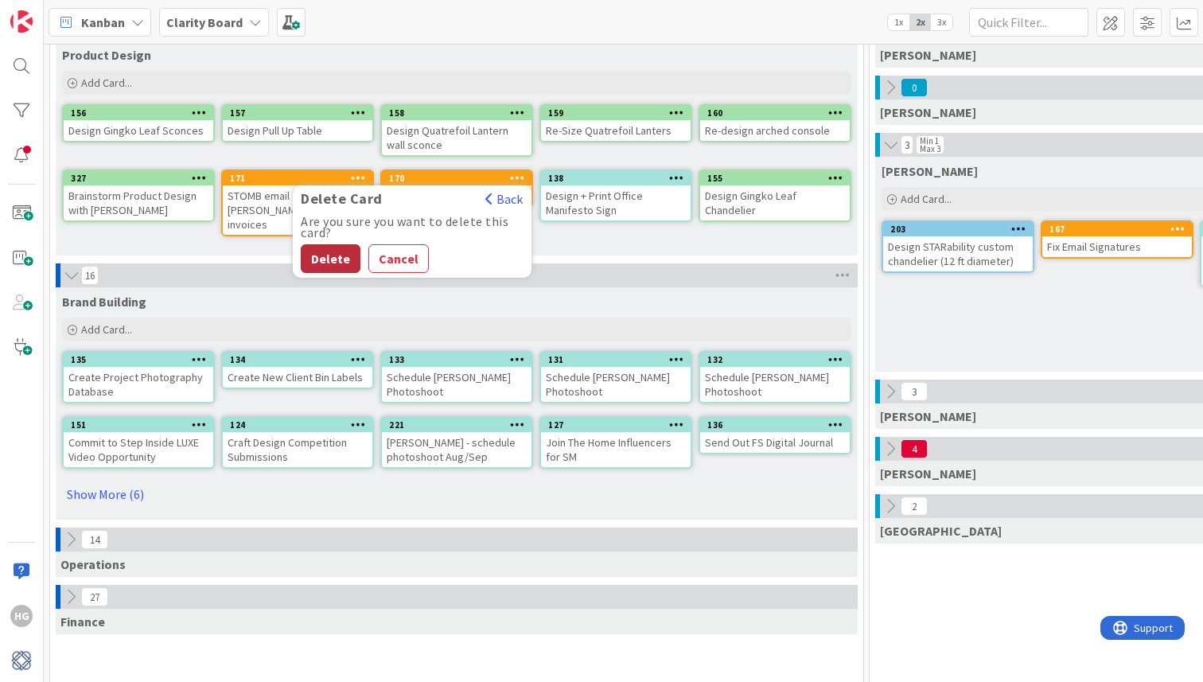
click at [317, 263] on button "Delete" at bounding box center [331, 258] width 60 height 29
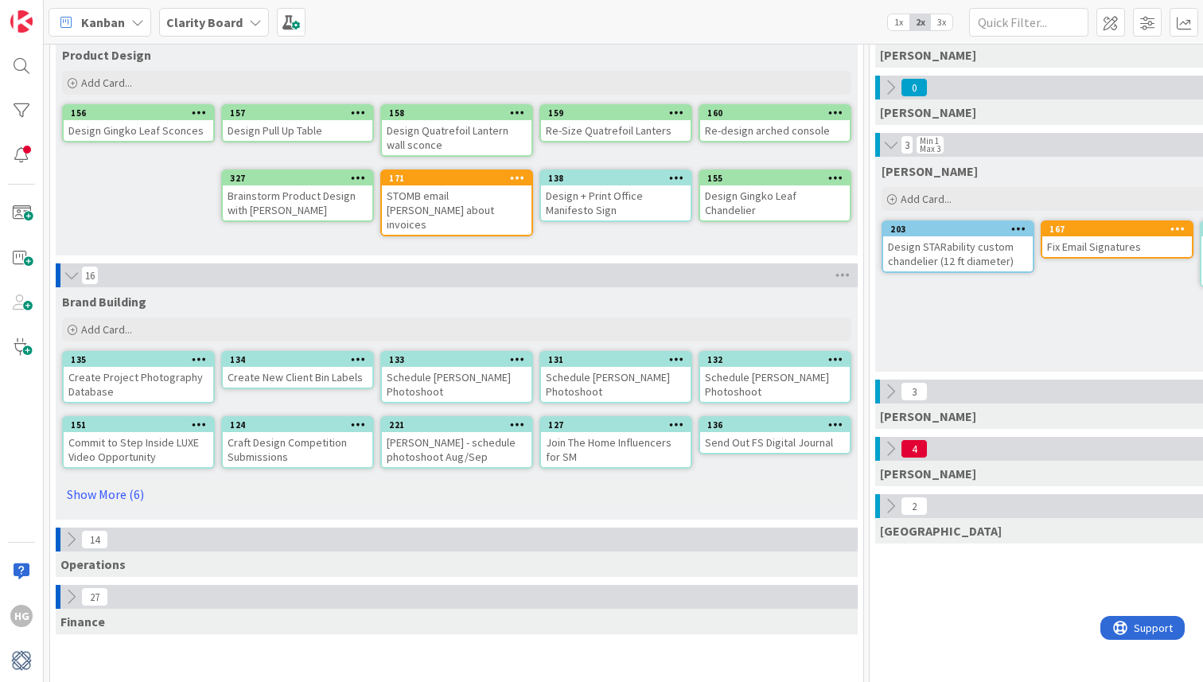
click at [518, 177] on icon at bounding box center [517, 177] width 15 height 11
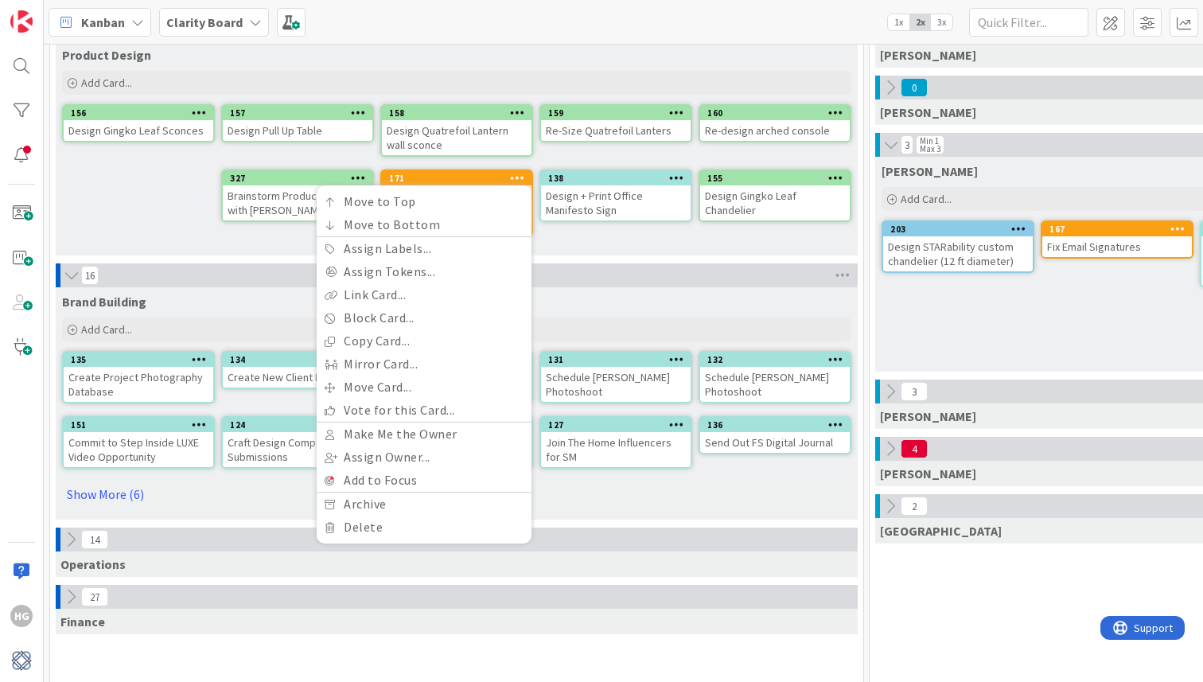
click at [537, 265] on div "16" at bounding box center [457, 275] width 802 height 24
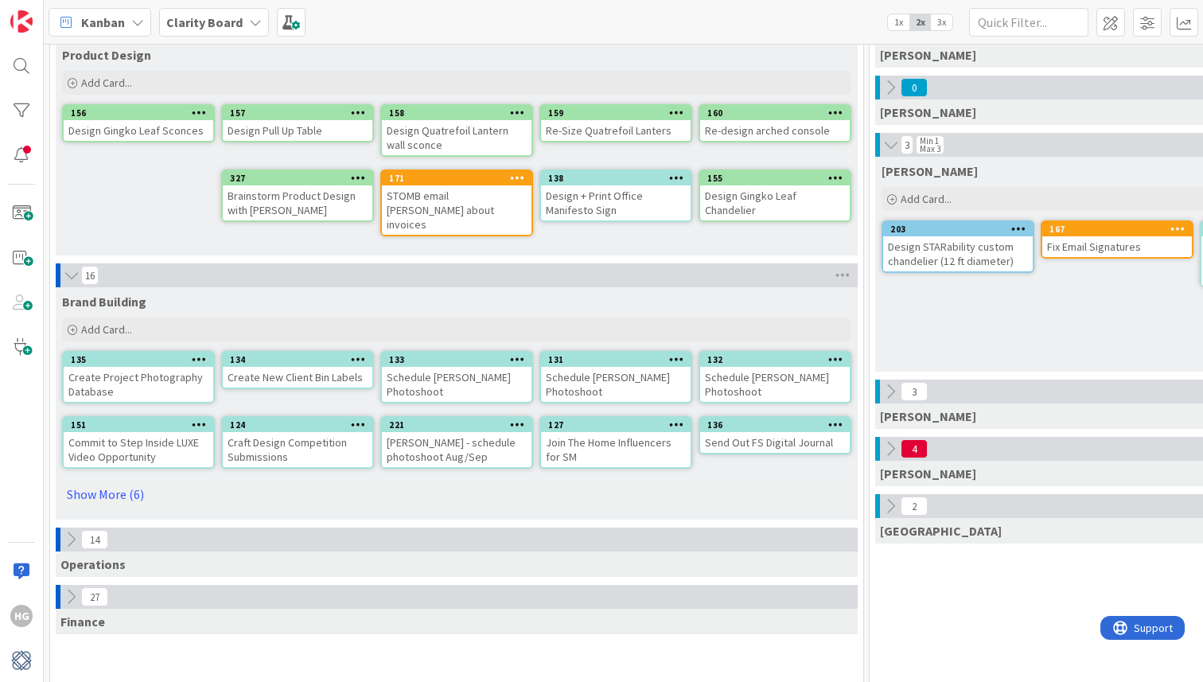
click at [515, 180] on icon at bounding box center [517, 177] width 15 height 11
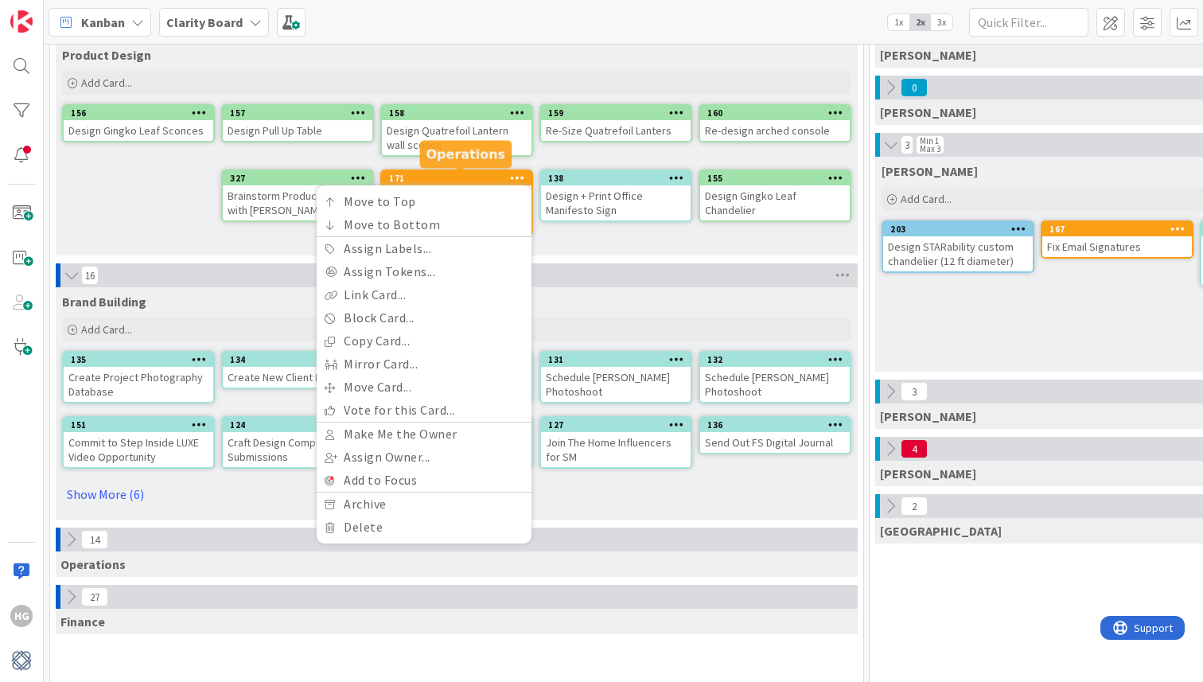
click at [444, 181] on div "171" at bounding box center [460, 178] width 142 height 11
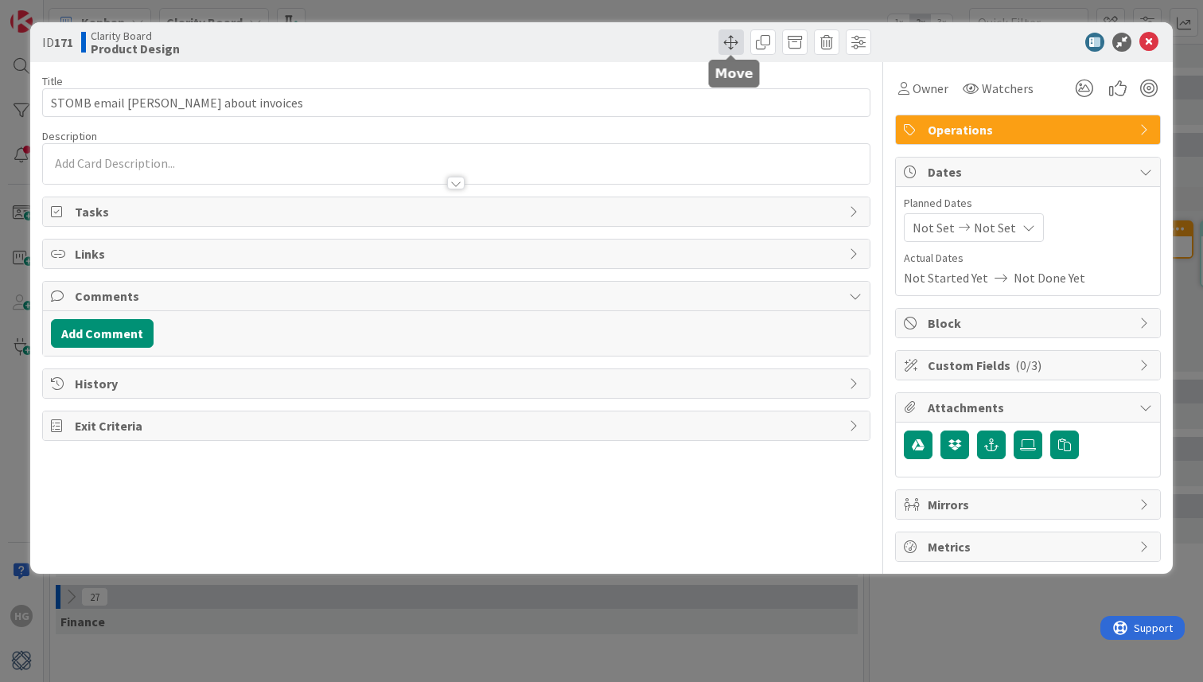
click at [728, 44] on span at bounding box center [730, 41] width 25 height 25
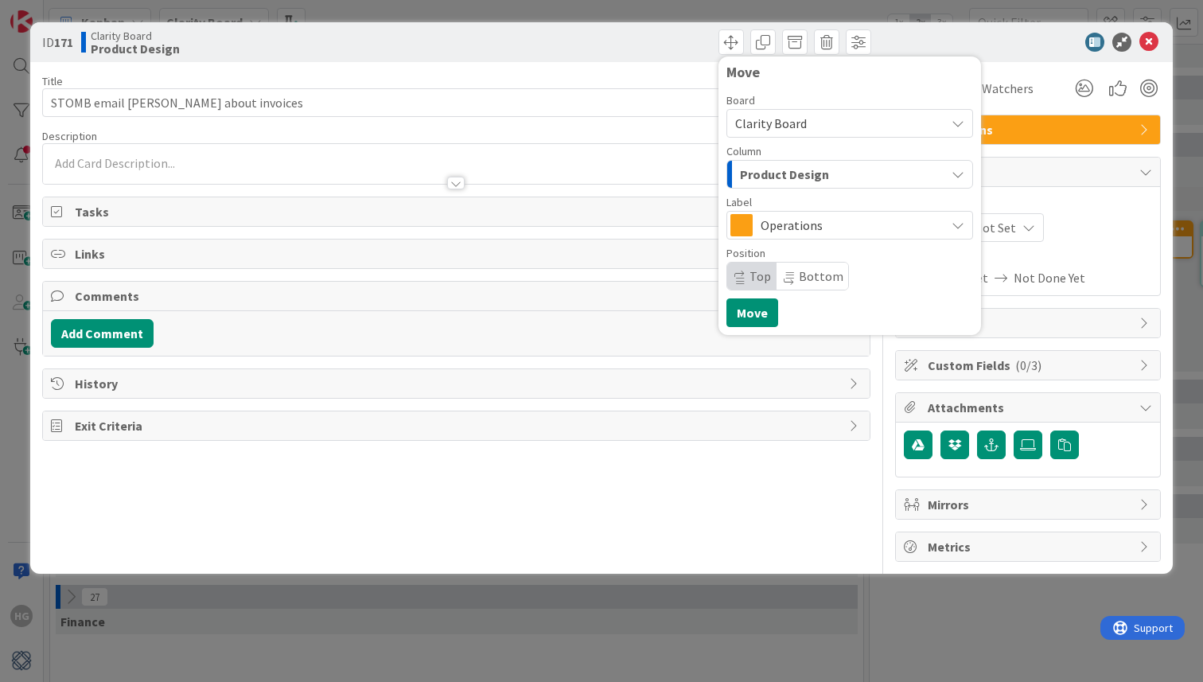
drag, startPoint x: 783, startPoint y: 169, endPoint x: 786, endPoint y: 177, distance: 8.6
click at [783, 169] on span "Product Design" at bounding box center [784, 174] width 89 height 21
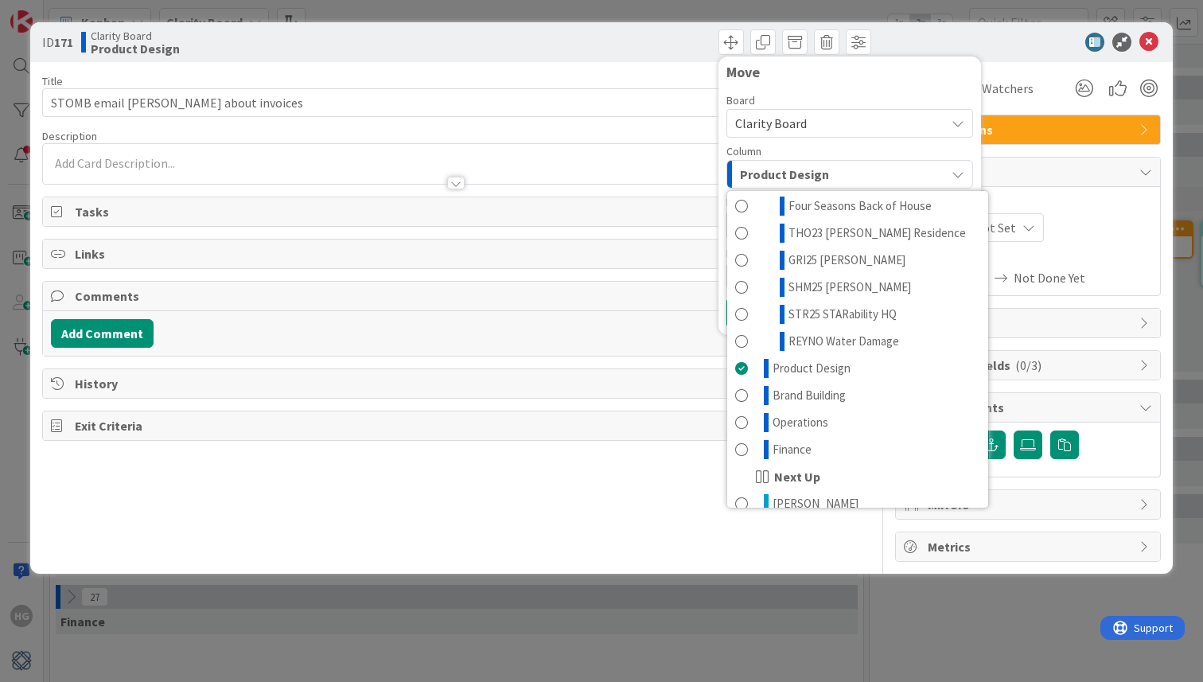
scroll to position [352, 0]
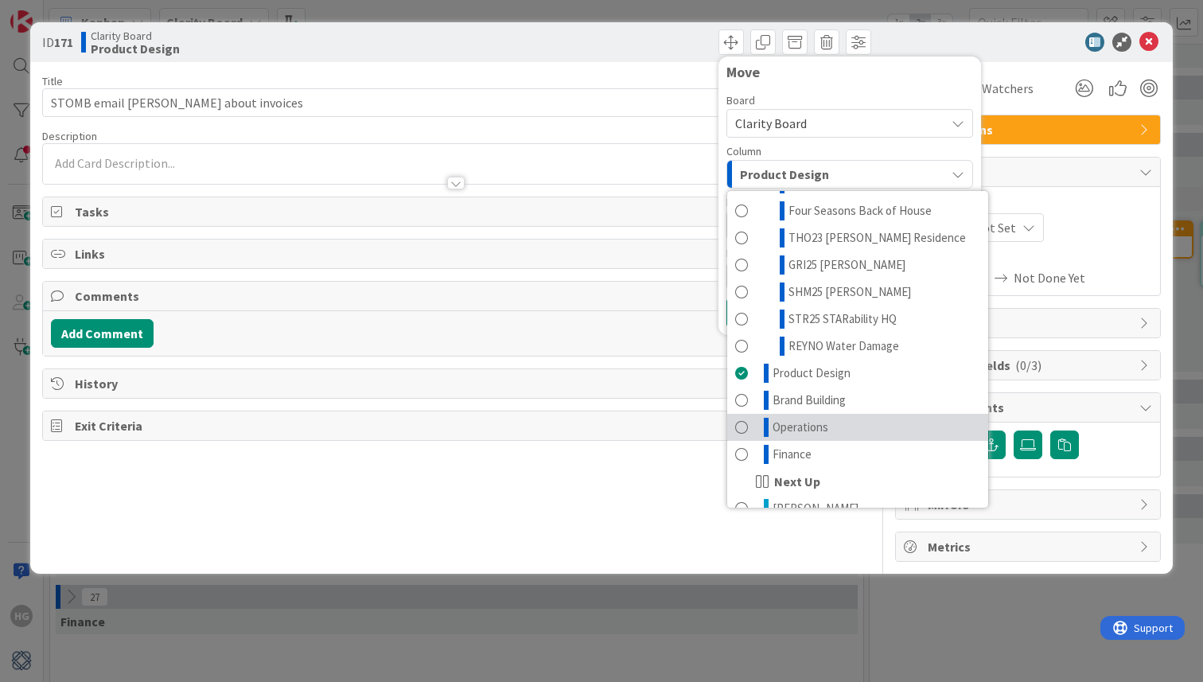
click at [818, 422] on span "Operations" at bounding box center [800, 427] width 56 height 19
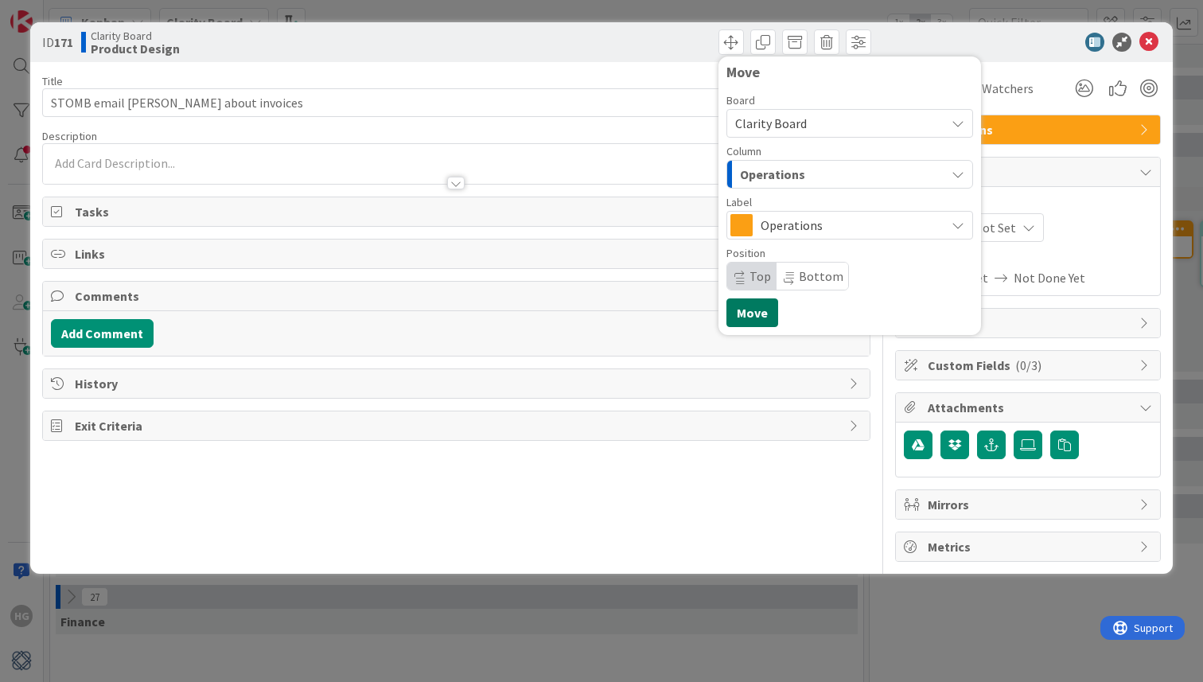
click at [772, 317] on button "Move" at bounding box center [752, 312] width 52 height 29
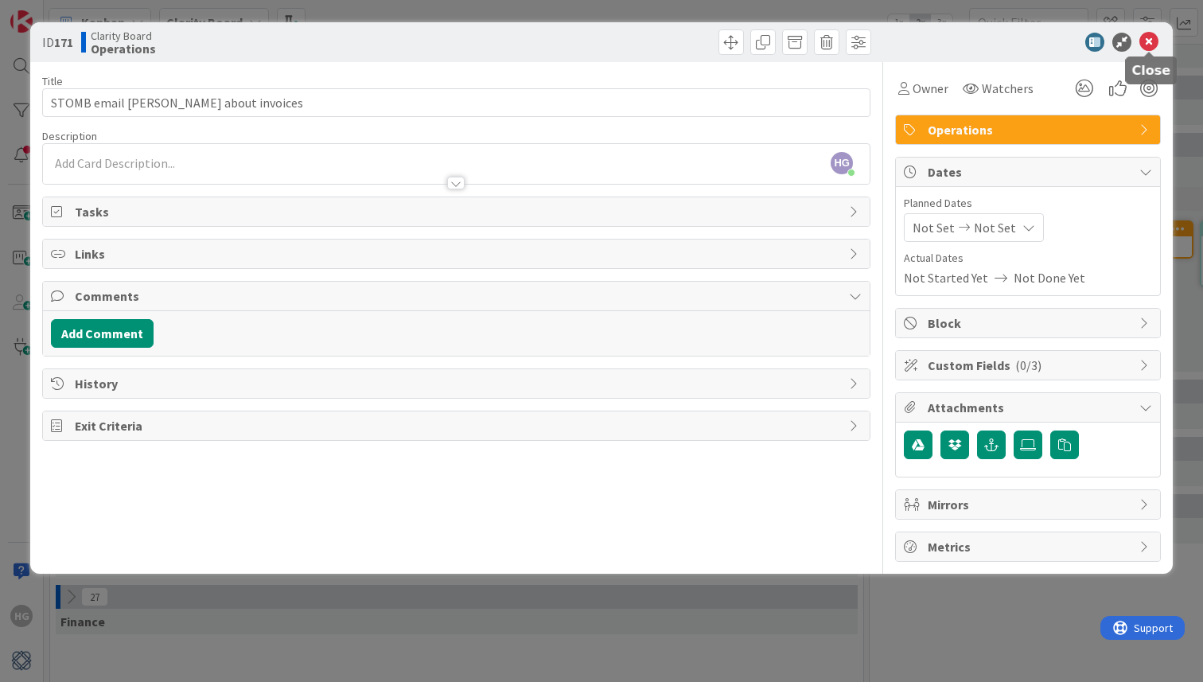
click at [1148, 40] on icon at bounding box center [1148, 42] width 19 height 19
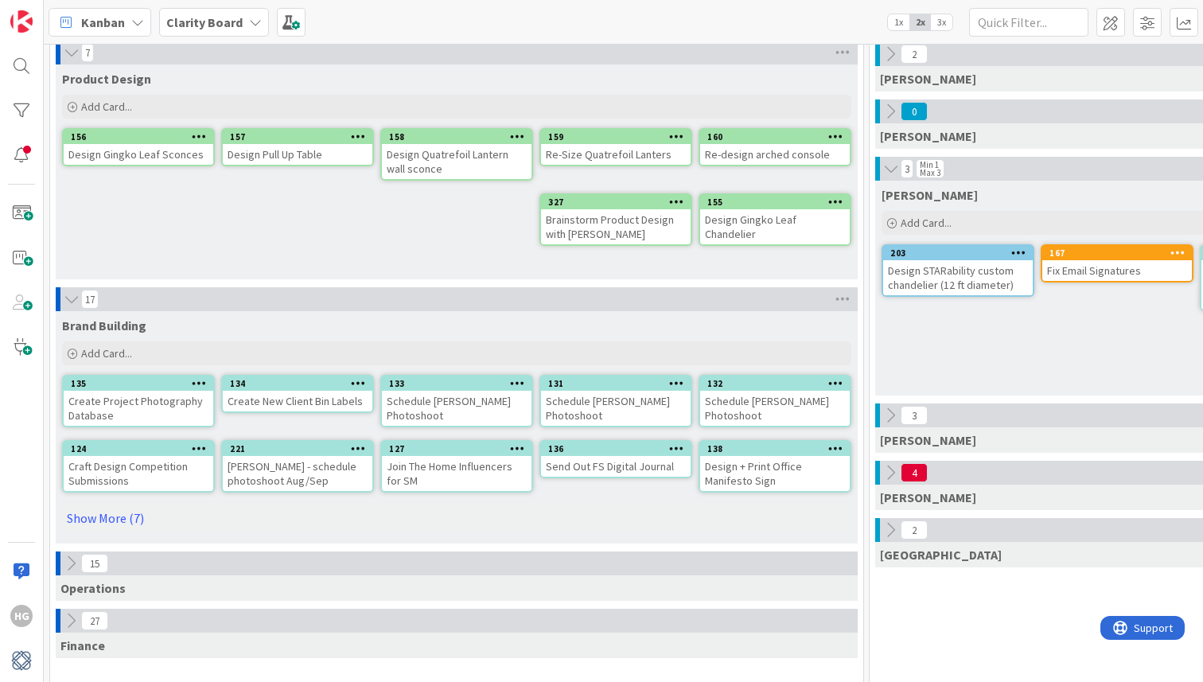
scroll to position [228, 0]
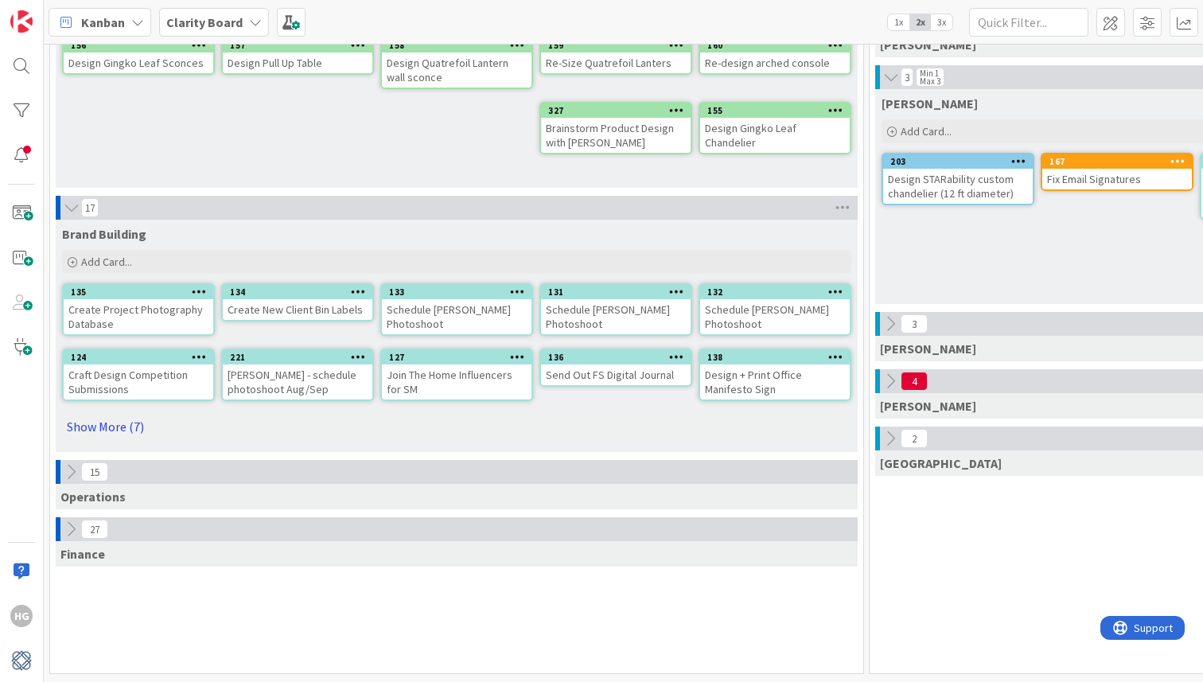
click at [117, 427] on link "Show More (7)" at bounding box center [456, 426] width 789 height 25
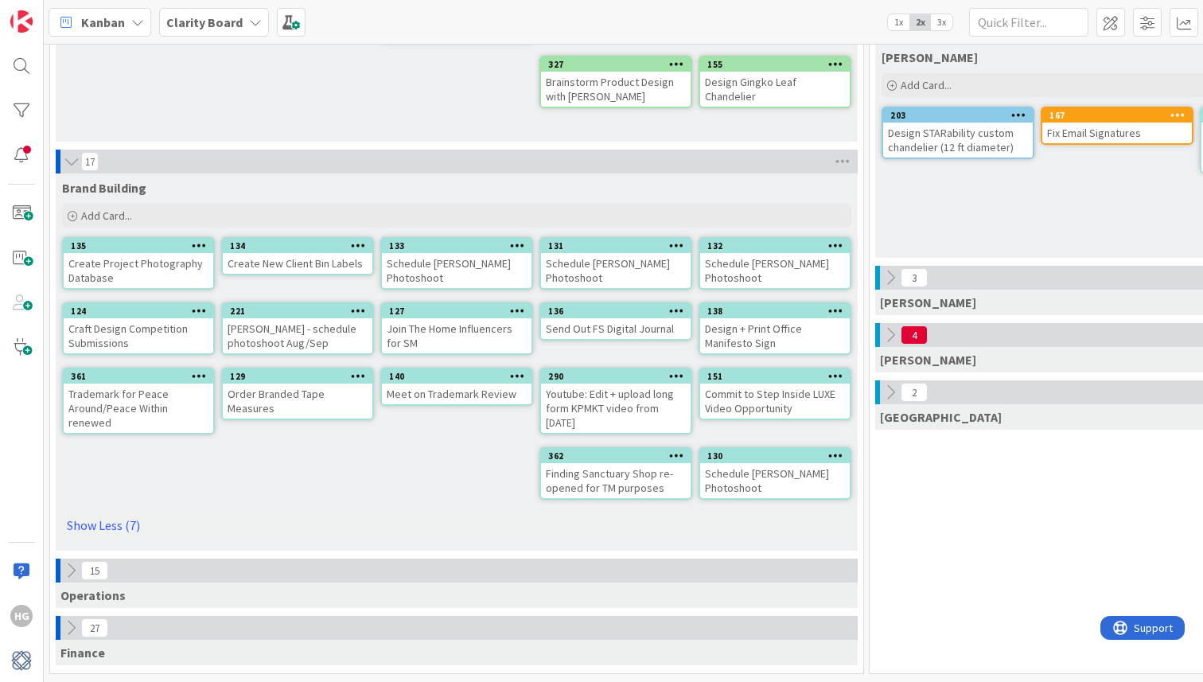
scroll to position [257, 0]
